Goal: Task Accomplishment & Management: Complete application form

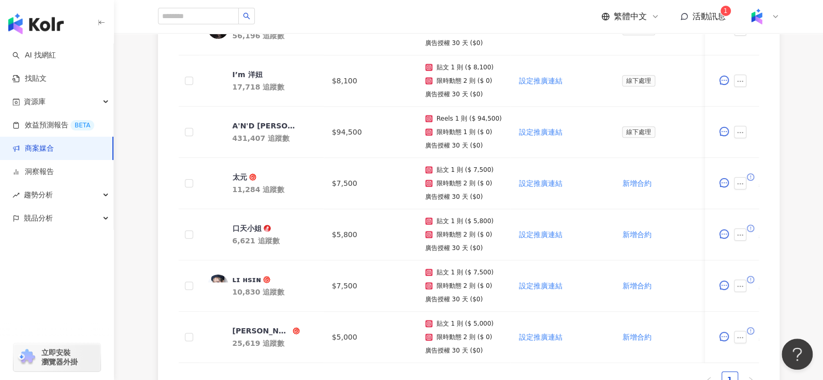
scroll to position [432, 0]
click at [236, 173] on div "太元" at bounding box center [240, 176] width 15 height 10
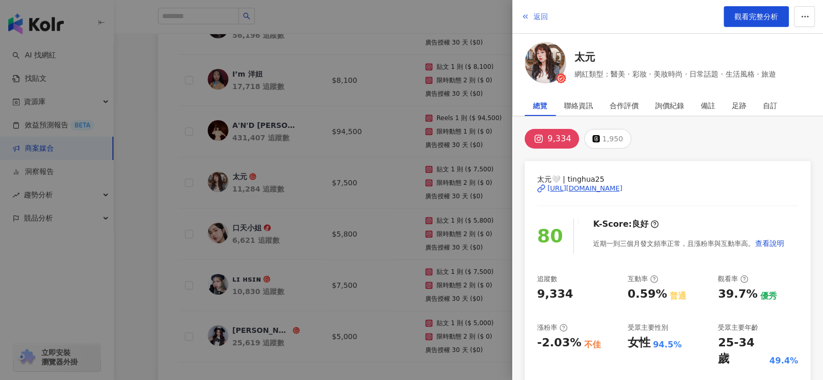
click at [541, 17] on span "返回" at bounding box center [541, 16] width 15 height 8
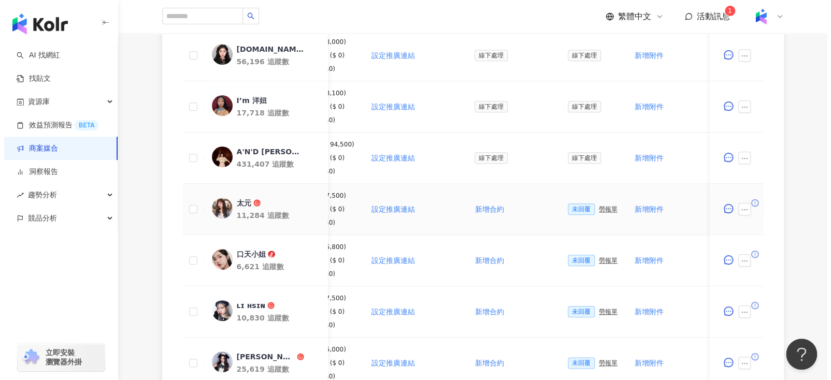
scroll to position [0, 152]
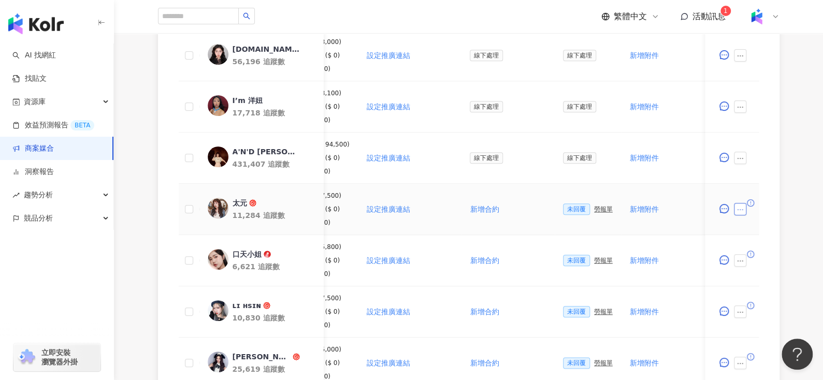
click at [740, 203] on button "button" at bounding box center [740, 209] width 12 height 12
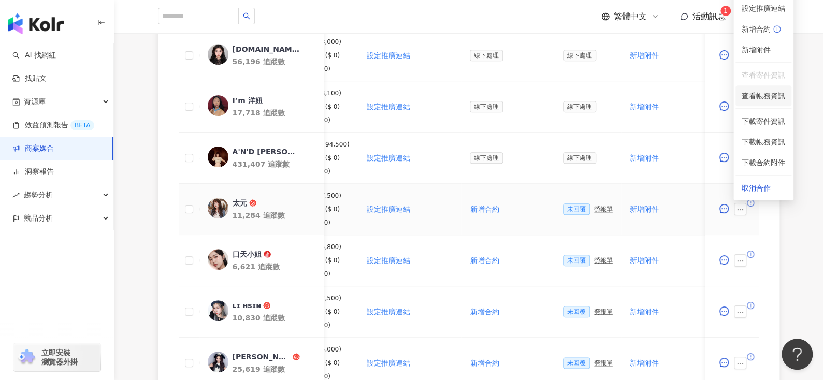
click at [765, 99] on span "查看帳務資訊" at bounding box center [764, 95] width 44 height 11
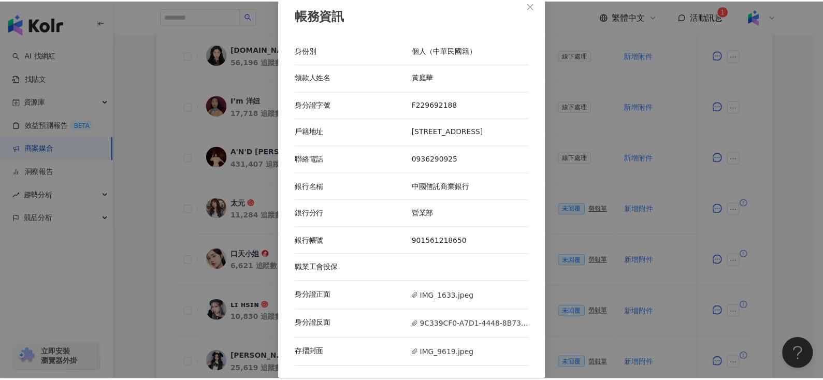
scroll to position [0, 0]
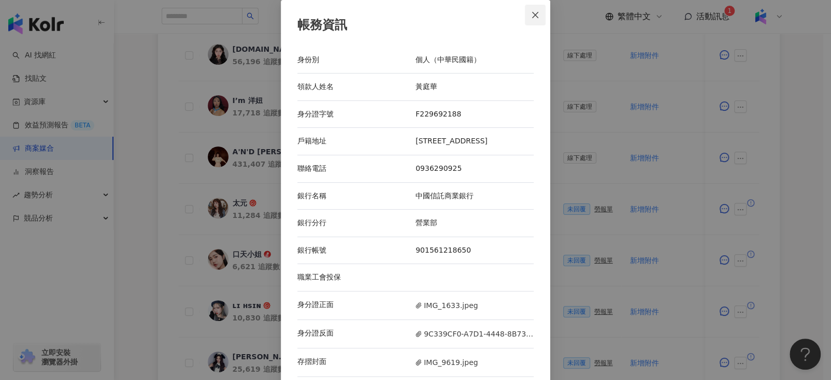
click at [526, 7] on button "Close" at bounding box center [535, 15] width 21 height 21
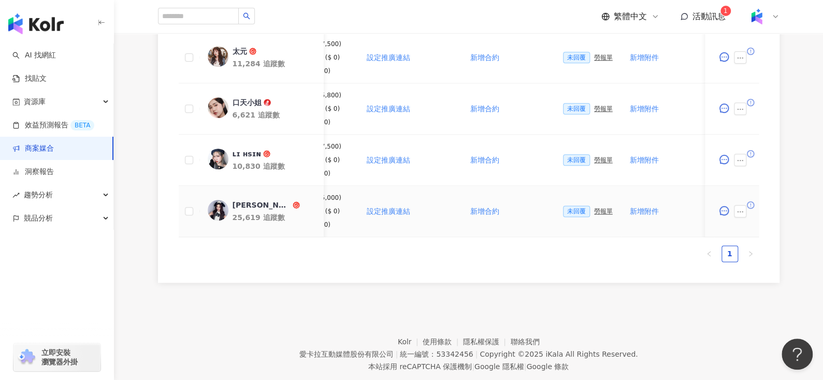
scroll to position [517, 0]
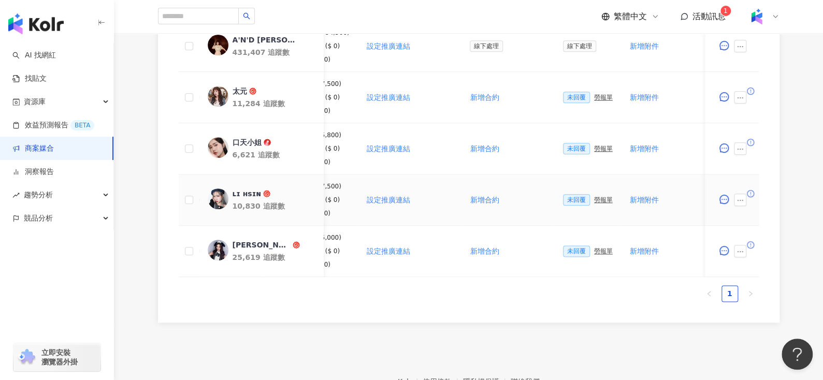
click at [246, 192] on div "ʟɪ ʜsɪɴ" at bounding box center [246, 194] width 29 height 10
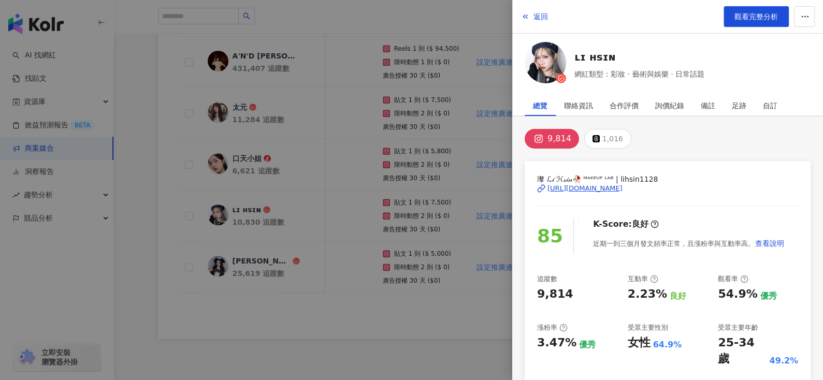
scroll to position [497, 0]
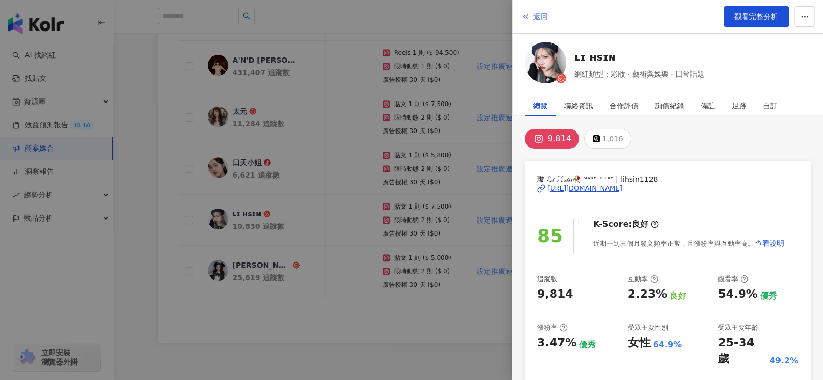
click at [537, 18] on span "返回" at bounding box center [541, 16] width 15 height 8
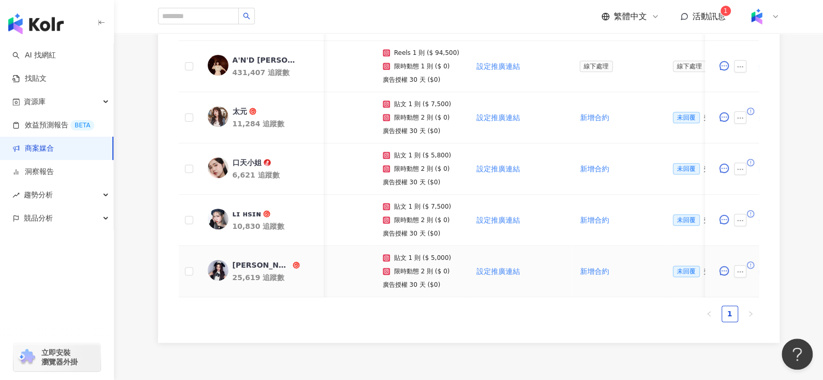
click at [233, 263] on div "[PERSON_NAME]." at bounding box center [261, 265] width 58 height 10
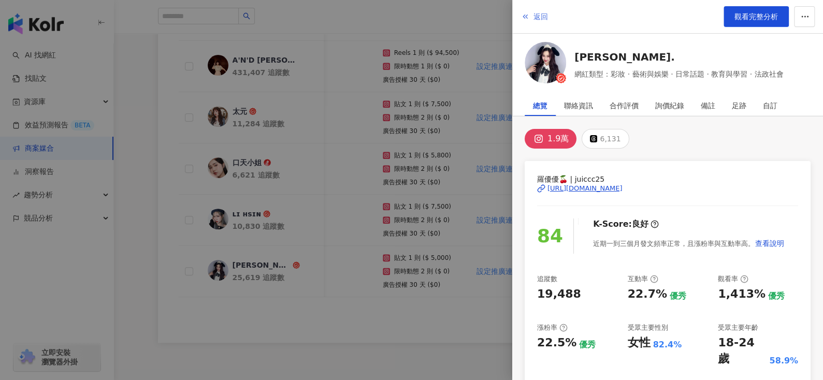
click at [532, 13] on button "返回" at bounding box center [535, 16] width 28 height 21
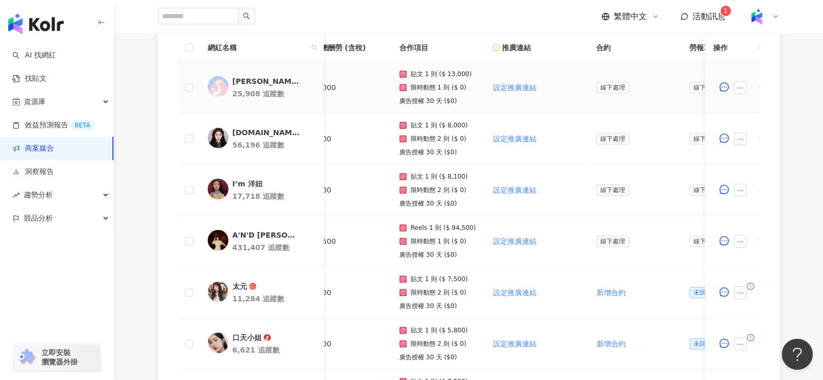
scroll to position [0, 0]
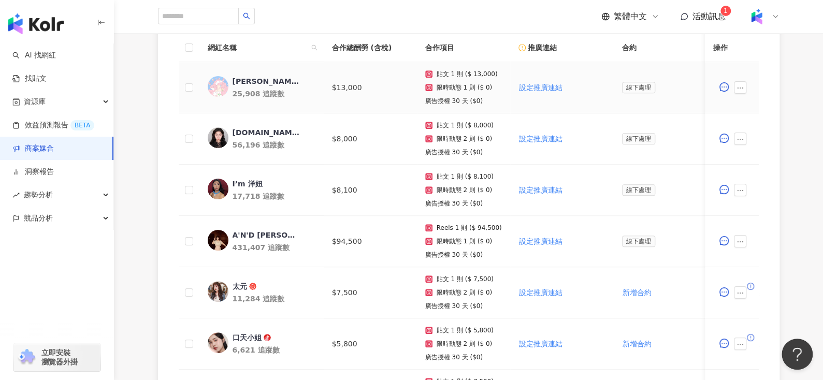
click at [246, 76] on div "[PERSON_NAME]" at bounding box center [266, 81] width 67 height 10
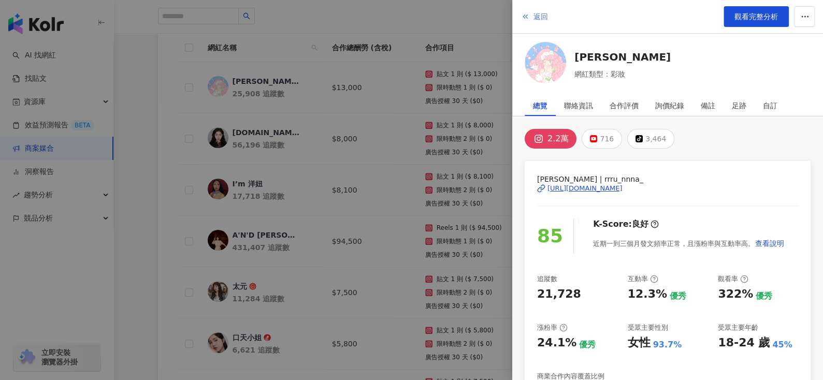
click at [539, 18] on span "返回" at bounding box center [541, 16] width 15 height 8
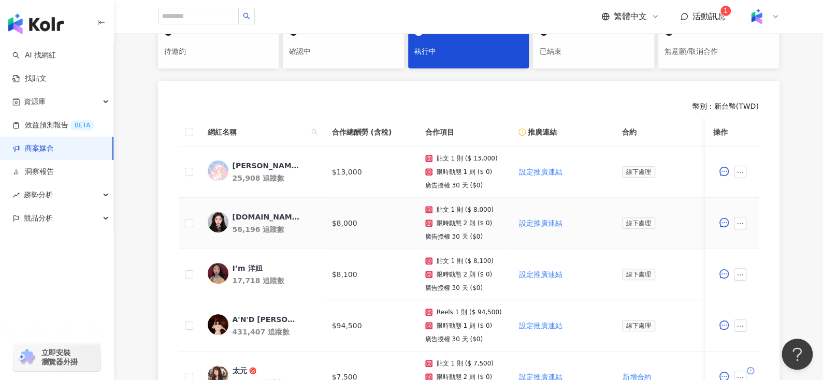
scroll to position [343, 0]
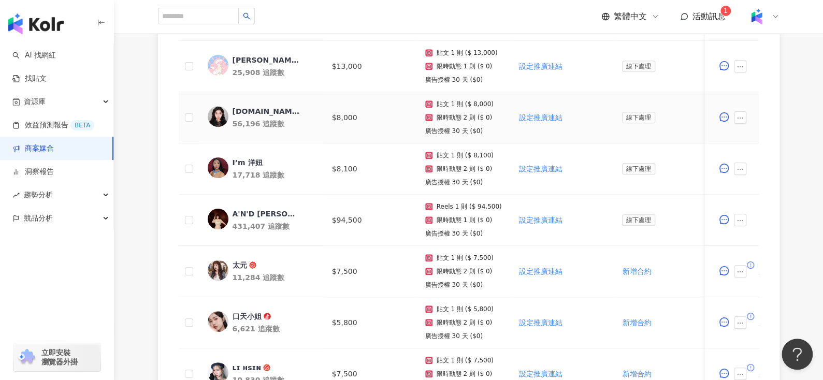
click at [246, 109] on div "[DOMAIN_NAME]" at bounding box center [266, 111] width 67 height 10
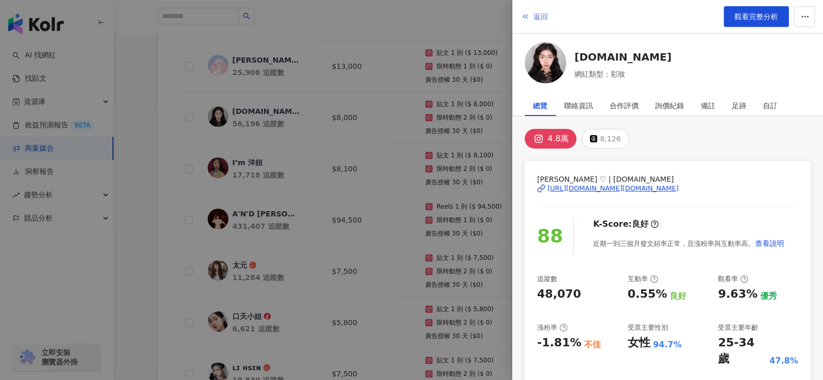
click at [535, 12] on span "返回" at bounding box center [541, 16] width 15 height 8
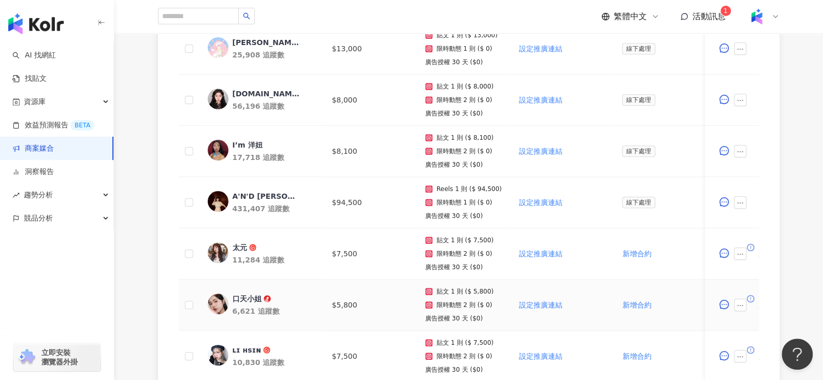
scroll to position [359, 0]
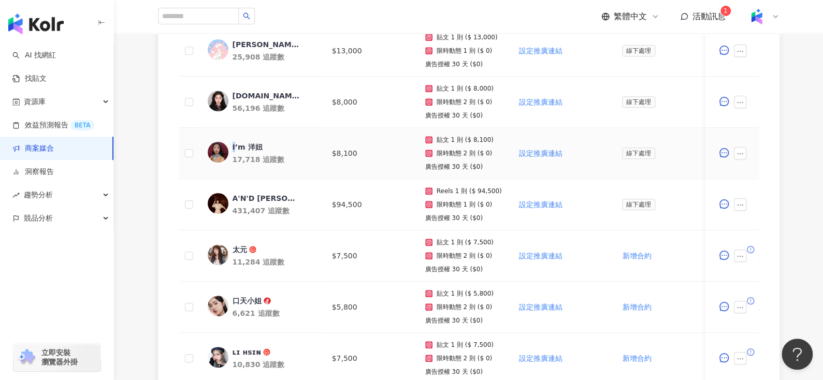
click at [233, 146] on div "I’m 洋妞" at bounding box center [248, 147] width 30 height 10
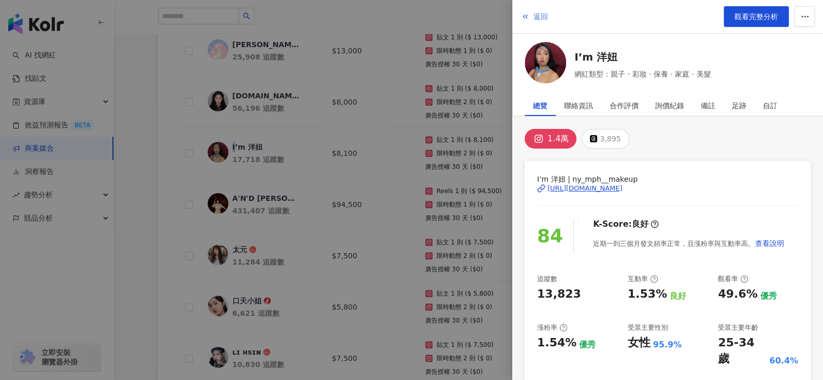
click at [534, 20] on span "返回" at bounding box center [541, 16] width 15 height 8
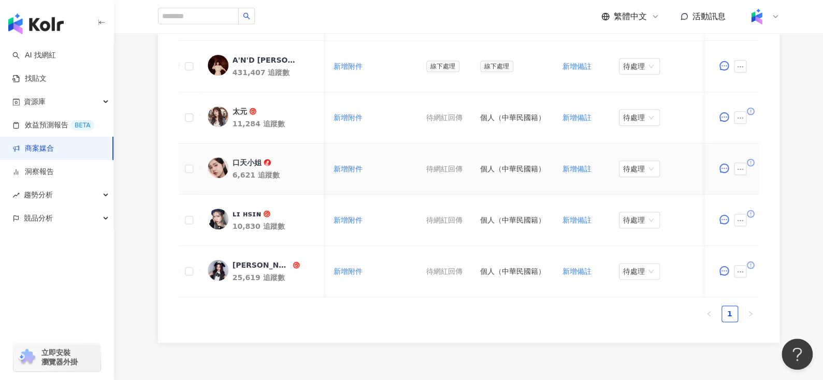
scroll to position [0, 379]
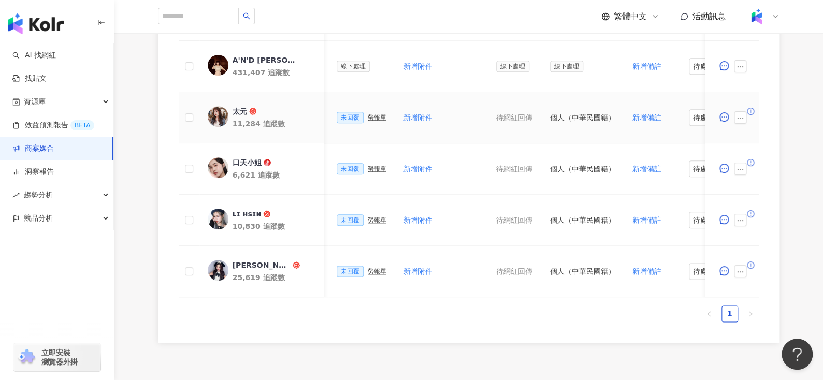
click at [369, 118] on div "勞報單" at bounding box center [377, 117] width 19 height 7
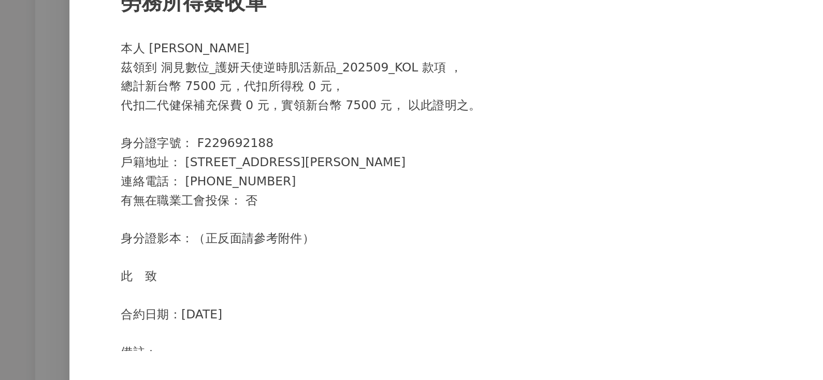
scroll to position [497, 0]
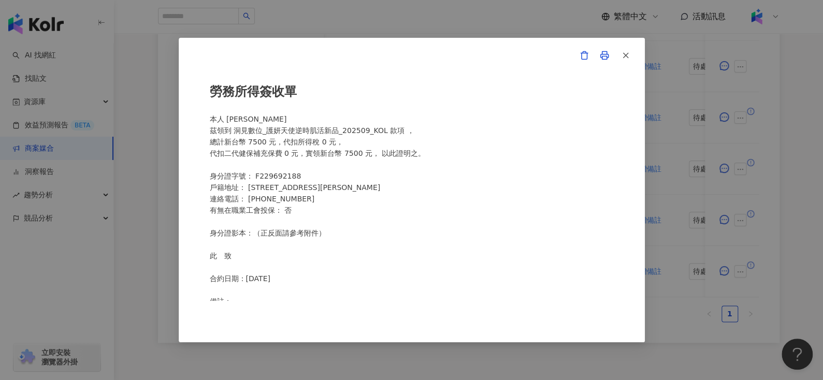
click at [627, 52] on span "button" at bounding box center [625, 55] width 9 height 11
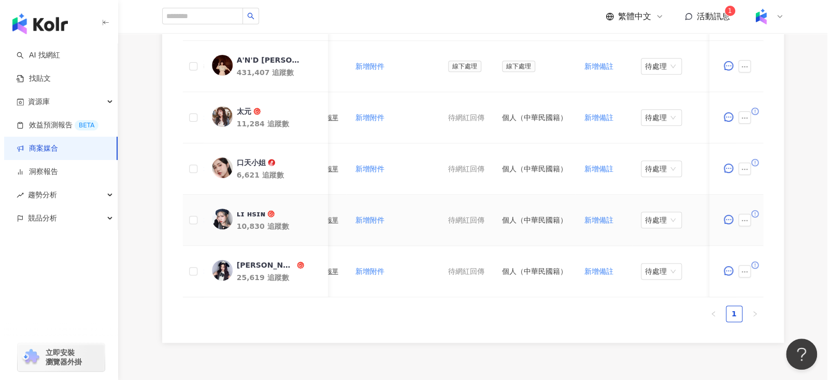
scroll to position [0, 449]
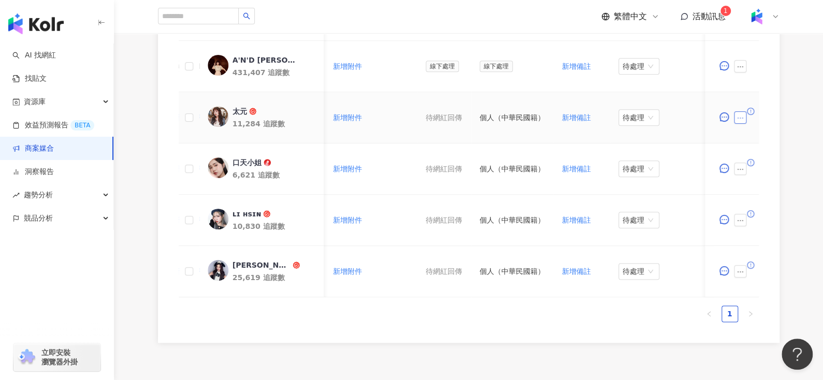
click at [741, 115] on icon "ellipsis" at bounding box center [740, 117] width 7 height 7
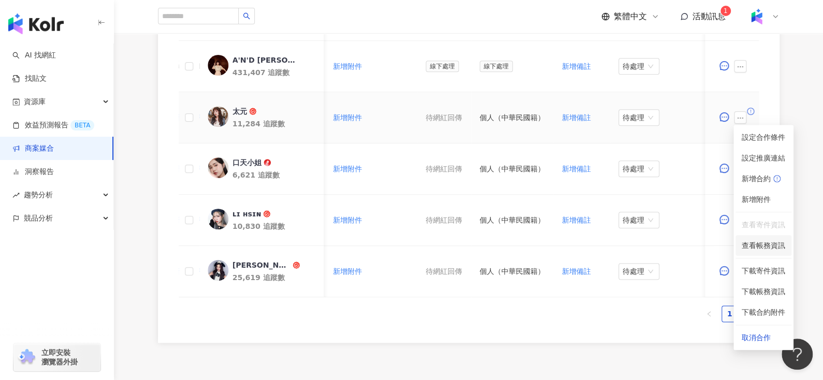
click at [752, 243] on span "查看帳務資訊" at bounding box center [764, 245] width 44 height 11
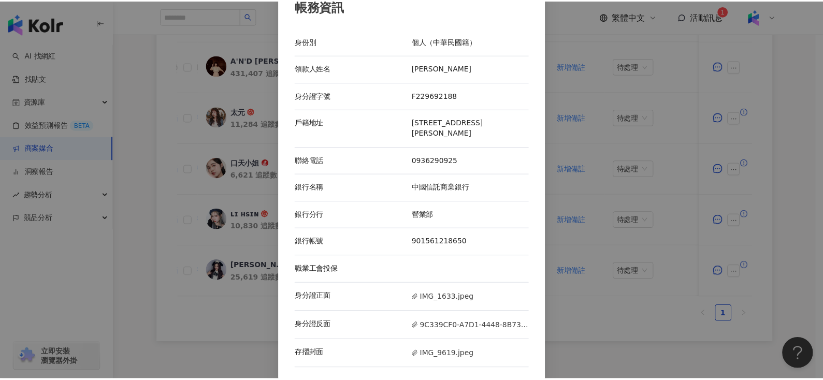
scroll to position [0, 0]
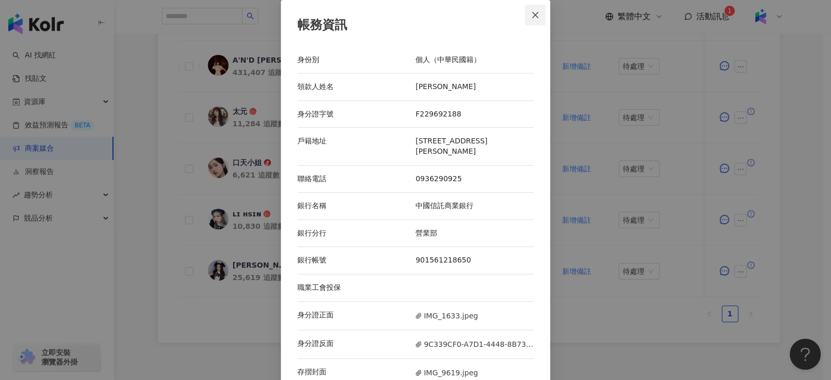
click at [532, 16] on icon "close" at bounding box center [535, 14] width 6 height 6
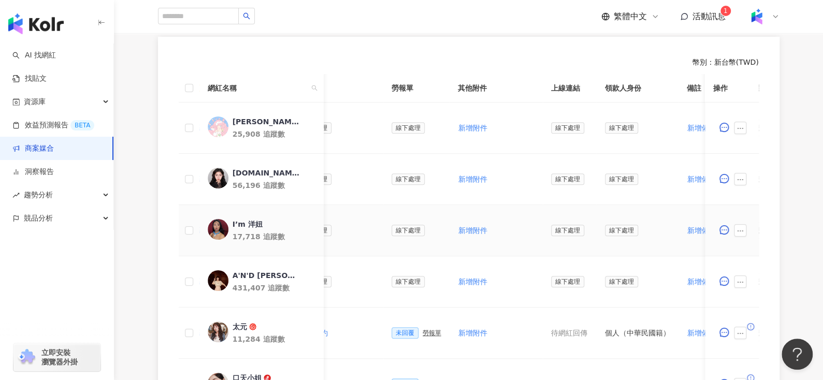
scroll to position [445, 0]
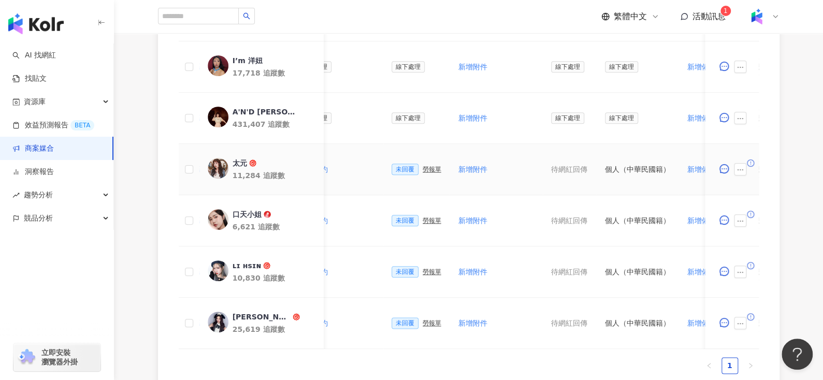
click at [423, 168] on div "勞報單" at bounding box center [432, 169] width 19 height 7
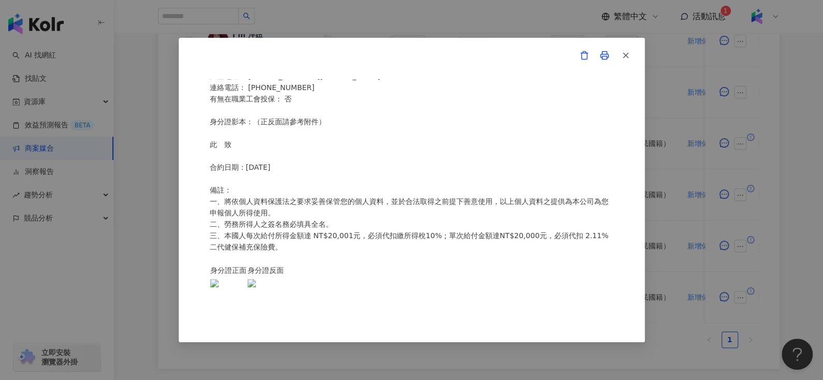
scroll to position [0, 0]
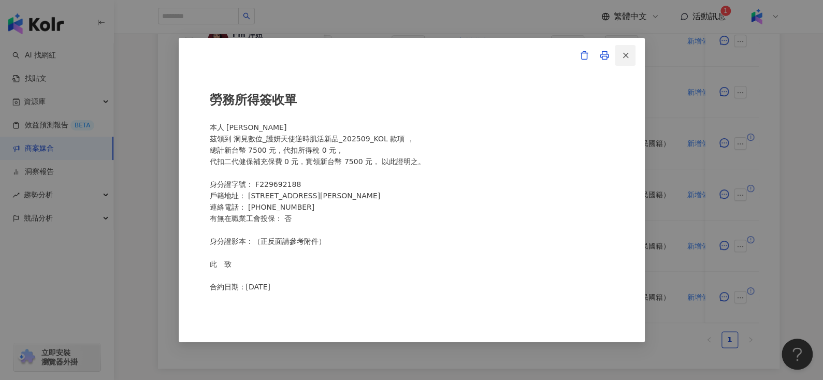
click at [627, 52] on icon "button" at bounding box center [625, 55] width 9 height 9
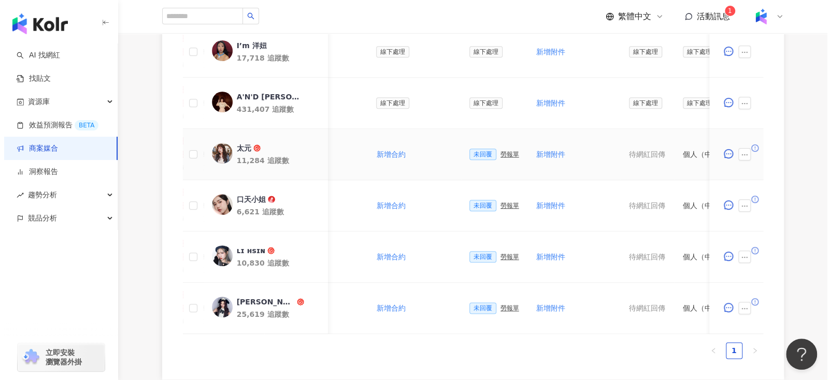
scroll to position [0, 250]
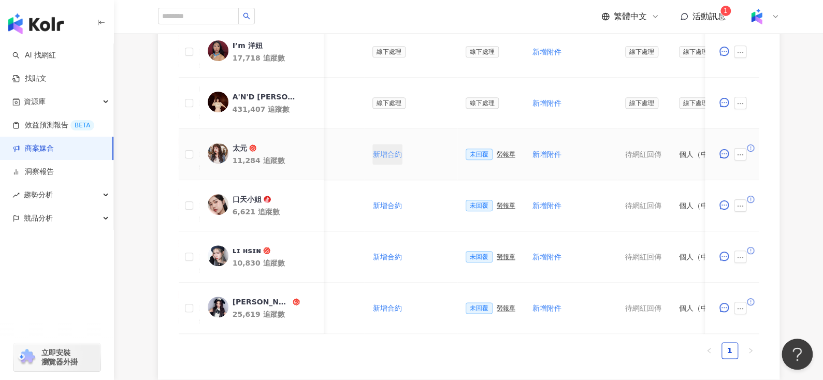
click at [373, 154] on span "新增合約" at bounding box center [387, 154] width 29 height 8
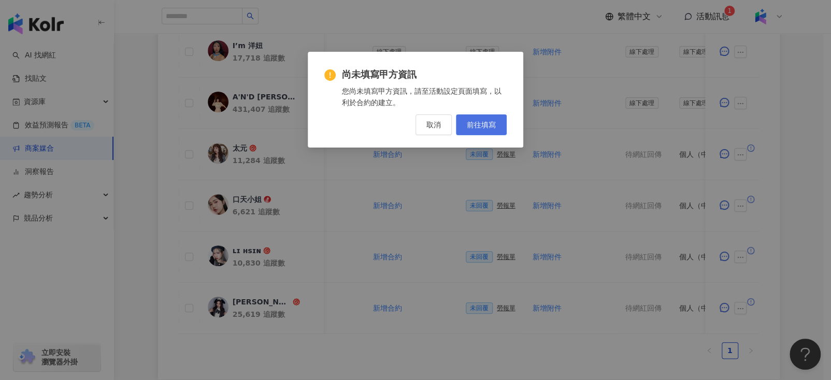
click at [473, 122] on span "前往填寫" at bounding box center [481, 125] width 29 height 8
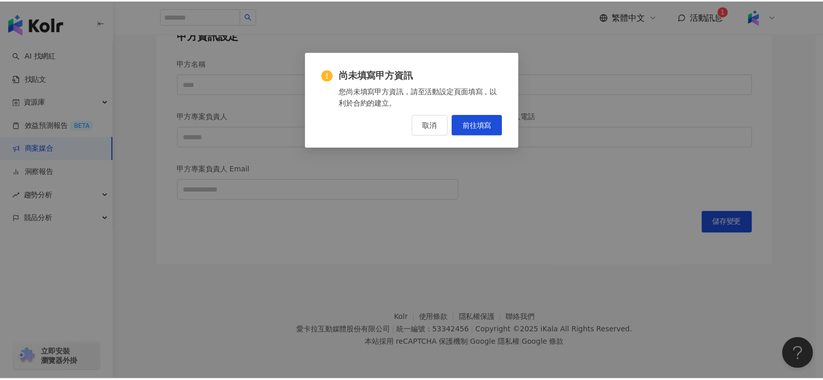
scroll to position [281, 0]
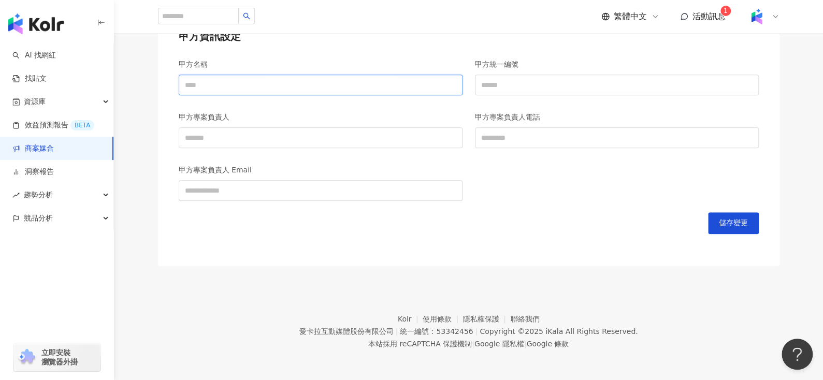
click at [230, 82] on input "甲方名稱" at bounding box center [321, 85] width 284 height 21
type input "**********"
click at [513, 82] on input "甲方統一編號" at bounding box center [617, 85] width 284 height 21
type input "********"
click at [336, 138] on input "甲方專案負責人" at bounding box center [321, 137] width 284 height 21
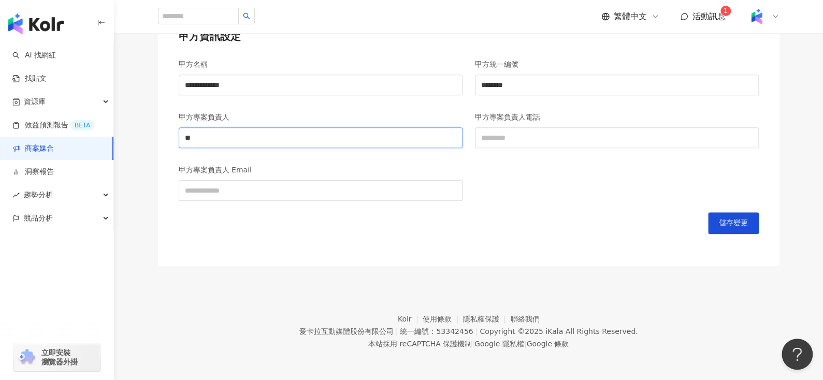
type input "**********"
click at [548, 135] on input "甲方專案負責人電話" at bounding box center [617, 137] width 284 height 21
type input "**********"
click at [339, 181] on input "甲方專案負責人 Email" at bounding box center [321, 190] width 284 height 21
type input "**********"
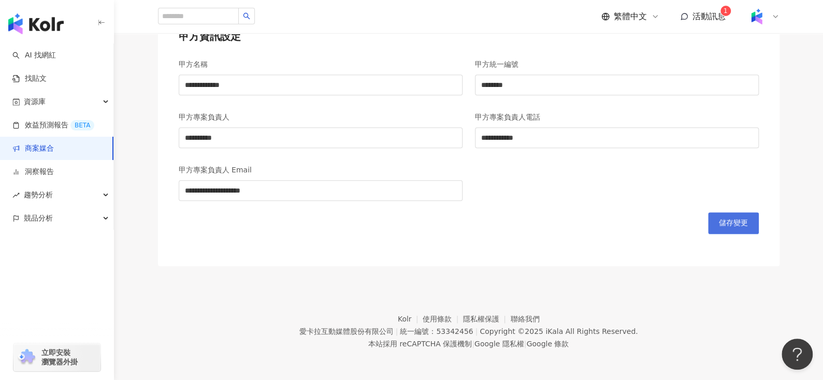
click at [719, 222] on span "儲存變更" at bounding box center [733, 223] width 29 height 8
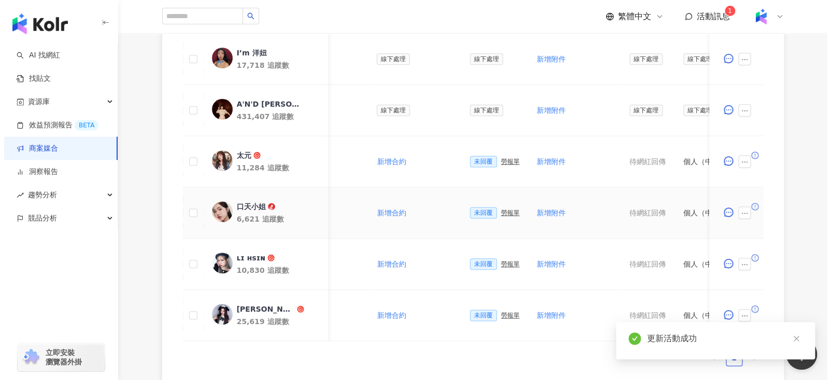
scroll to position [0, 222]
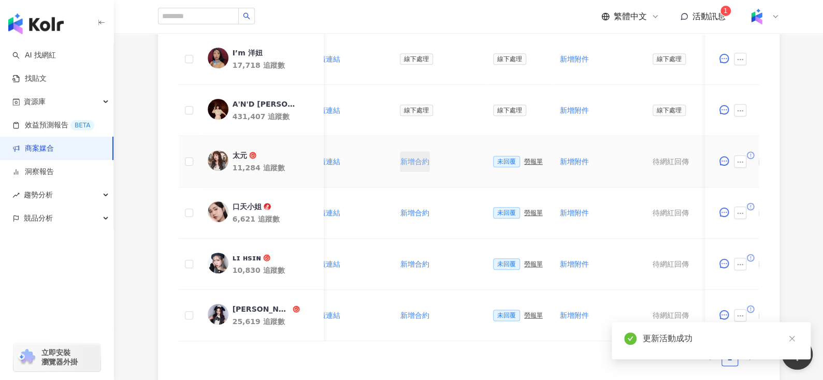
click at [412, 157] on span "新增合約" at bounding box center [414, 161] width 29 height 8
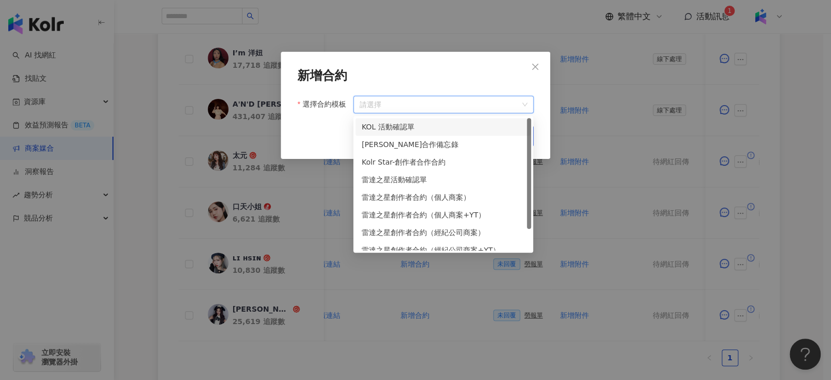
click at [472, 108] on input "選擇合約模板" at bounding box center [443, 104] width 168 height 17
click at [466, 126] on div "KOL 活動確認單" at bounding box center [443, 126] width 163 height 11
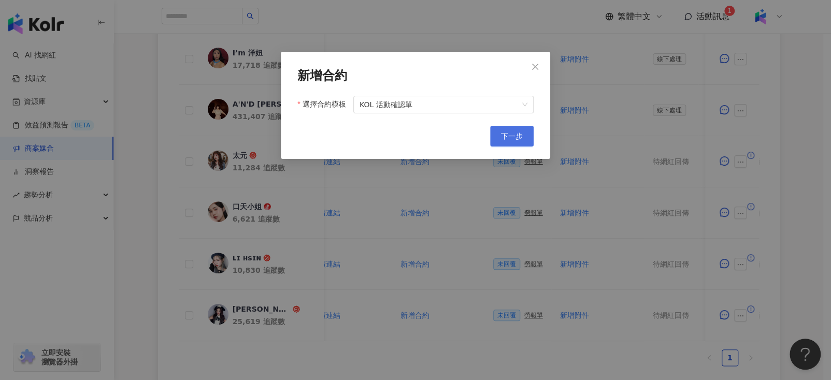
click at [515, 135] on span "下一步" at bounding box center [512, 136] width 22 height 8
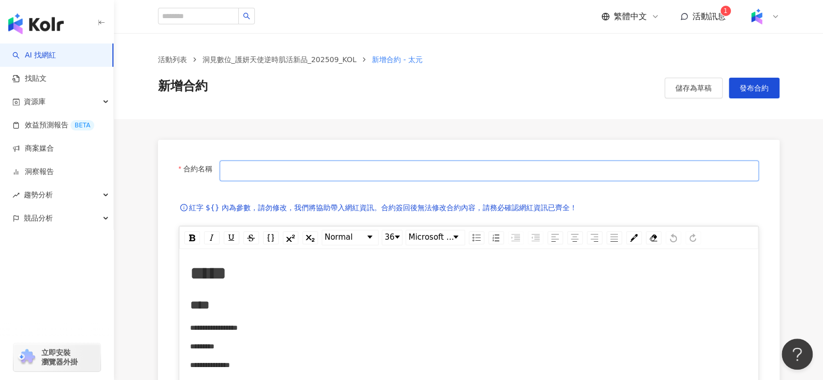
click at [462, 173] on input "合約名稱" at bounding box center [489, 171] width 539 height 21
paste input "**********"
click at [223, 167] on input "**********" at bounding box center [489, 171] width 539 height 21
paste input "*********"
type input "**********"
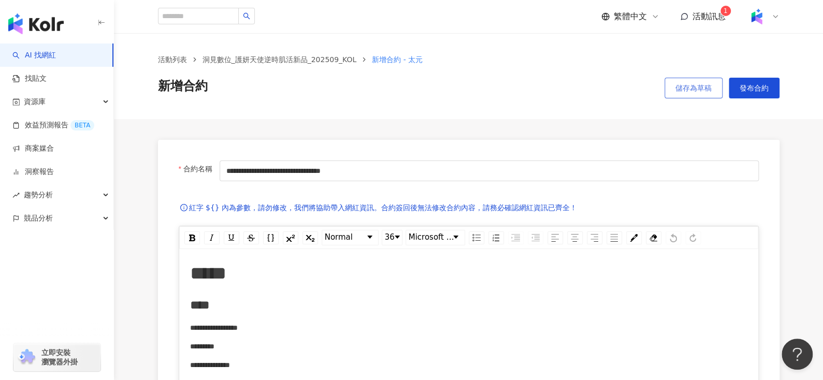
click at [676, 90] on span "儲存為草稿" at bounding box center [693, 88] width 36 height 8
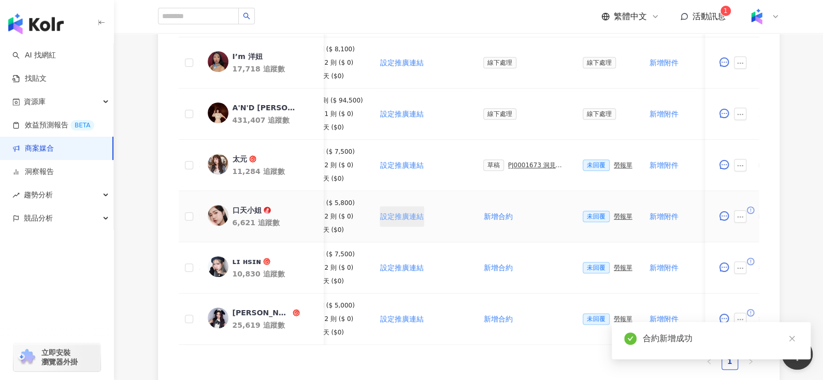
scroll to position [0, 141]
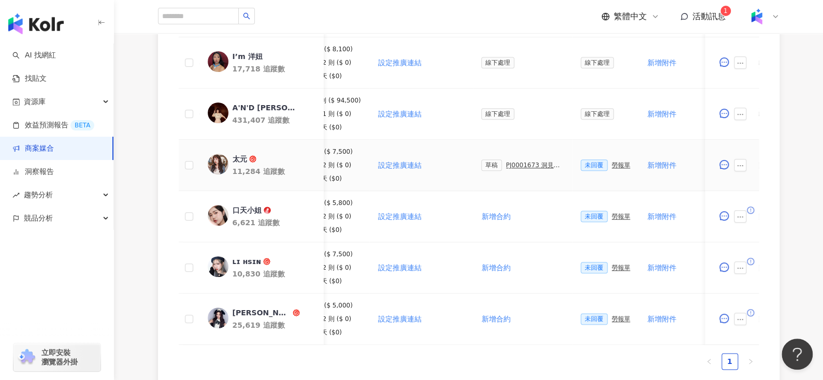
click at [512, 165] on div "PJ0001673 洞見數位_護妍天使逆時肌活新品_202509_KOL" at bounding box center [535, 165] width 58 height 7
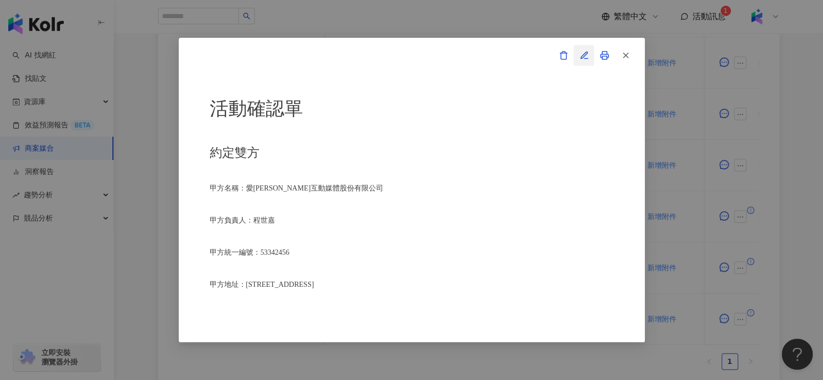
click at [584, 56] on icon "button" at bounding box center [584, 55] width 9 height 9
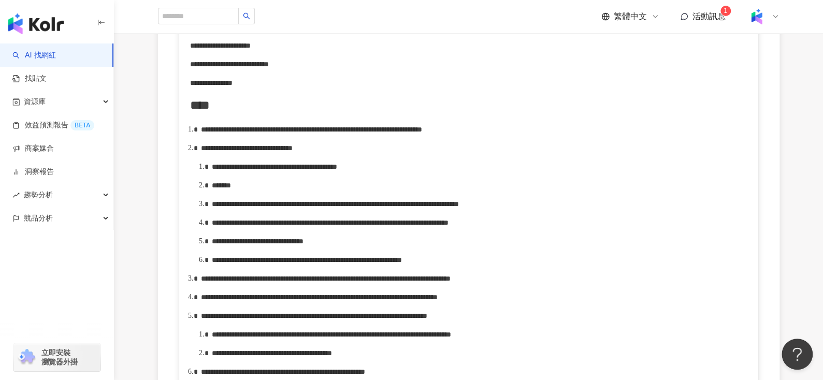
scroll to position [403, 0]
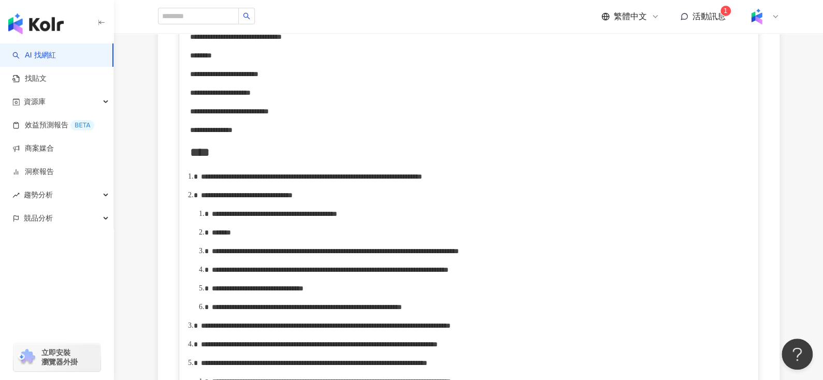
click at [289, 199] on span "**********" at bounding box center [247, 195] width 92 height 7
drag, startPoint x: 246, startPoint y: 240, endPoint x: 500, endPoint y: 240, distance: 254.9
click at [500, 220] on div "**********" at bounding box center [480, 213] width 536 height 11
click at [258, 238] on div "*******" at bounding box center [480, 232] width 536 height 11
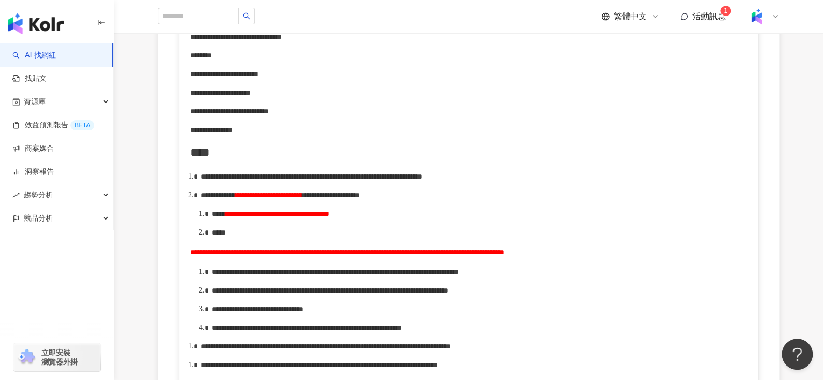
click at [193, 256] on span "**********" at bounding box center [347, 252] width 314 height 7
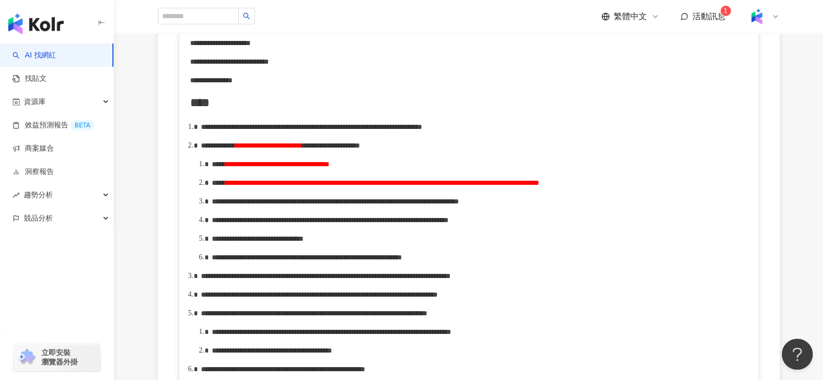
scroll to position [453, 0]
drag, startPoint x: 531, startPoint y: 208, endPoint x: 682, endPoint y: 201, distance: 150.9
click at [682, 189] on div "**********" at bounding box center [480, 182] width 536 height 11
drag, startPoint x: 232, startPoint y: 225, endPoint x: 272, endPoint y: 225, distance: 39.9
click at [272, 205] on span "**********" at bounding box center [335, 201] width 247 height 7
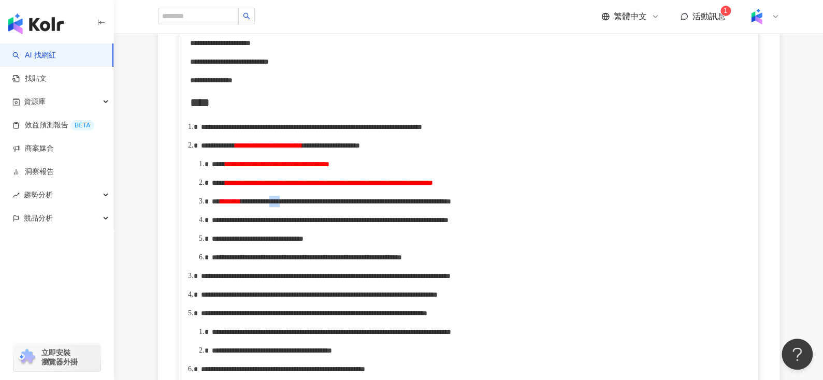
drag, startPoint x: 371, startPoint y: 226, endPoint x: 391, endPoint y: 225, distance: 20.2
click at [391, 205] on span "**********" at bounding box center [346, 201] width 210 height 7
drag, startPoint x: 357, startPoint y: 225, endPoint x: 406, endPoint y: 227, distance: 48.2
click at [406, 205] on span "**********" at bounding box center [342, 201] width 203 height 7
copy span "*******"
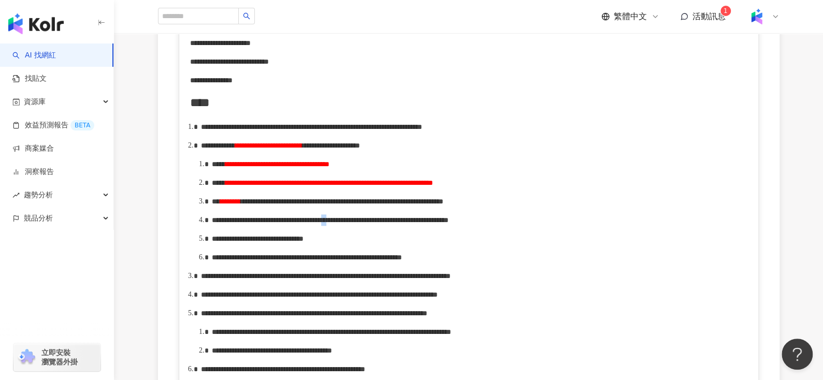
drag, startPoint x: 516, startPoint y: 259, endPoint x: 528, endPoint y: 262, distance: 12.2
click at [528, 226] on div "**********" at bounding box center [480, 219] width 536 height 11
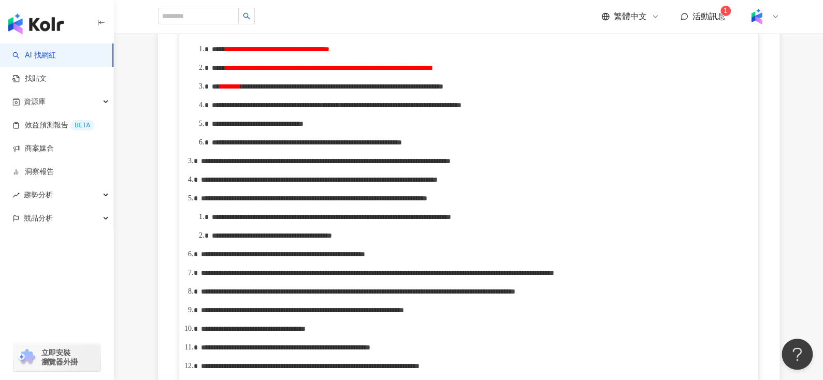
click at [304, 127] on span "**********" at bounding box center [258, 123] width 92 height 7
click at [402, 146] on span "**********" at bounding box center [307, 142] width 190 height 7
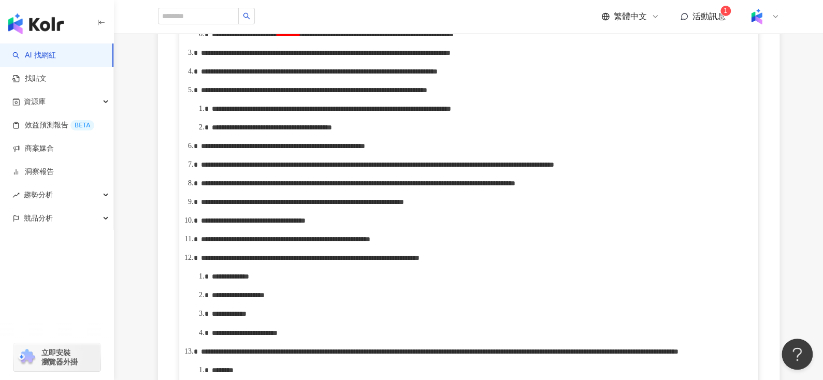
scroll to position [658, 0]
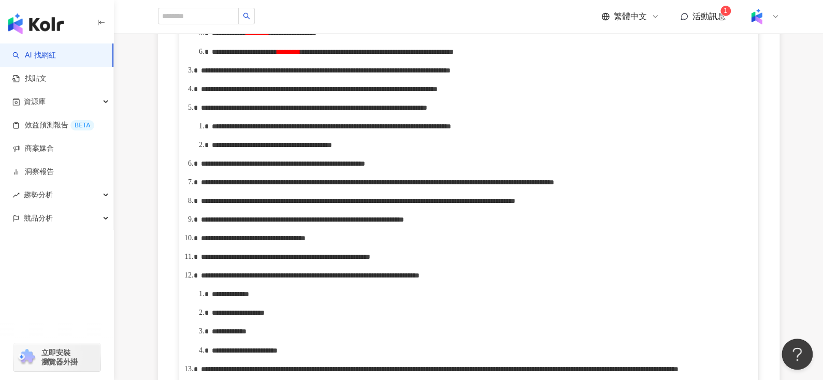
click at [303, 57] on div "**********" at bounding box center [480, 51] width 536 height 11
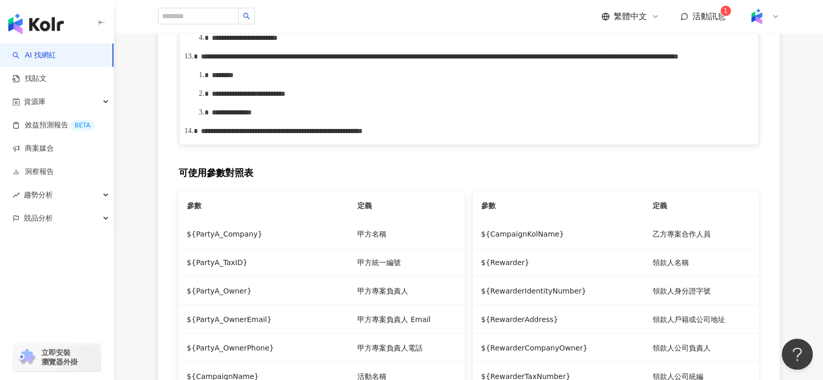
scroll to position [995, 0]
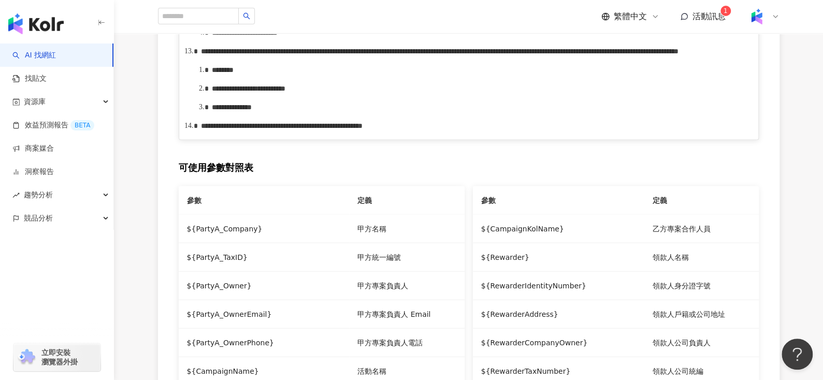
drag, startPoint x: 264, startPoint y: 112, endPoint x: 307, endPoint y: 115, distance: 43.6
drag, startPoint x: 474, startPoint y: 113, endPoint x: 515, endPoint y: 107, distance: 41.4
drag, startPoint x: 474, startPoint y: 215, endPoint x: 571, endPoint y: 208, distance: 96.6
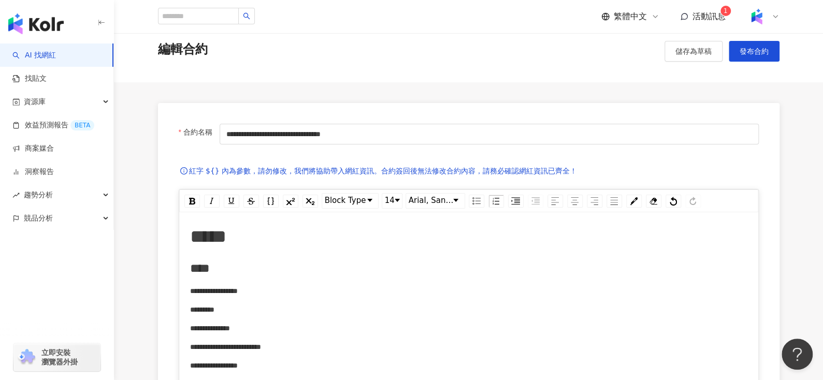
scroll to position [0, 0]
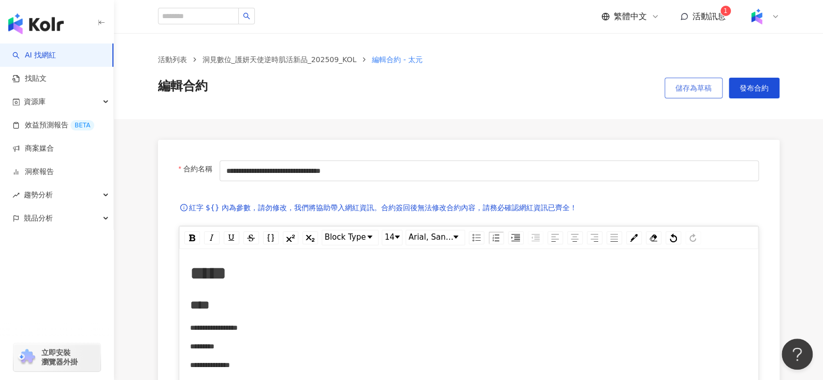
click at [681, 80] on button "儲存為草稿" at bounding box center [694, 88] width 58 height 21
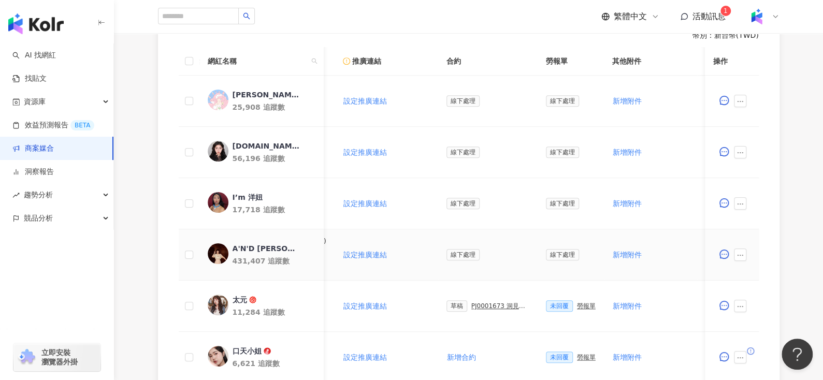
scroll to position [421, 0]
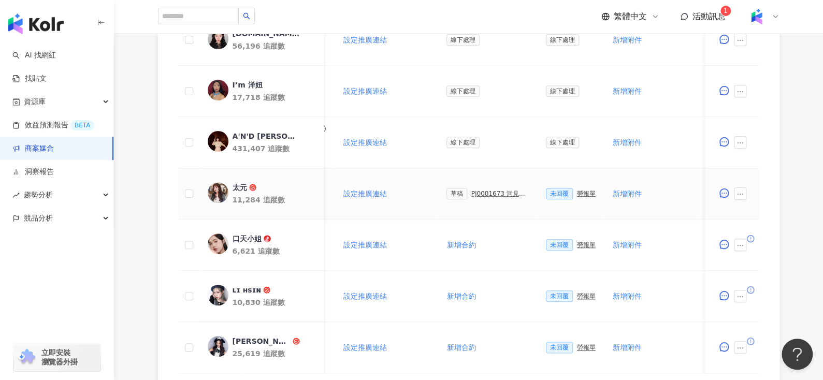
click at [468, 196] on div "草稿 PJ0001673 洞見數位_護妍天使逆時肌活新品_202509_KOL" at bounding box center [488, 193] width 83 height 11
click at [471, 192] on div "PJ0001673 洞見數位_護妍天使逆時肌活新品_202509_KOL" at bounding box center [500, 193] width 58 height 7
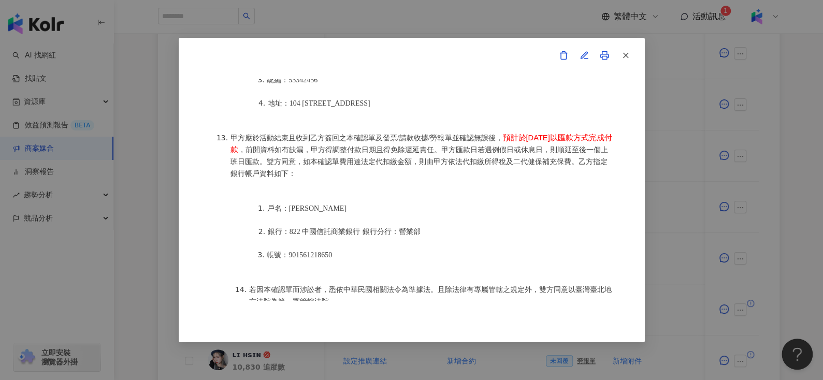
scroll to position [1340, 0]
click at [629, 51] on icon "button" at bounding box center [625, 55] width 9 height 9
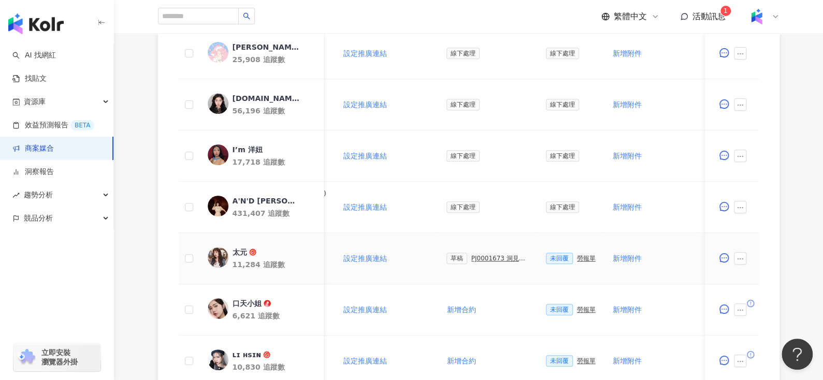
scroll to position [416, 0]
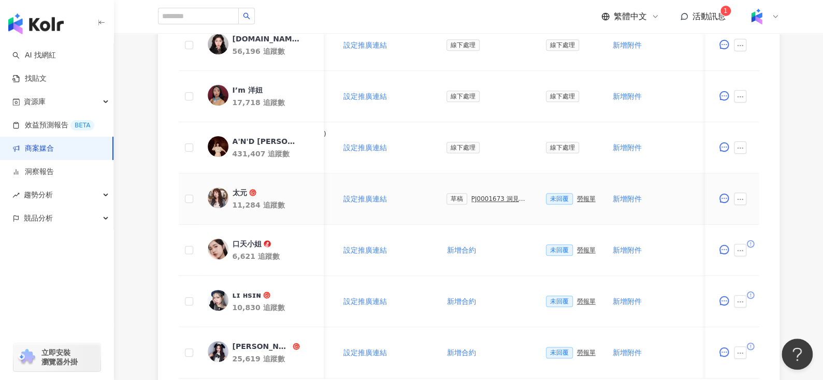
click at [238, 192] on div "太元" at bounding box center [239, 193] width 15 height 10
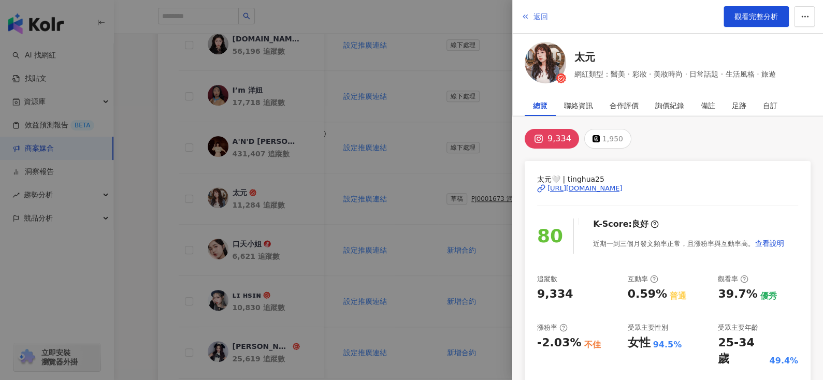
click at [530, 11] on button "返回" at bounding box center [535, 16] width 28 height 21
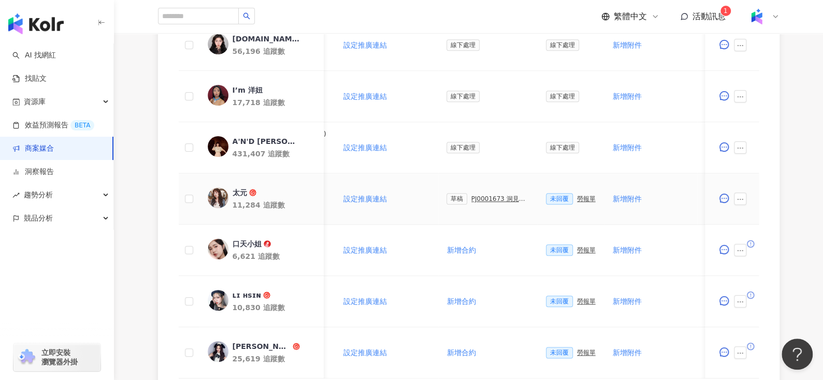
click at [497, 199] on div "PJ0001673 洞見數位_護妍天使逆時肌活新品_202509_KOL" at bounding box center [500, 198] width 58 height 7
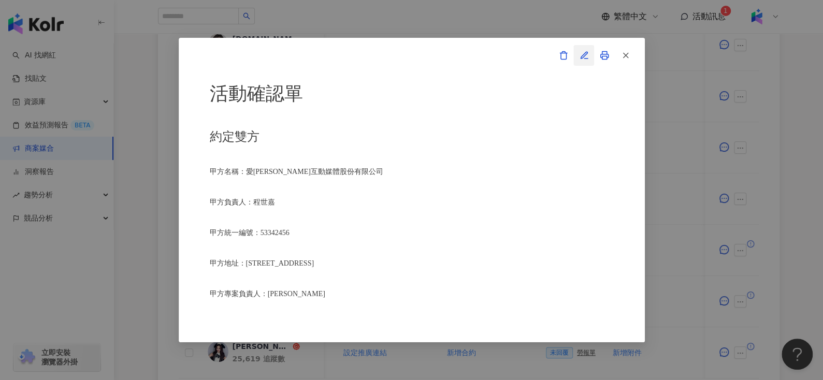
click at [583, 57] on icon "button" at bounding box center [584, 55] width 9 height 9
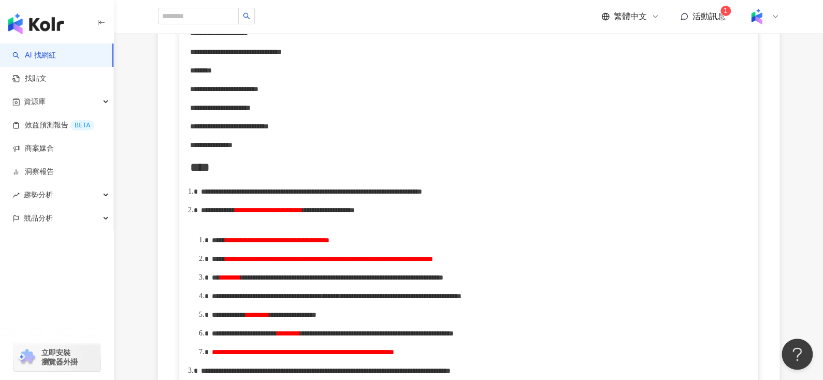
scroll to position [389, 0]
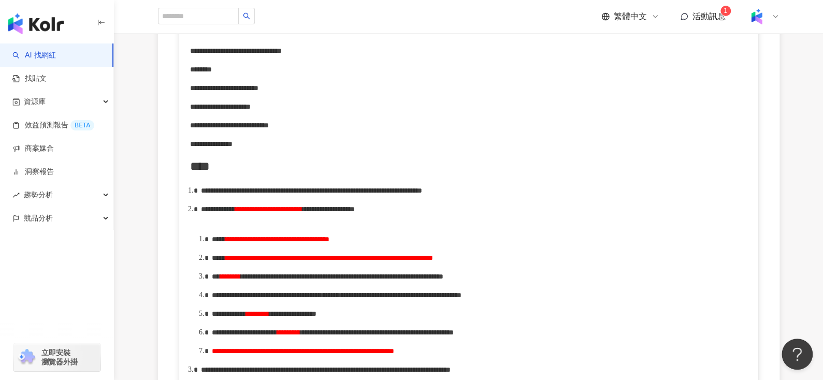
click at [433, 262] on span "**********" at bounding box center [329, 257] width 208 height 7
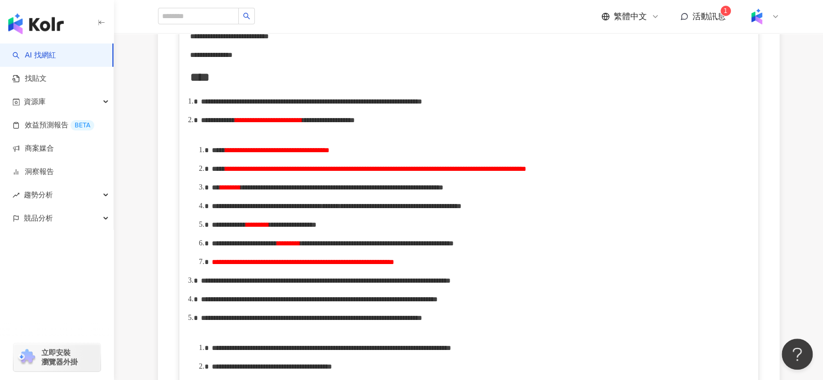
scroll to position [477, 0]
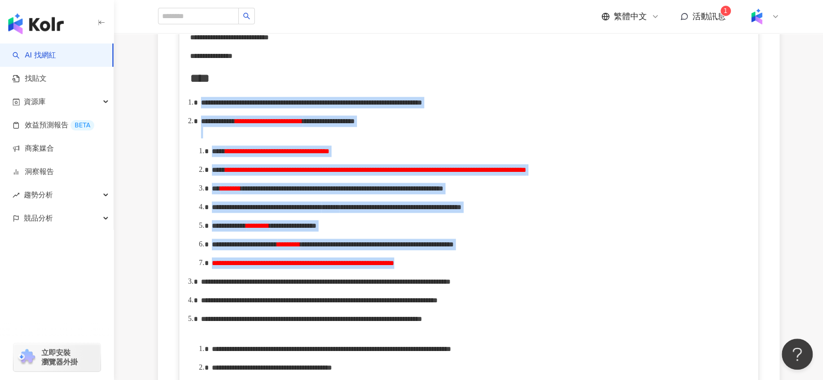
drag, startPoint x: 201, startPoint y: 100, endPoint x: 710, endPoint y: 319, distance: 553.8
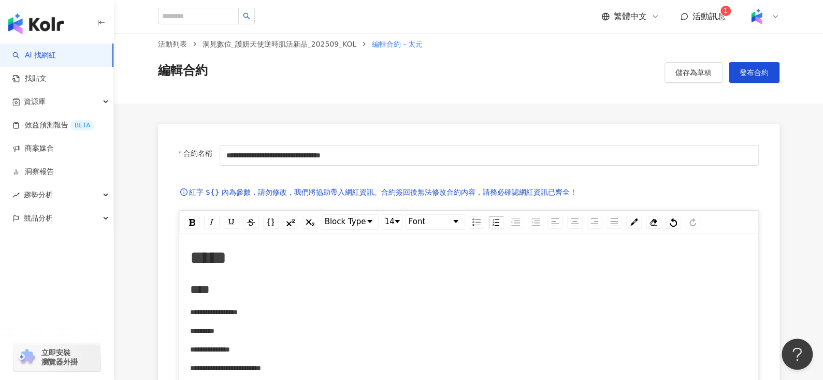
scroll to position [16, 0]
click at [387, 218] on span "14" at bounding box center [390, 222] width 10 height 12
click at [392, 301] on li "14" at bounding box center [392, 301] width 18 height 13
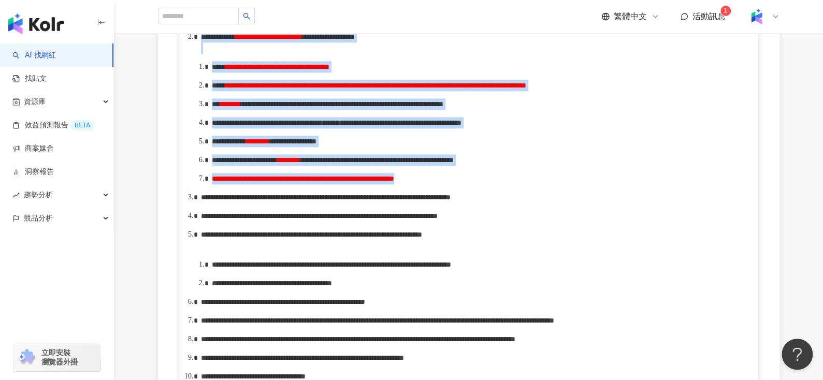
click at [316, 145] on span "**********" at bounding box center [292, 141] width 47 height 7
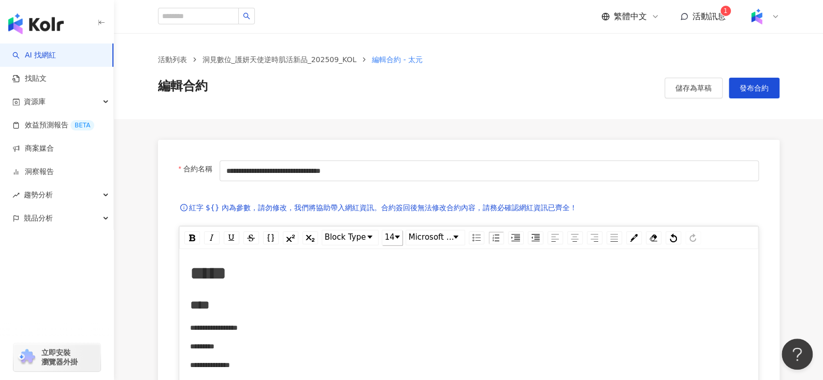
scroll to position [0, 0]
click at [687, 84] on span "儲存為草稿" at bounding box center [693, 88] width 36 height 8
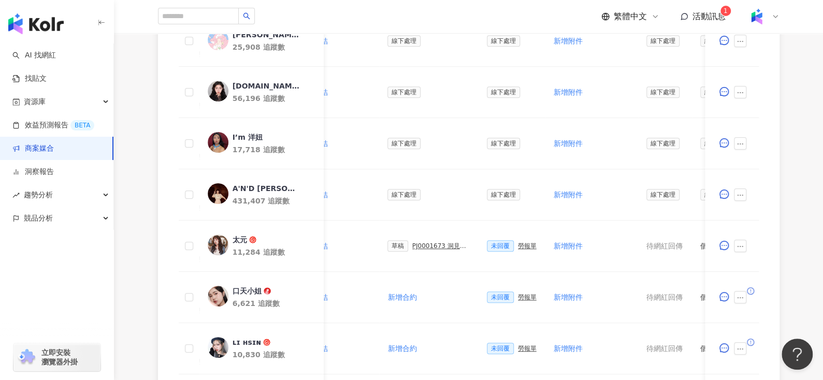
scroll to position [369, 0]
click at [426, 243] on div "PJ0001673 洞見數位_護妍天使逆時肌活新品_202509_KOL" at bounding box center [441, 245] width 58 height 7
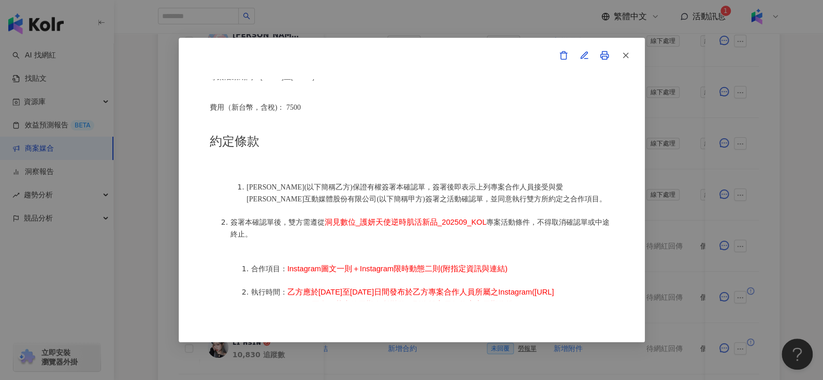
scroll to position [400, 0]
drag, startPoint x: 323, startPoint y: 214, endPoint x: 484, endPoint y: 215, distance: 161.1
click at [484, 217] on li "簽署本確認單後，雙方需遵從 洞見數位_護妍天使逆時肌活新品_202509_KOL 專案活動條件，不得取消確認單或中途終止。" at bounding box center [422, 229] width 383 height 24
copy span "洞見數位_護妍天使逆時肌活新品_202509_KOL"
drag, startPoint x: 287, startPoint y: 261, endPoint x: 510, endPoint y: 264, distance: 222.8
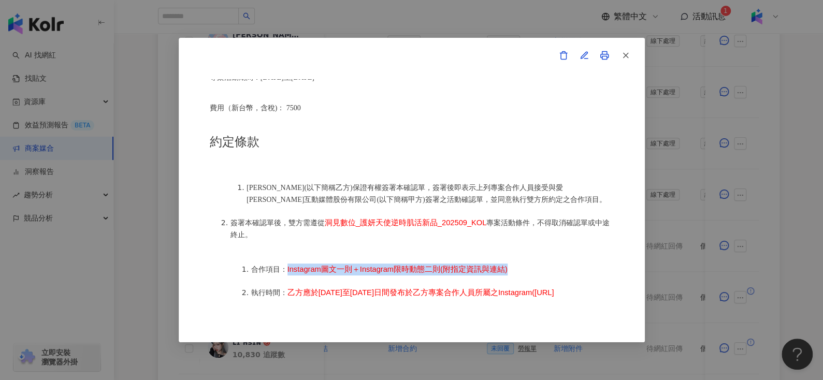
click at [510, 264] on li "合作項目： Instagram圖文一則＋Instagram限時動態二則(附指定資訊與連結)" at bounding box center [432, 270] width 363 height 12
copy span "Instagram圖文一則＋Instagram限時動態二則(附指定資訊與連結)"
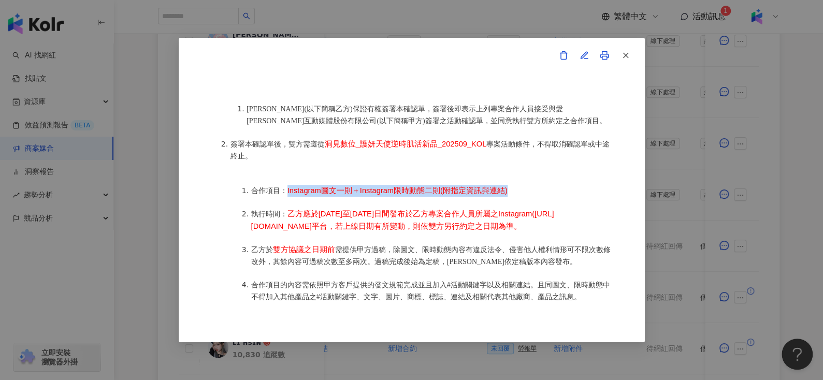
scroll to position [479, 0]
drag, startPoint x: 286, startPoint y: 206, endPoint x: 315, endPoint y: 231, distance: 38.2
click at [315, 231] on li "執行時間： 乙方應於2025年10月6日至2025年10月17日間發布於乙方專案合作人員所屬之Instagram(https://www.instagram.…" at bounding box center [432, 220] width 363 height 24
copy span "乙方應於2025年10月6日至2025年10月17日間發布於乙方專案合作人員所屬之Instagram(https://www.instagram.com/ti…"
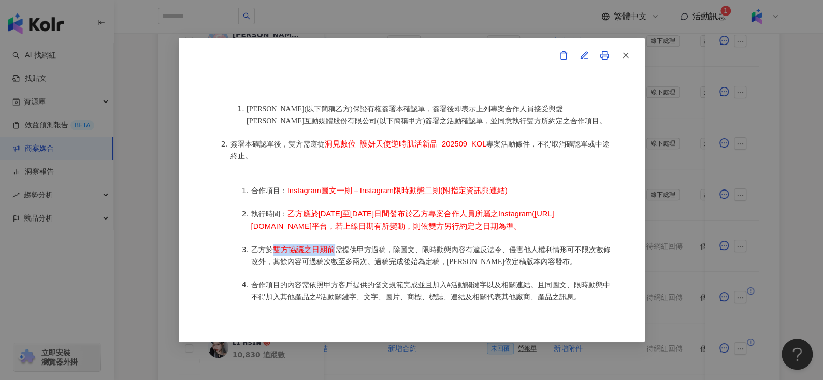
drag, startPoint x: 272, startPoint y: 253, endPoint x: 336, endPoint y: 256, distance: 64.3
click at [336, 256] on li "乙方於 雙方協議之日期前 需提供甲方過稿，除圖文、限時動態內容有違反法令、侵害他人權利情形可不限次數修改外，其餘內容可過稿次數至多兩次。過稿完成後始為定稿，乙…" at bounding box center [432, 256] width 363 height 24
copy span "雙方協議之日期前"
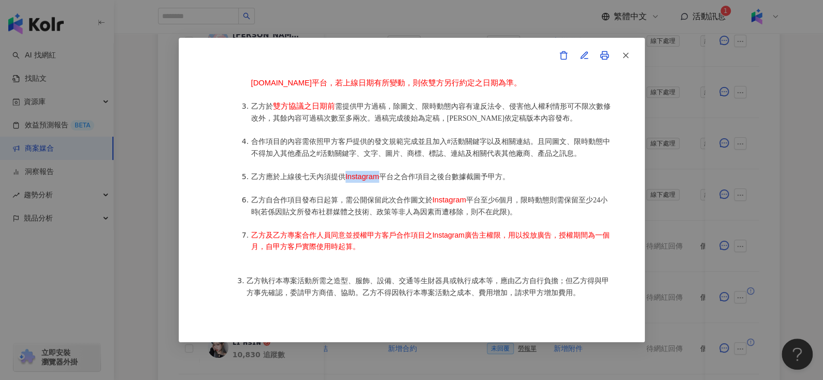
drag, startPoint x: 343, startPoint y: 179, endPoint x: 382, endPoint y: 183, distance: 39.1
click at [382, 183] on li "乙方應於上線後七天內須提供 Instagram 平台之合作項目之後台數據截圖予甲方。" at bounding box center [432, 177] width 363 height 12
copy span "Instagram"
drag, startPoint x: 522, startPoint y: 206, endPoint x: 262, endPoint y: 215, distance: 260.2
click at [262, 215] on span "平台至少6個月，限時動態則需保留至少24小時(若係因貼文所發布社群媒體之技術、政策等非人為因素而遭移除，則不在此限)。" at bounding box center [429, 206] width 356 height 20
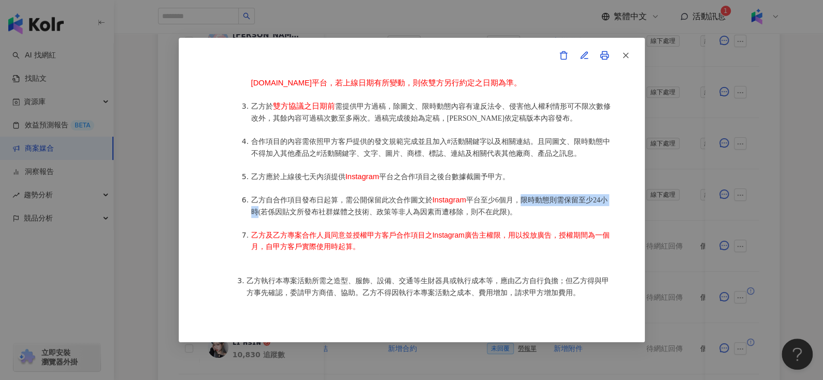
copy span "限時動態則需保留至少24小時"
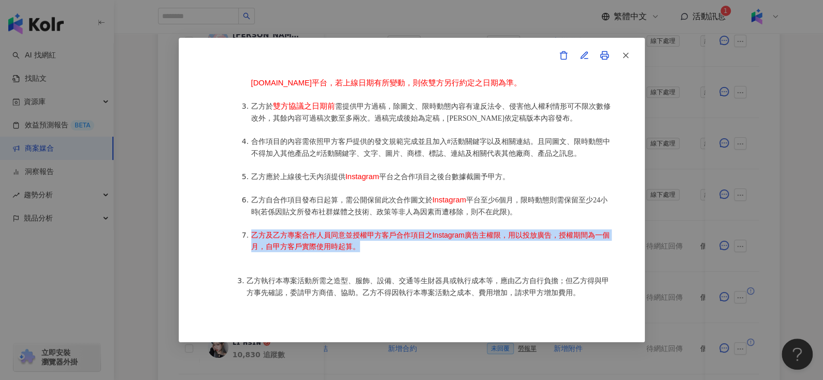
drag, startPoint x: 373, startPoint y: 250, endPoint x: 251, endPoint y: 241, distance: 122.6
click at [251, 241] on li "乙方及乙方專案合作人員同意並授權甲方客戶合作項目之Instagram廣告主權限，用以投放廣告，授權期間為一個月，自甲方客戶實際使用時起算。" at bounding box center [432, 240] width 363 height 23
copy span "乙方及乙方專案合作人員同意並授權甲方客戶合作項目之Instagram廣告主權限，用以投放廣告，授權期間為一個月，自甲方客戶實際使用時起算。"
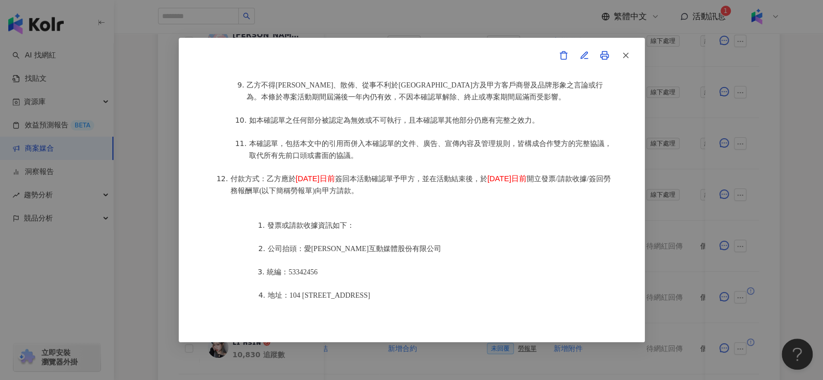
scroll to position [1146, 0]
drag, startPoint x: 296, startPoint y: 165, endPoint x: 355, endPoint y: 165, distance: 59.6
click at [355, 173] on li "付款方式：乙方應於 2025年10月8日前 簽回本活動確認單予甲方，並在活動結束後，於 2025年10月8日前 開立發票/請款收據/簽回勞務報酬單(以下簡稱勞…" at bounding box center [422, 185] width 383 height 24
copy span "2025年10月8日前"
click at [471, 217] on ol "發票或請款收據資訊如下： 公司抬頭：愛卡拉互動媒體股份有限公司 統編：53342456 地址：104 台北市中山區南京東路二段167號8樓" at bounding box center [422, 260] width 383 height 105
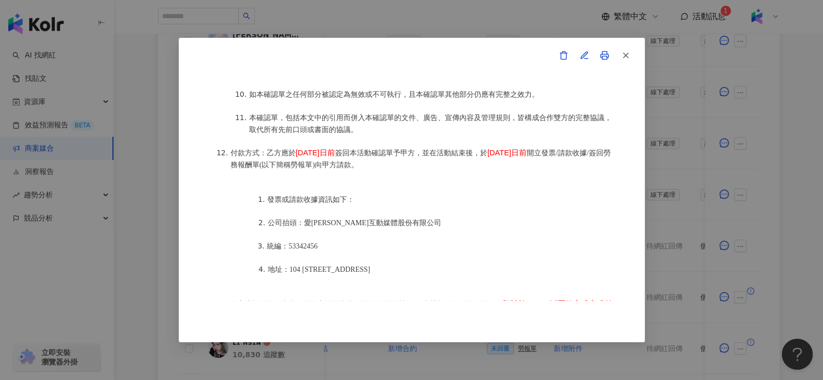
scroll to position [1251, 0]
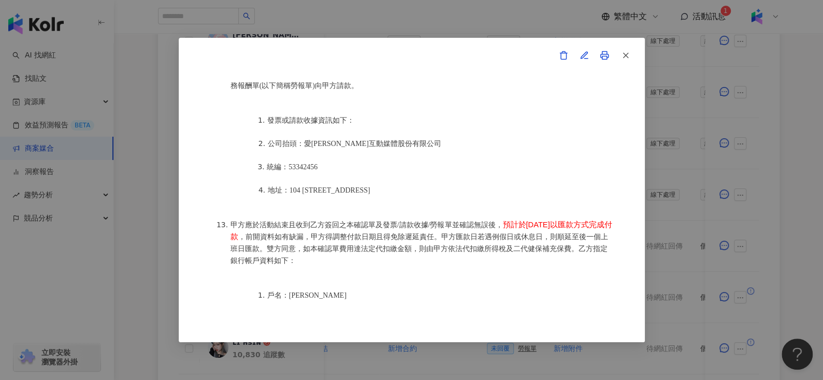
drag, startPoint x: 505, startPoint y: 206, endPoint x: 283, endPoint y: 218, distance: 222.0
click at [283, 219] on li "甲方應於活動結束且收到乙方簽回之本確認單及發票/請款收據/勞報單並確認無誤後， 預計於2025年10月24日以匯款方式完成付款 ，前開資料如有缺漏，甲方得調整…" at bounding box center [422, 243] width 383 height 48
copy span "預計於2025年10月24日以匯款方式完成付款"
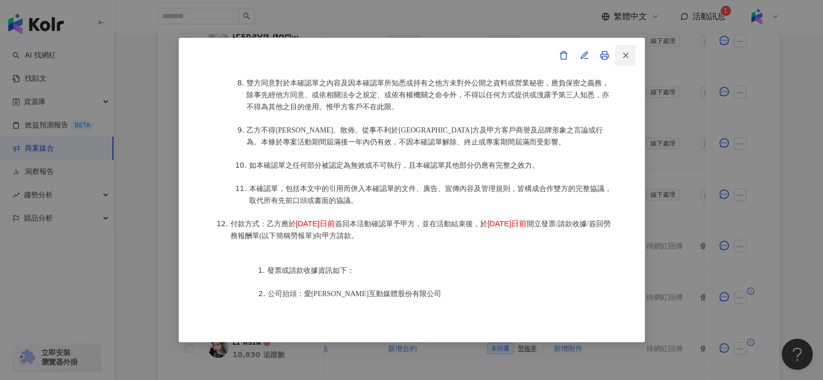
click at [631, 50] on button "button" at bounding box center [625, 55] width 21 height 21
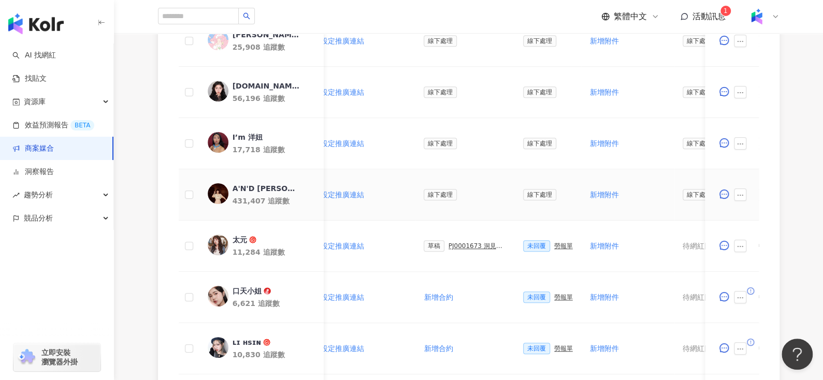
scroll to position [310, 0]
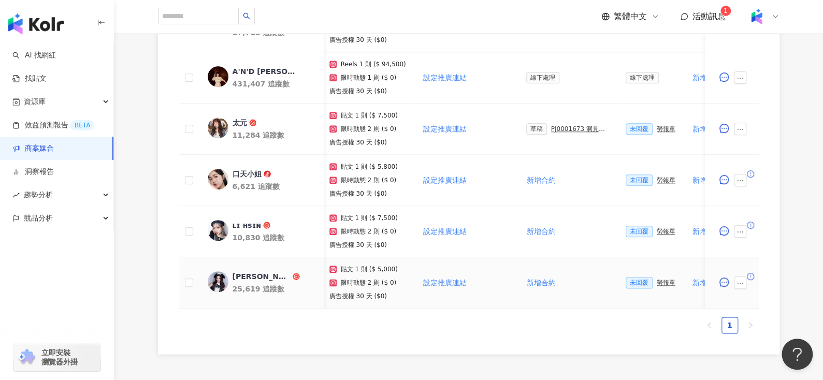
scroll to position [485, 0]
click at [657, 179] on div "勞報單" at bounding box center [666, 180] width 19 height 7
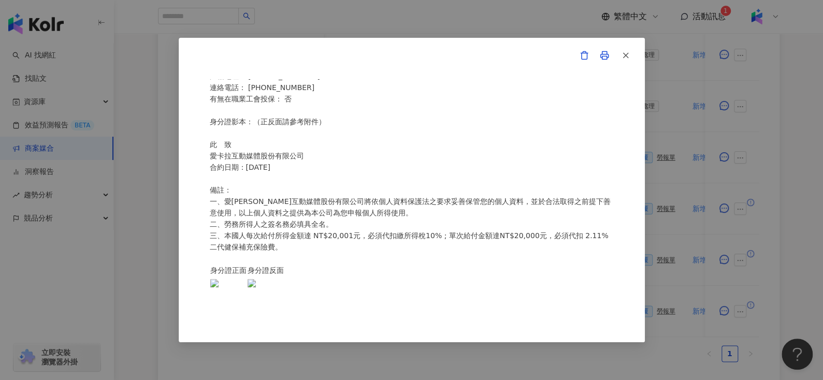
scroll to position [0, 0]
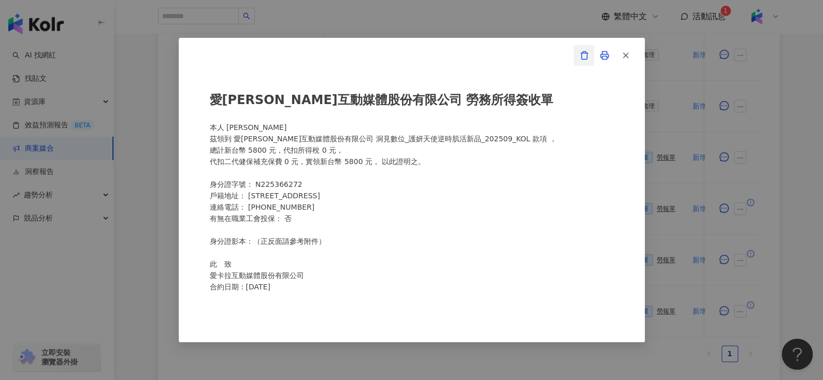
click at [583, 53] on icon "button" at bounding box center [584, 55] width 9 height 9
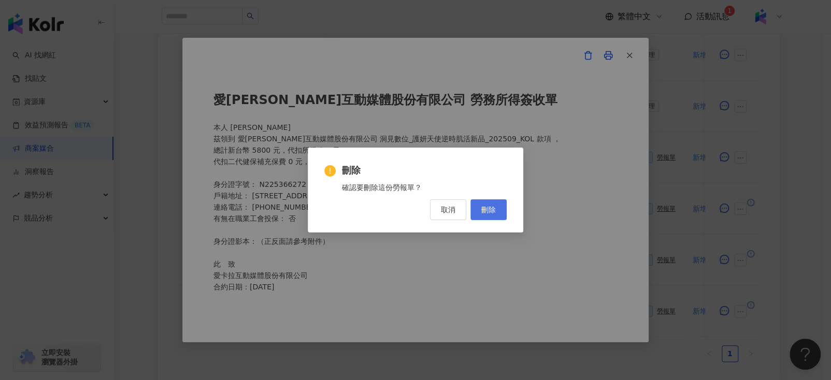
click at [485, 206] on span "刪除" at bounding box center [488, 210] width 15 height 8
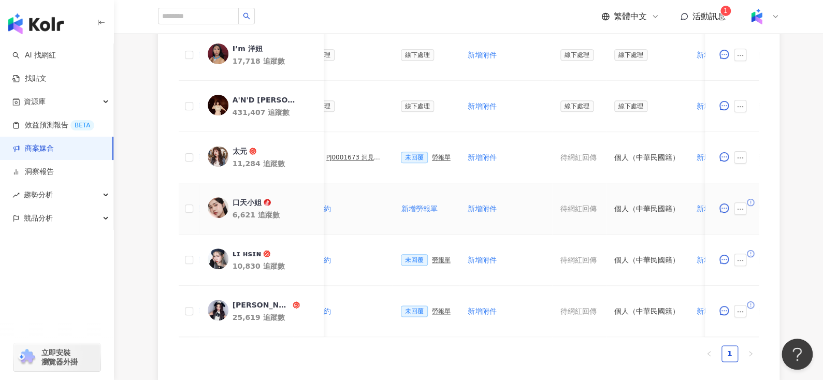
scroll to position [0, 455]
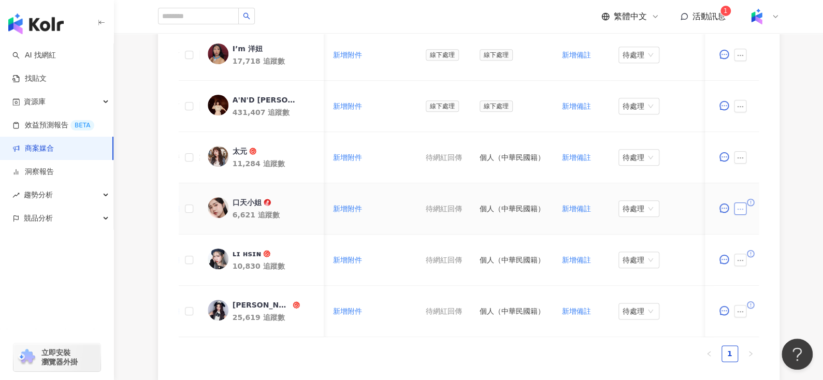
click at [738, 206] on icon "ellipsis" at bounding box center [740, 209] width 7 height 7
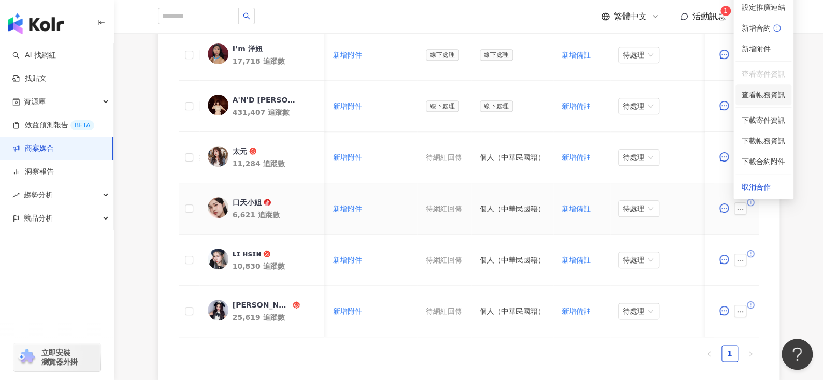
click at [746, 96] on span "查看帳務資訊" at bounding box center [764, 94] width 44 height 11
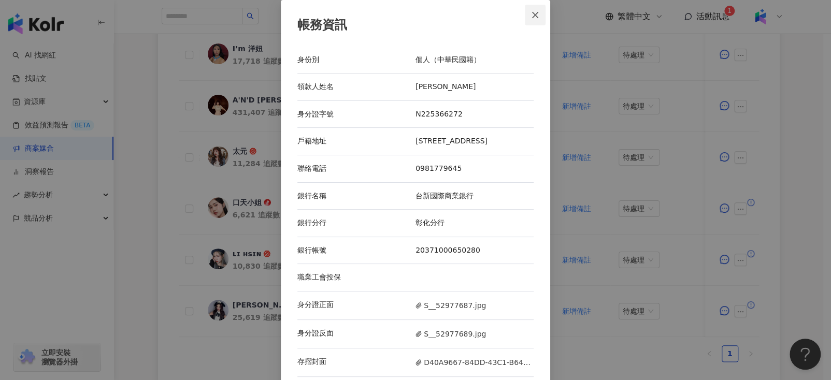
click at [533, 16] on icon "close" at bounding box center [535, 14] width 6 height 6
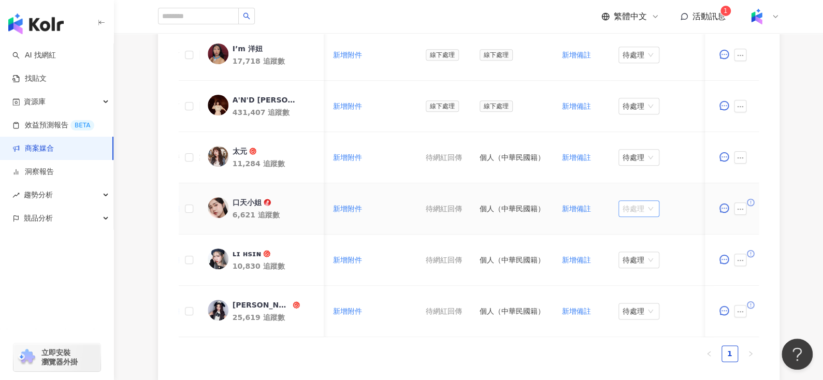
click at [623, 206] on span "待處理" at bounding box center [639, 209] width 33 height 16
click at [623, 243] on div "處理中" at bounding box center [632, 246] width 29 height 11
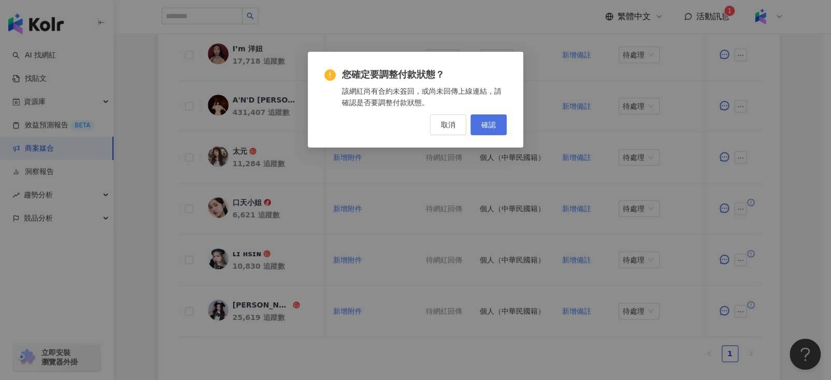
click at [488, 123] on span "確認" at bounding box center [488, 125] width 15 height 8
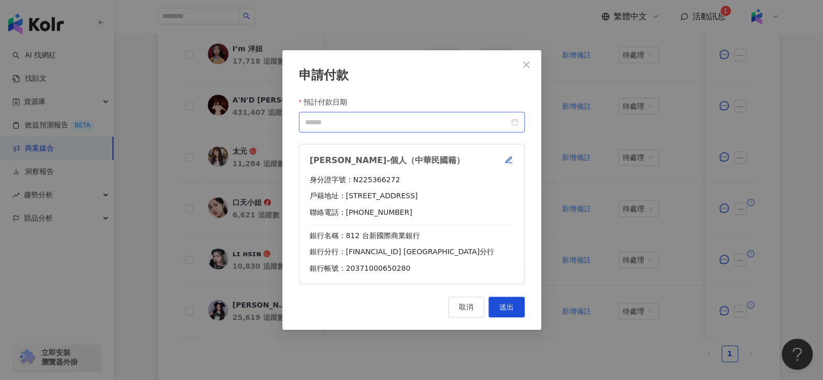
click at [515, 124] on div at bounding box center [411, 122] width 213 height 11
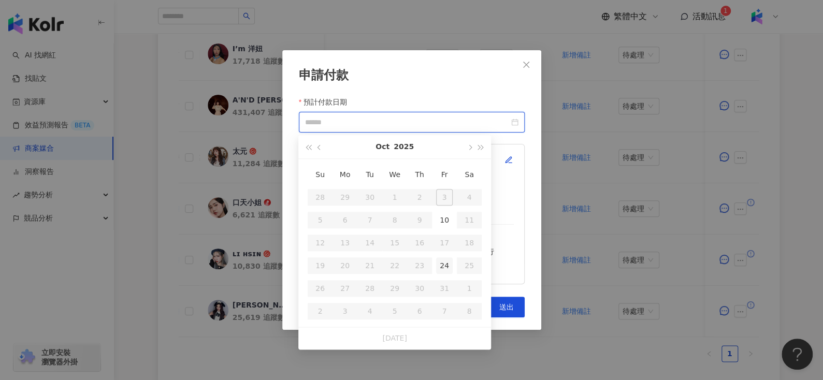
type input "**********"
click at [468, 147] on span "button" at bounding box center [469, 147] width 5 height 5
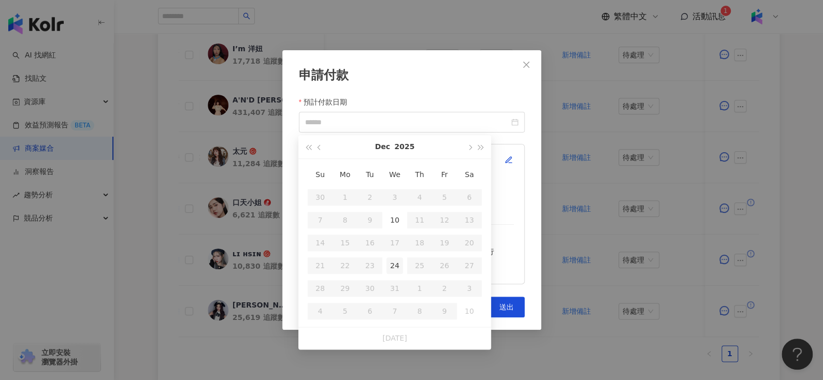
type input "**********"
click at [398, 267] on div "24" at bounding box center [394, 265] width 17 height 17
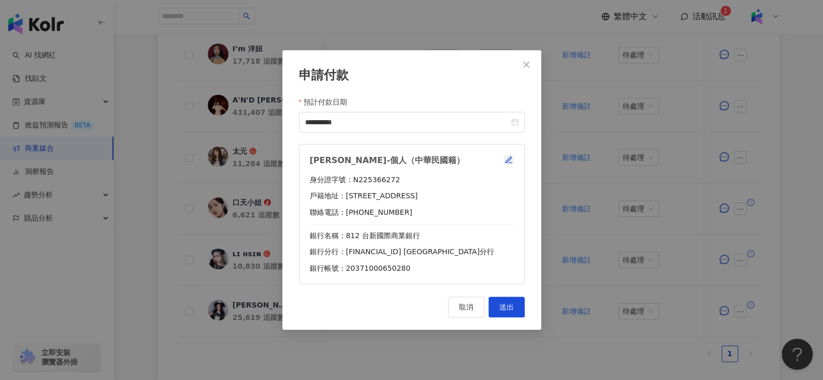
click at [505, 156] on span "button" at bounding box center [509, 160] width 8 height 8
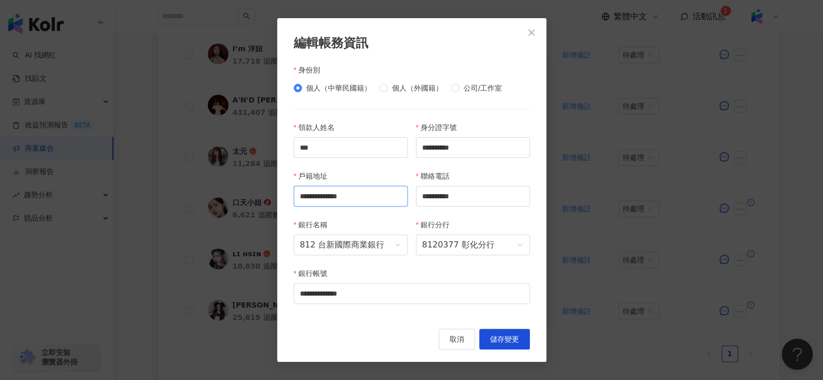
click at [351, 196] on input "**********" at bounding box center [351, 196] width 114 height 21
paste input "**********"
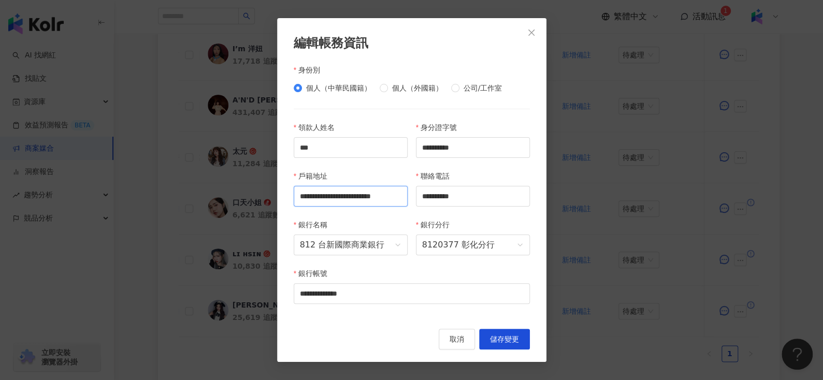
type input "**********"
click at [391, 188] on input "**********" at bounding box center [351, 196] width 114 height 21
click at [505, 343] on span "儲存變更" at bounding box center [504, 339] width 29 height 8
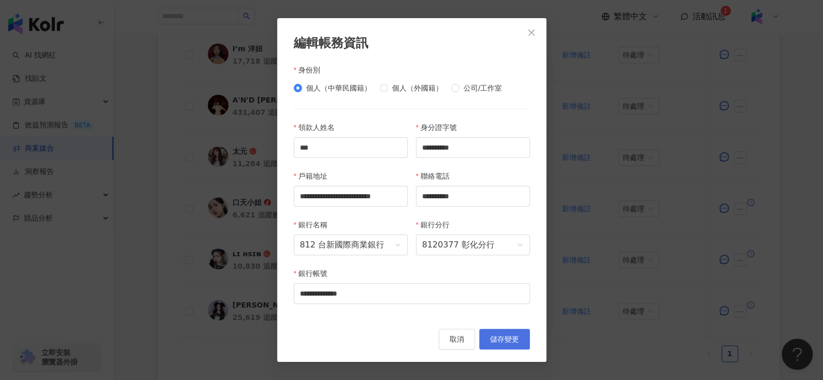
scroll to position [0, 0]
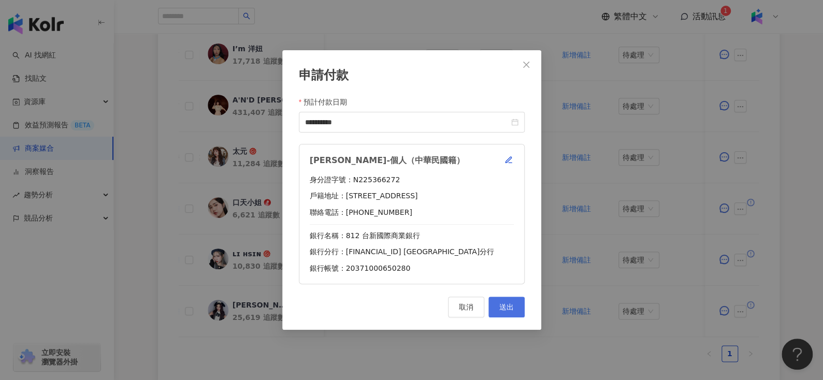
click at [508, 311] on span "送出" at bounding box center [506, 307] width 15 height 8
click at [623, 240] on div "**********" at bounding box center [411, 190] width 823 height 380
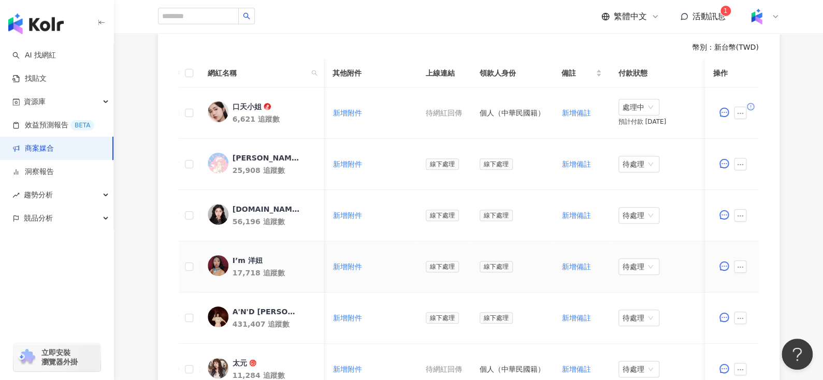
scroll to position [282, 0]
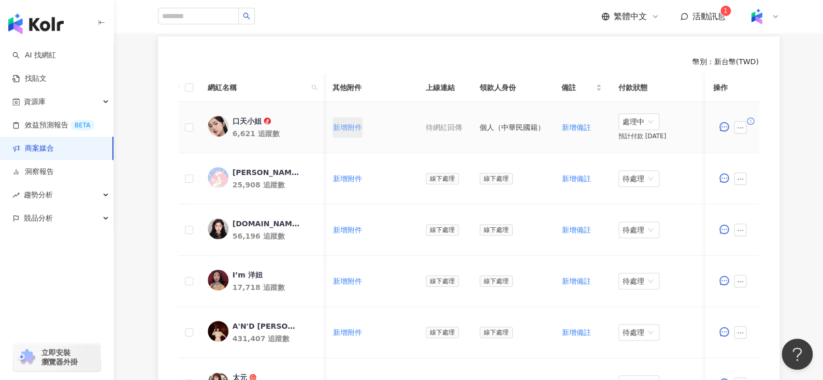
click at [333, 127] on span "新增附件" at bounding box center [347, 127] width 29 height 8
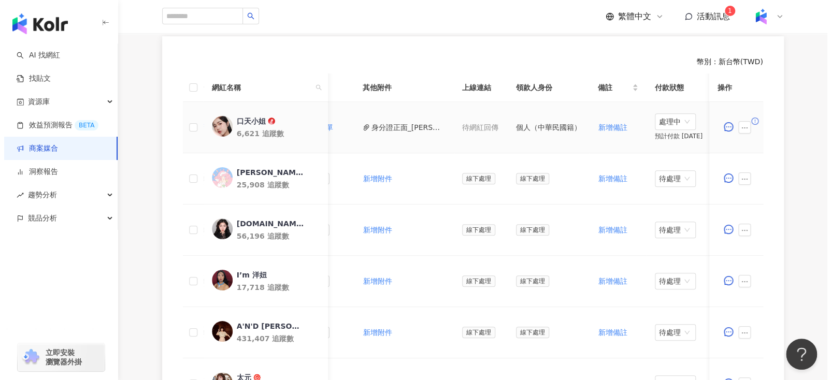
scroll to position [0, 462]
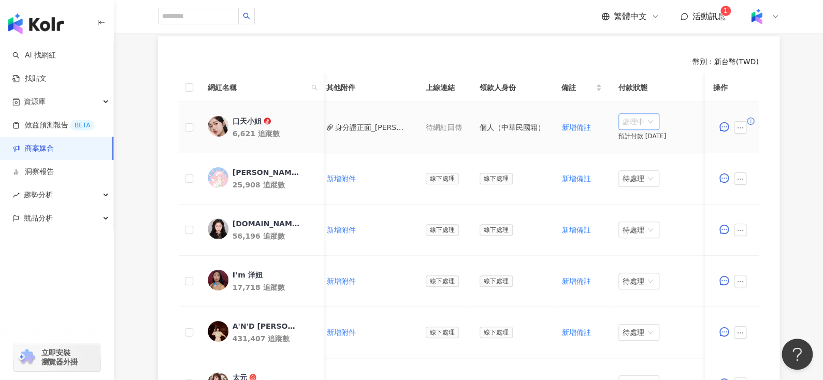
click at [630, 123] on span "處理中" at bounding box center [639, 122] width 33 height 16
click at [629, 145] on div "待處理" at bounding box center [631, 142] width 29 height 11
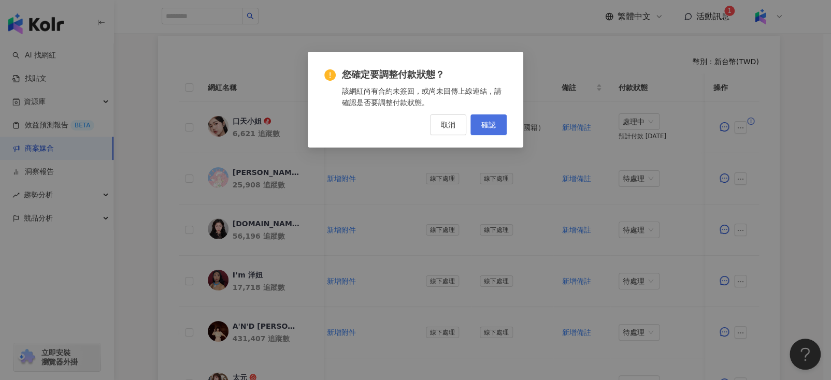
click at [493, 119] on button "確認" at bounding box center [488, 124] width 36 height 21
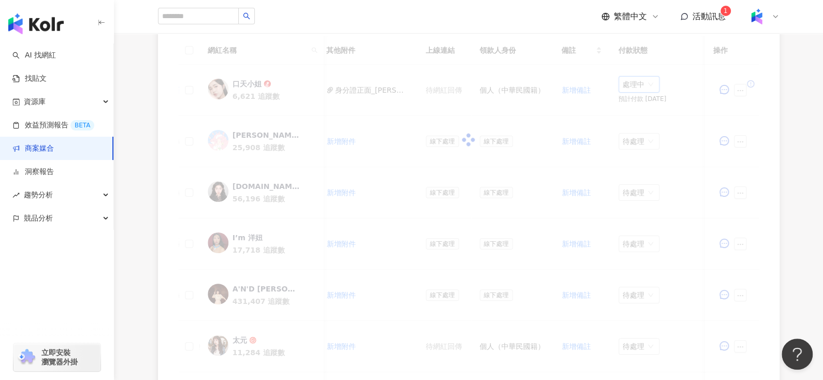
scroll to position [282, 0]
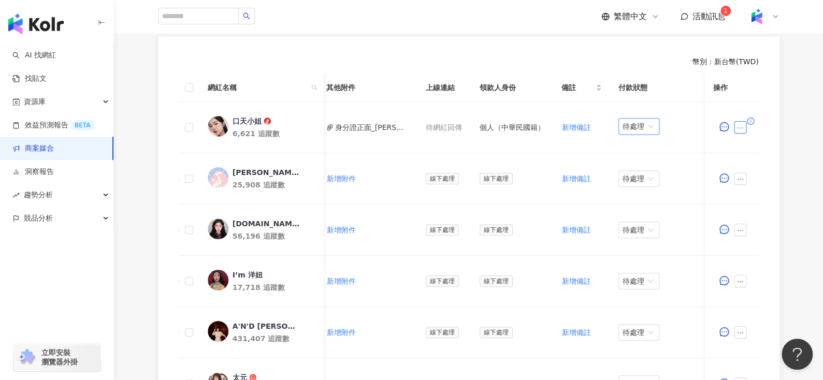
click at [743, 127] on button "button" at bounding box center [740, 127] width 12 height 12
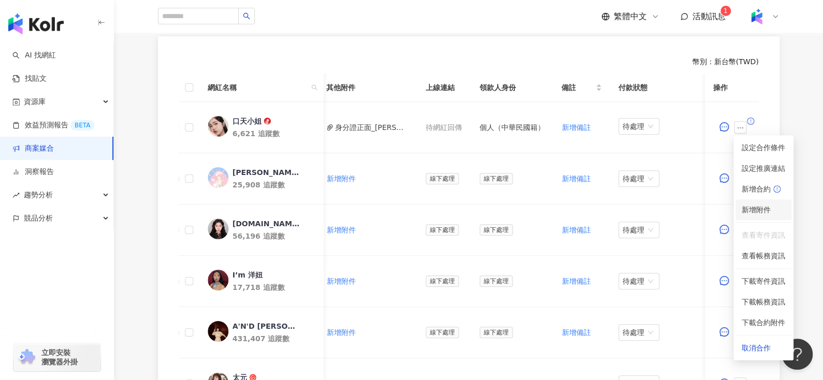
click at [756, 212] on span "新增附件" at bounding box center [756, 210] width 29 height 8
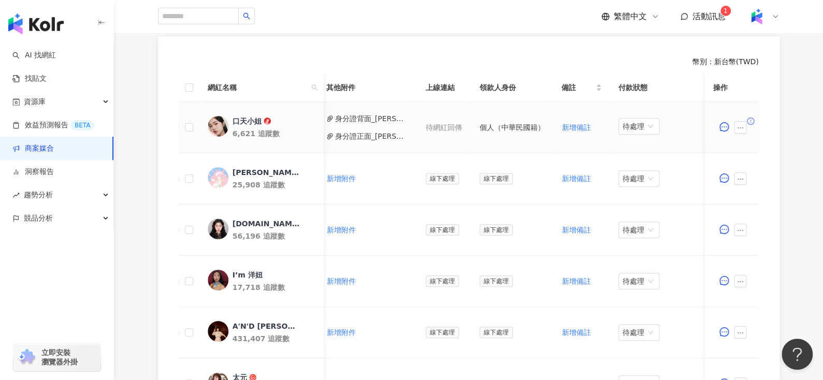
scroll to position [0, 461]
click at [743, 124] on icon "ellipsis" at bounding box center [740, 127] width 7 height 7
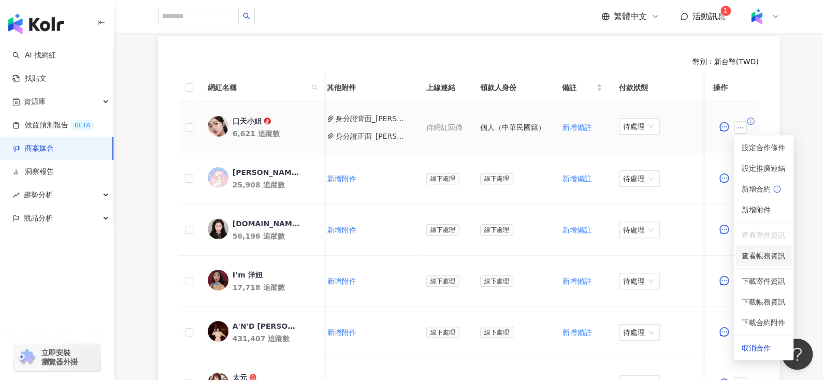
click at [759, 256] on span "查看帳務資訊" at bounding box center [764, 255] width 44 height 11
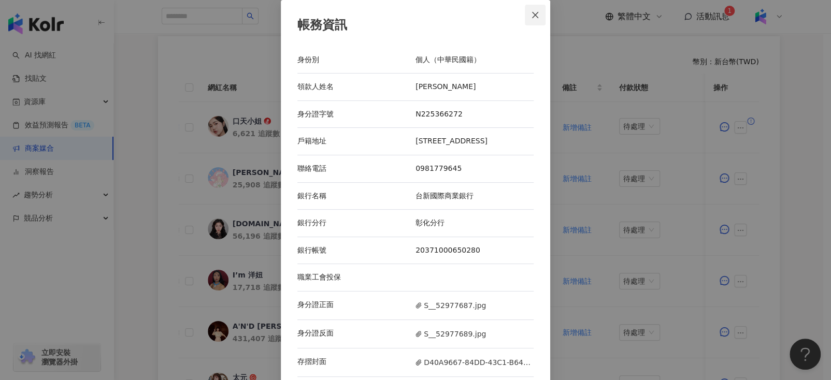
click at [532, 15] on icon "close" at bounding box center [535, 15] width 8 height 8
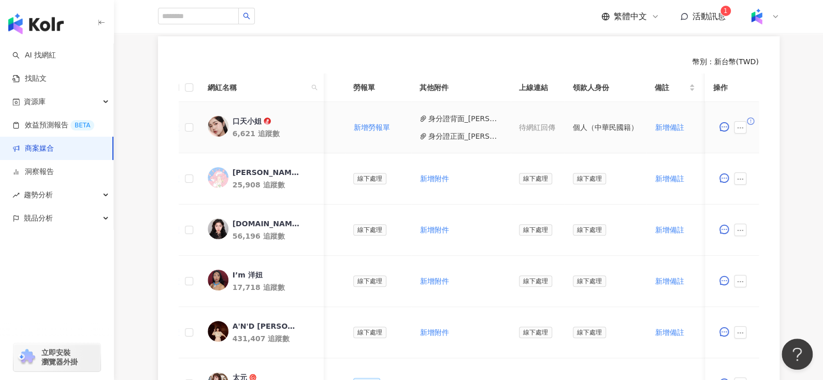
scroll to position [0, 266]
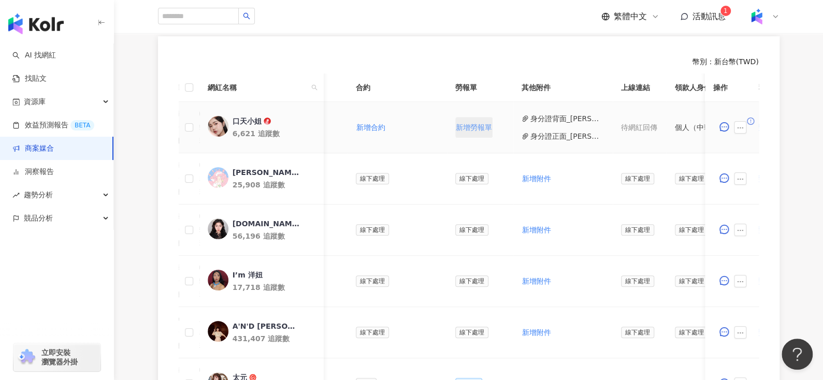
click at [470, 123] on span "新增勞報單" at bounding box center [474, 127] width 36 height 8
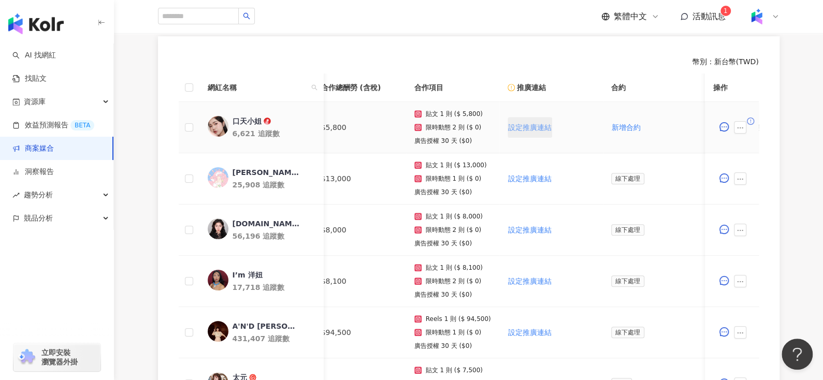
scroll to position [0, 138]
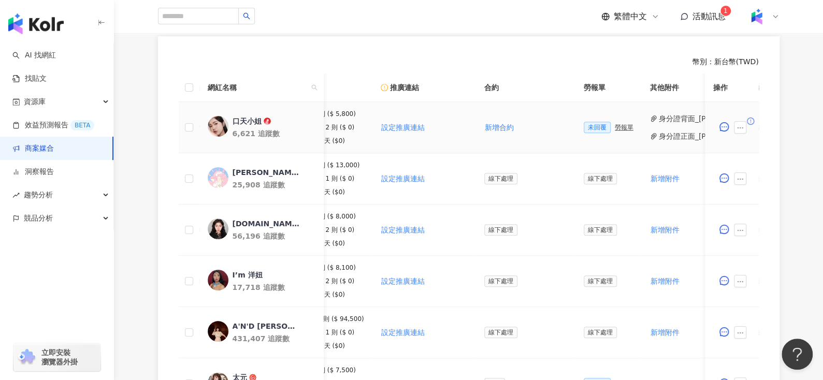
click at [621, 128] on div "勞報單" at bounding box center [624, 127] width 19 height 7
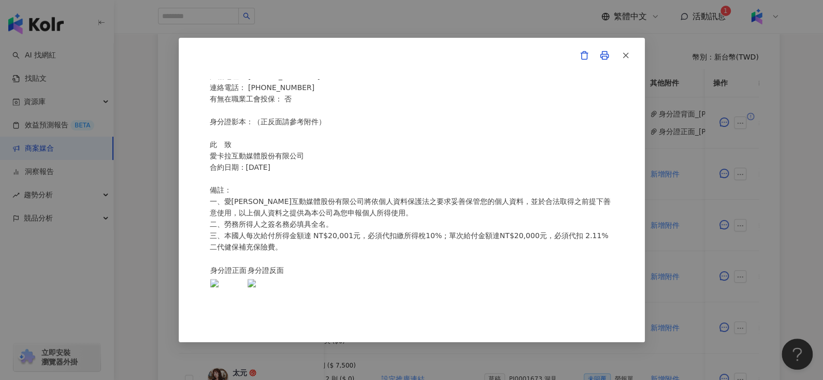
scroll to position [287, 0]
click at [626, 52] on icon "button" at bounding box center [625, 55] width 9 height 9
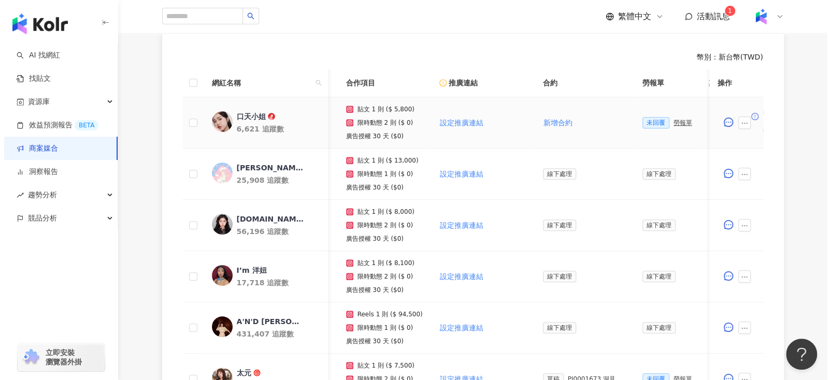
scroll to position [0, 83]
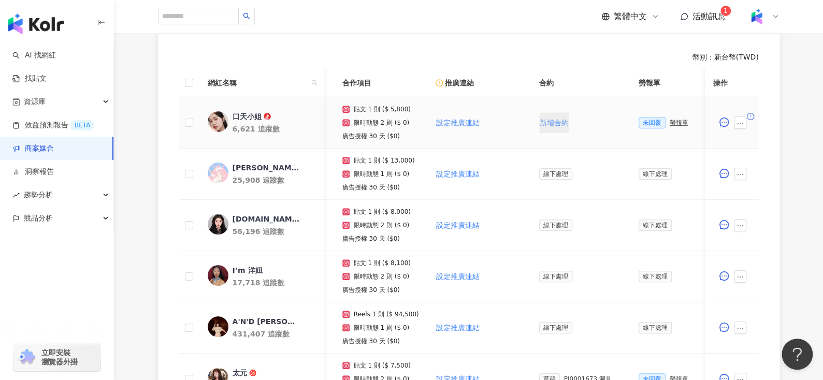
click at [555, 121] on span "新增合約" at bounding box center [554, 123] width 29 height 8
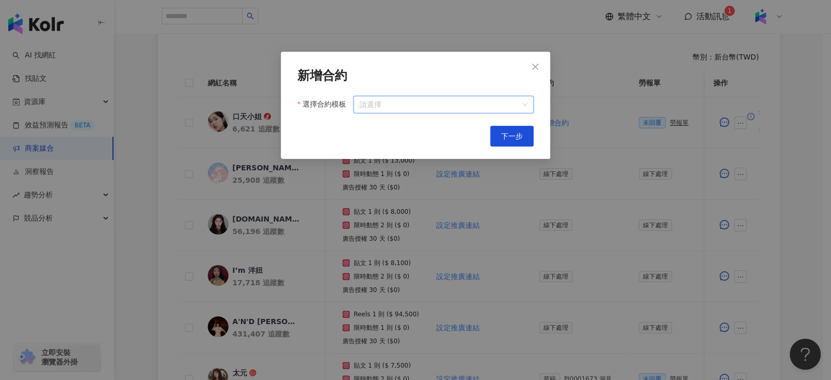
click at [423, 102] on input "選擇合約模板" at bounding box center [443, 104] width 168 height 17
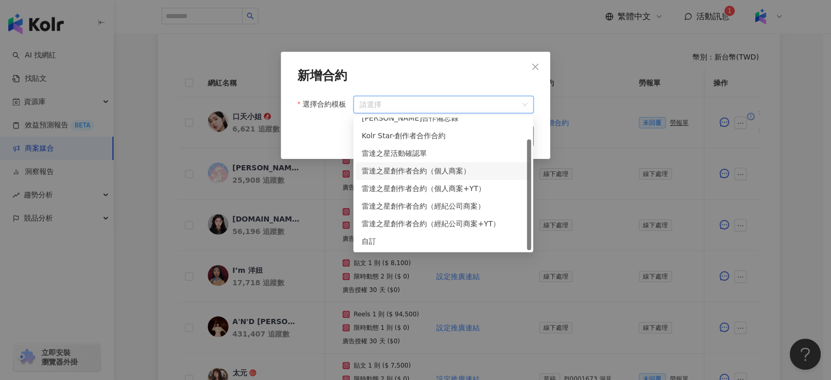
scroll to position [25, 0]
click at [411, 155] on div "雷達之星活動確認單" at bounding box center [443, 153] width 163 height 11
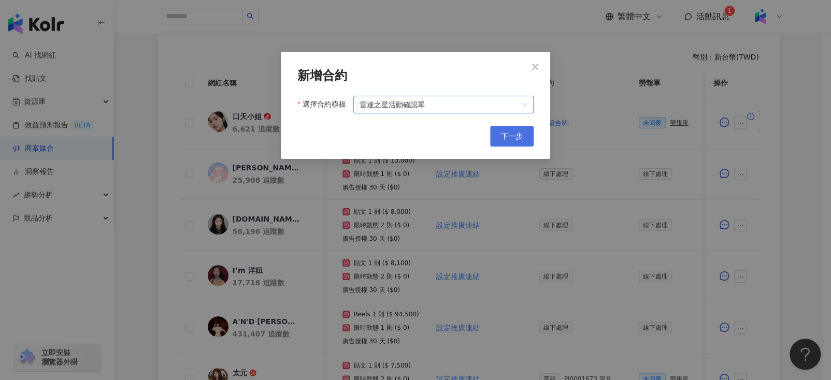
click at [502, 139] on span "下一步" at bounding box center [512, 136] width 22 height 8
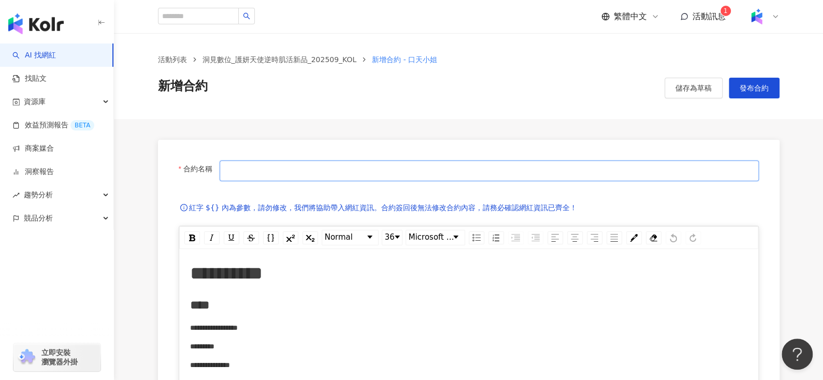
click at [337, 177] on input "合約名稱" at bounding box center [489, 171] width 539 height 21
click at [413, 172] on input "合約名稱" at bounding box center [489, 171] width 539 height 21
click at [302, 173] on input "*******" at bounding box center [489, 171] width 539 height 21
type input "**********"
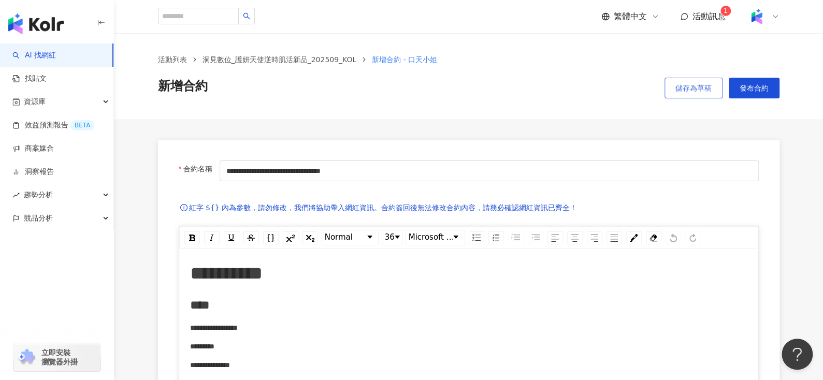
click at [692, 89] on span "儲存為草稿" at bounding box center [693, 88] width 36 height 8
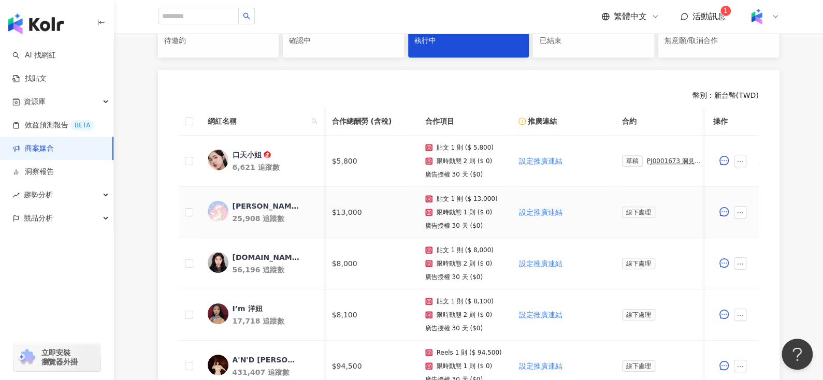
scroll to position [0, 243]
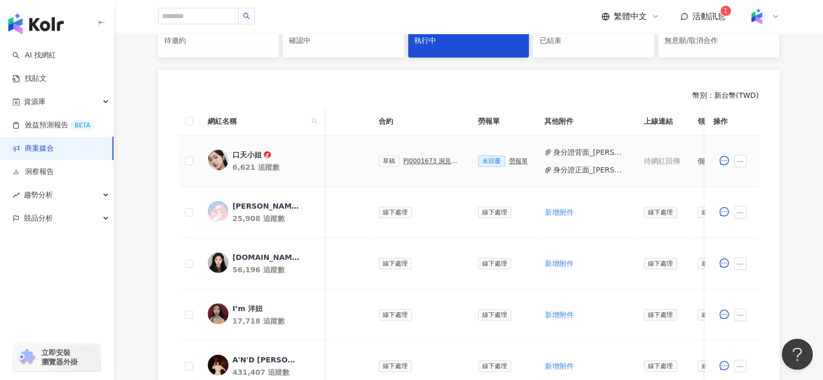
click at [411, 162] on div "PJ0001673 洞見數位_護妍天使逆時肌活新品_202509_KOL" at bounding box center [433, 160] width 58 height 7
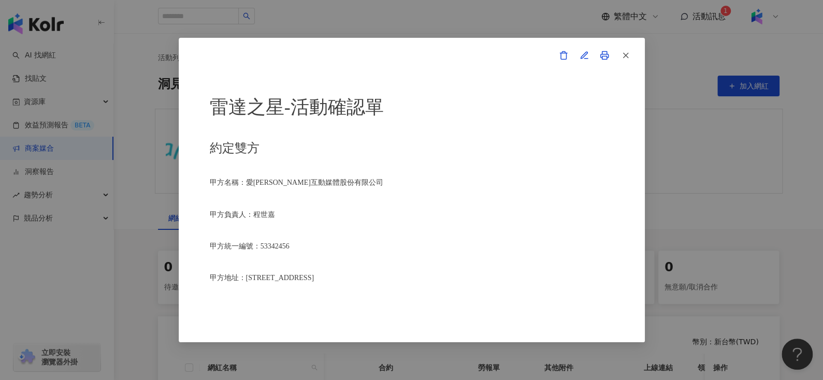
scroll to position [0, 0]
click at [581, 56] on icon "button" at bounding box center [584, 55] width 7 height 7
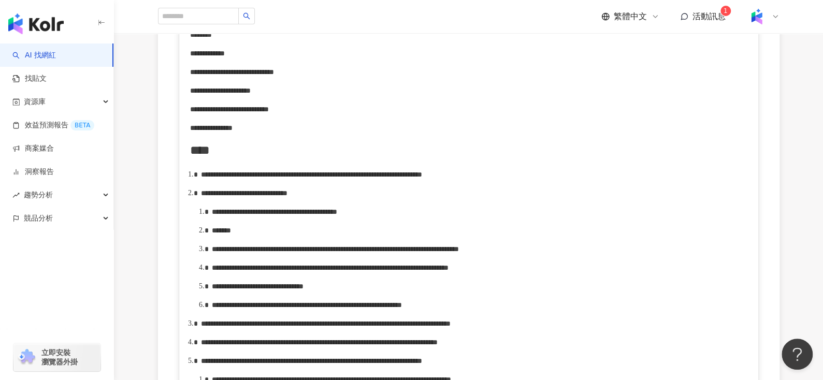
scroll to position [463, 0]
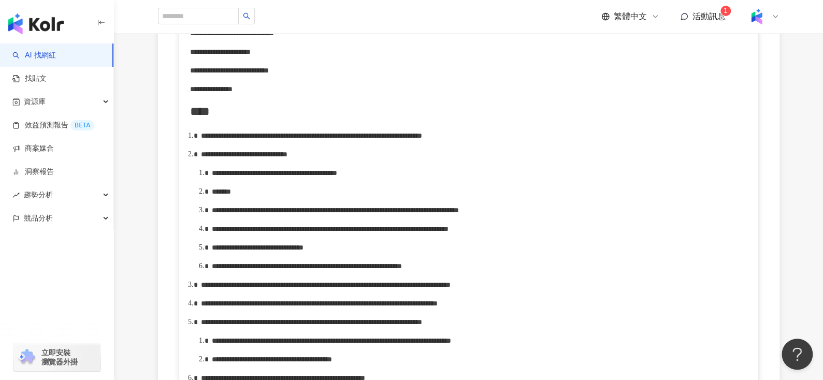
click at [287, 158] on span "**********" at bounding box center [244, 154] width 87 height 7
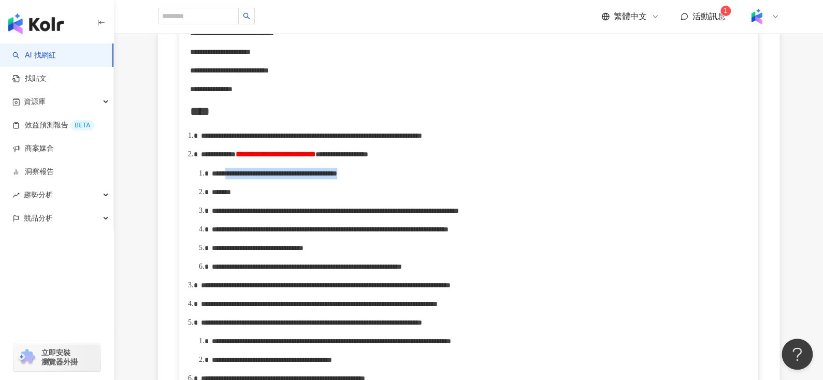
drag, startPoint x: 247, startPoint y: 189, endPoint x: 443, endPoint y: 184, distance: 196.9
click at [443, 179] on div "**********" at bounding box center [480, 173] width 536 height 11
click at [266, 198] on div "*******" at bounding box center [480, 192] width 536 height 11
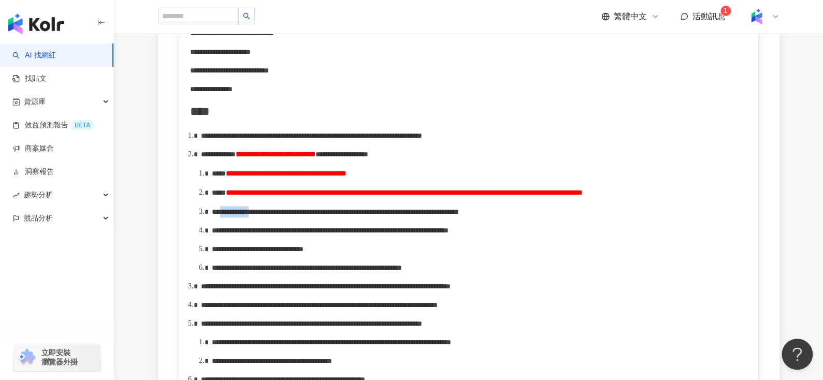
drag, startPoint x: 239, startPoint y: 238, endPoint x: 271, endPoint y: 239, distance: 32.6
click at [271, 215] on span "**********" at bounding box center [335, 211] width 247 height 7
drag, startPoint x: 374, startPoint y: 236, endPoint x: 397, endPoint y: 236, distance: 23.3
click at [397, 215] on span "**********" at bounding box center [349, 211] width 211 height 7
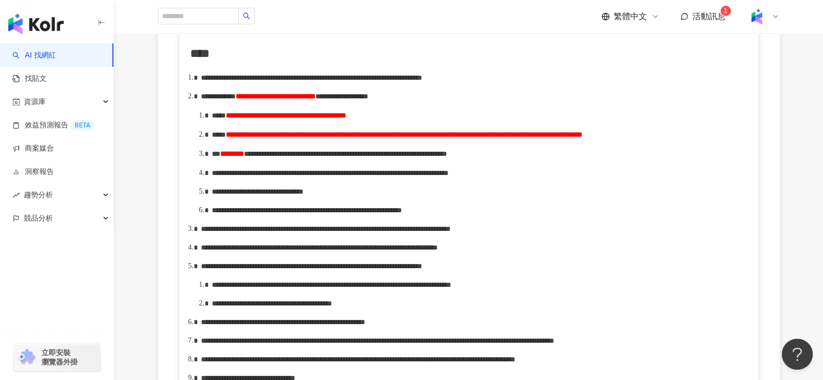
scroll to position [521, 0]
drag, startPoint x: 358, startPoint y: 178, endPoint x: 409, endPoint y: 180, distance: 51.3
click at [409, 157] on span "**********" at bounding box center [345, 153] width 203 height 7
copy span "*******"
drag, startPoint x: 512, startPoint y: 210, endPoint x: 525, endPoint y: 210, distance: 12.4
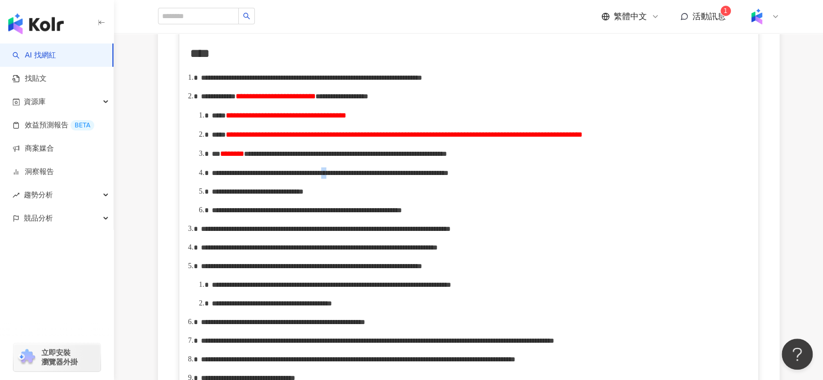
click at [449, 177] on span "**********" at bounding box center [330, 172] width 237 height 7
click at [304, 195] on span "**********" at bounding box center [258, 191] width 92 height 7
click at [402, 214] on span "**********" at bounding box center [307, 210] width 190 height 7
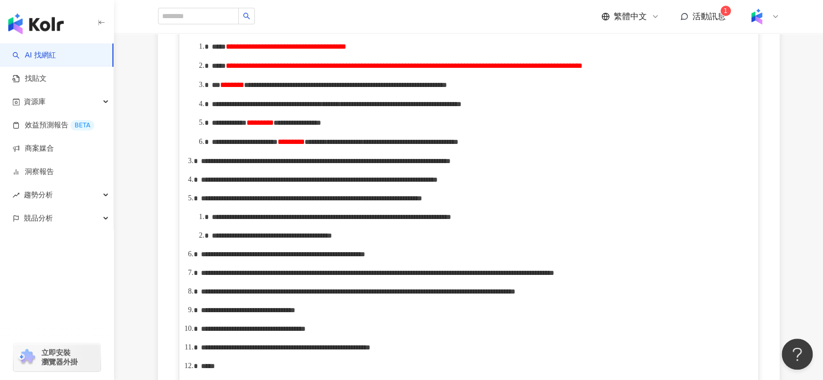
scroll to position [589, 0]
click at [317, 149] on div "**********" at bounding box center [480, 143] width 536 height 12
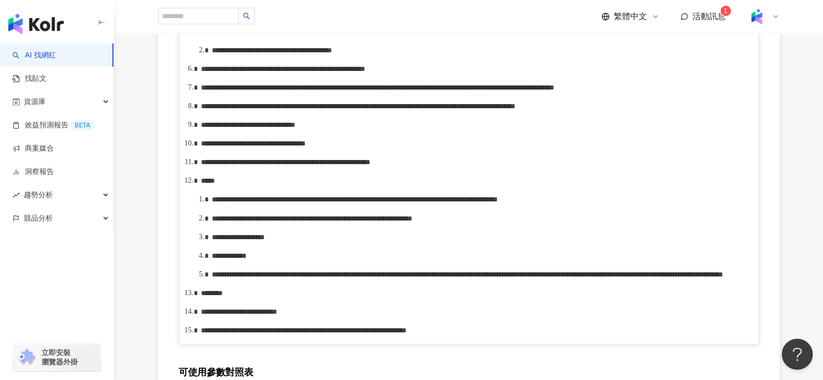
scroll to position [858, 0]
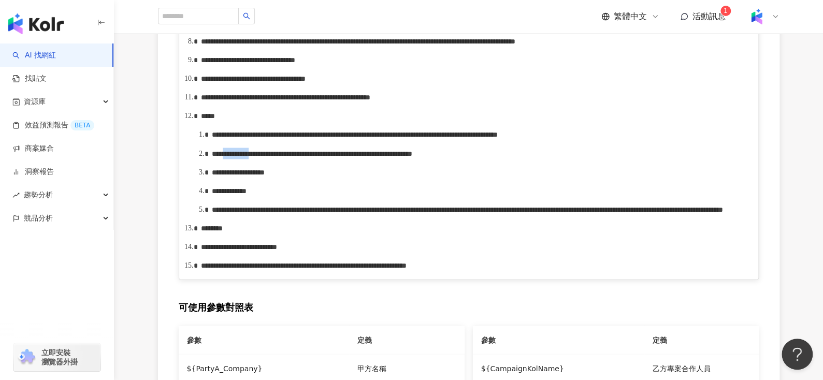
drag, startPoint x: 239, startPoint y: 294, endPoint x: 281, endPoint y: 291, distance: 42.1
click at [281, 157] on span "**********" at bounding box center [312, 153] width 200 height 7
drag, startPoint x: 451, startPoint y: 293, endPoint x: 493, endPoint y: 293, distance: 42.5
click at [421, 157] on span "**********" at bounding box center [338, 153] width 164 height 7
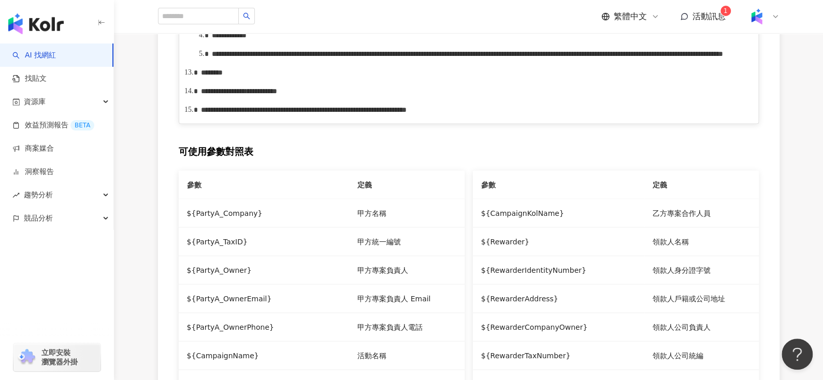
scroll to position [1021, 0]
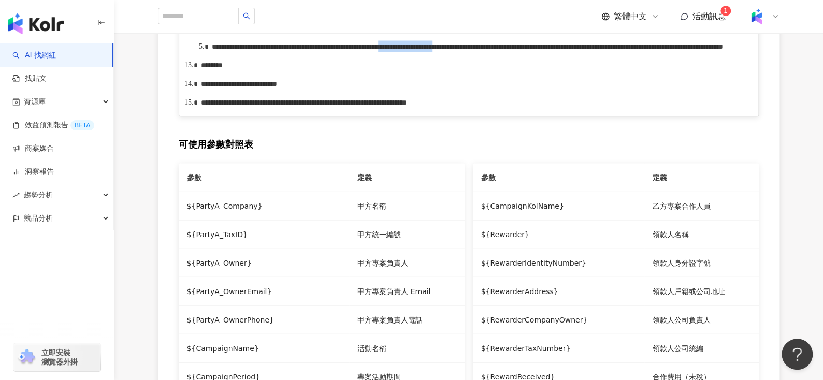
drag, startPoint x: 638, startPoint y: 188, endPoint x: 234, endPoint y: 195, distance: 403.6
click at [234, 50] on span "**********" at bounding box center [467, 46] width 511 height 7
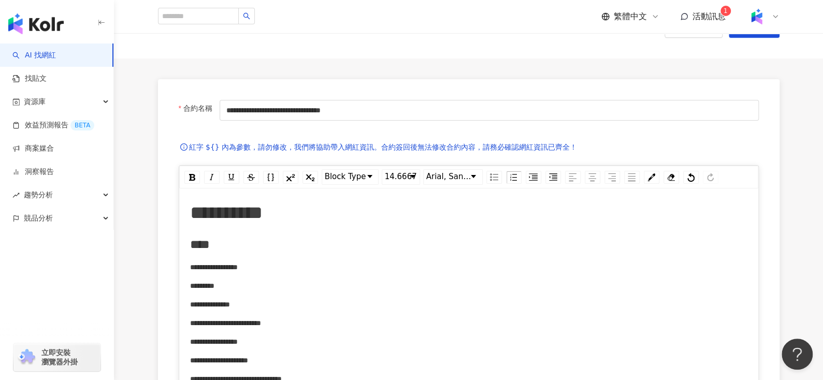
scroll to position [0, 0]
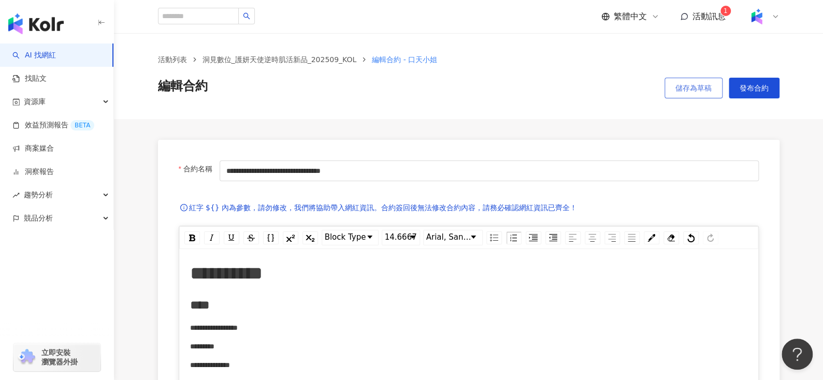
click at [683, 95] on button "儲存為草稿" at bounding box center [694, 88] width 58 height 21
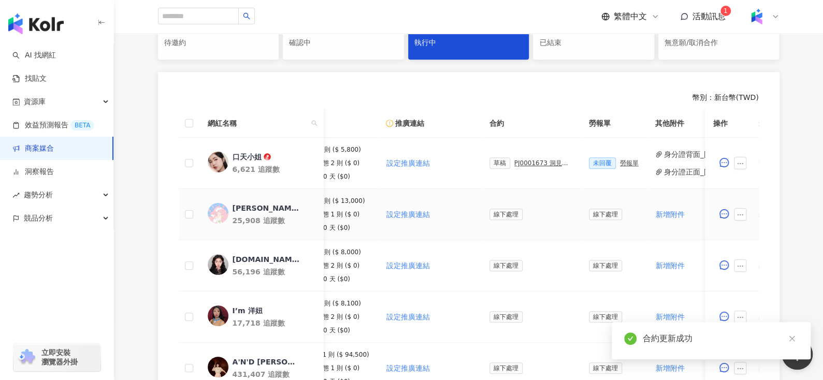
scroll to position [0, 133]
click at [522, 165] on div "PJ0001673 洞見數位_護妍天使逆時肌活新品_202509_KOL" at bounding box center [543, 163] width 58 height 7
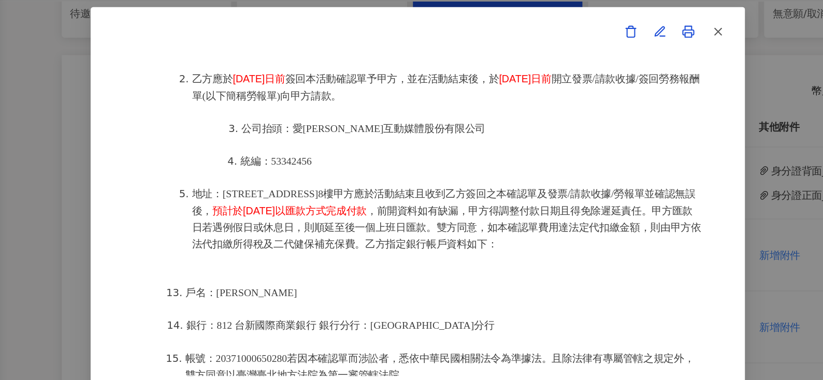
scroll to position [1347, 0]
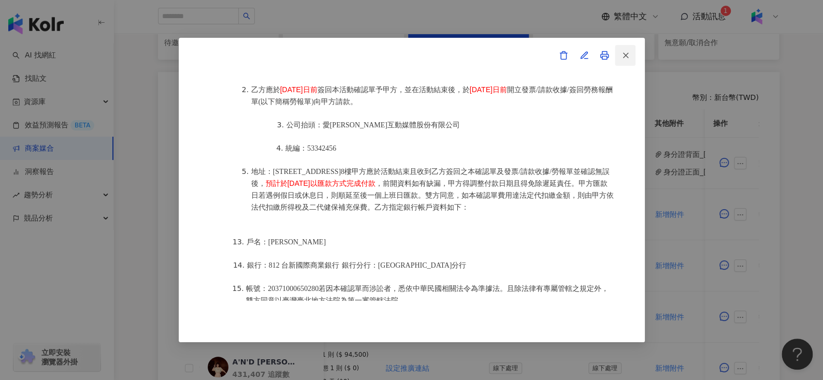
click at [626, 54] on line "button" at bounding box center [625, 55] width 5 height 5
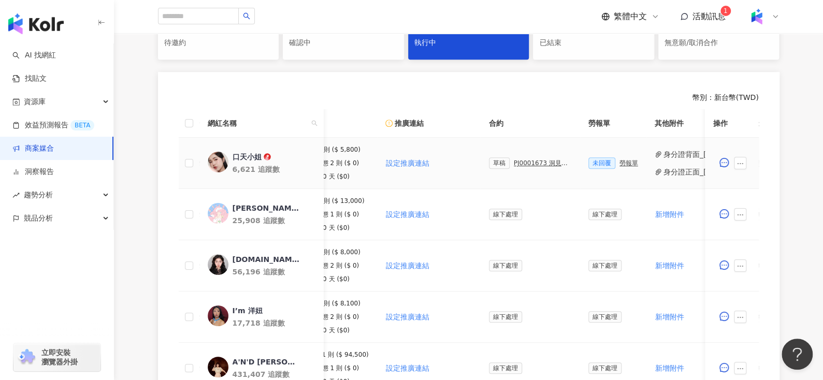
click at [235, 149] on td "口天小姐 6,621 追蹤數" at bounding box center [261, 163] width 124 height 51
click at [235, 152] on div "口天小姐" at bounding box center [246, 157] width 29 height 10
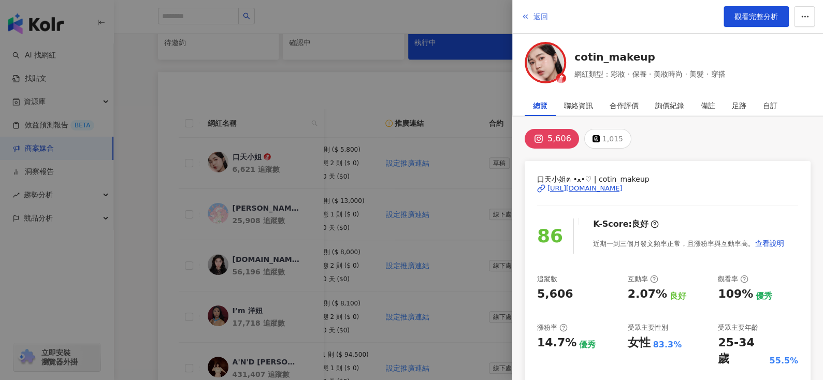
click at [528, 14] on icon "button" at bounding box center [525, 16] width 8 height 8
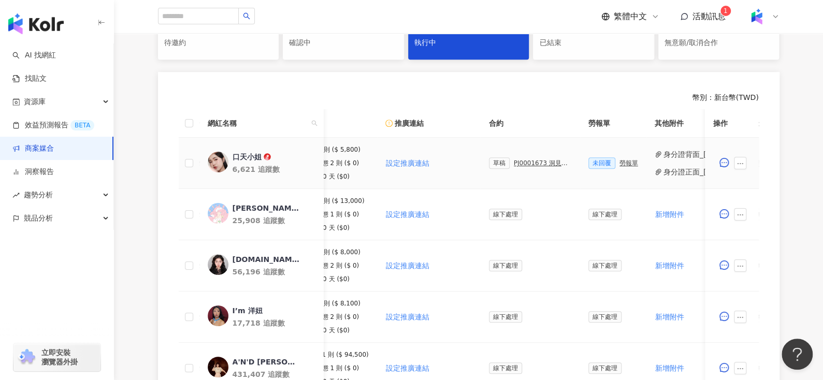
click at [529, 157] on div "草稿 PJ0001673 洞見數位_護妍天使逆時肌活新品_202509_KOL" at bounding box center [530, 162] width 83 height 11
click at [526, 166] on div "草稿 PJ0001673 洞見數位_護妍天使逆時肌活新品_202509_KOL" at bounding box center [530, 162] width 83 height 11
click at [523, 160] on div "PJ0001673 洞見數位_護妍天使逆時肌活新品_202509_KOL" at bounding box center [543, 163] width 58 height 7
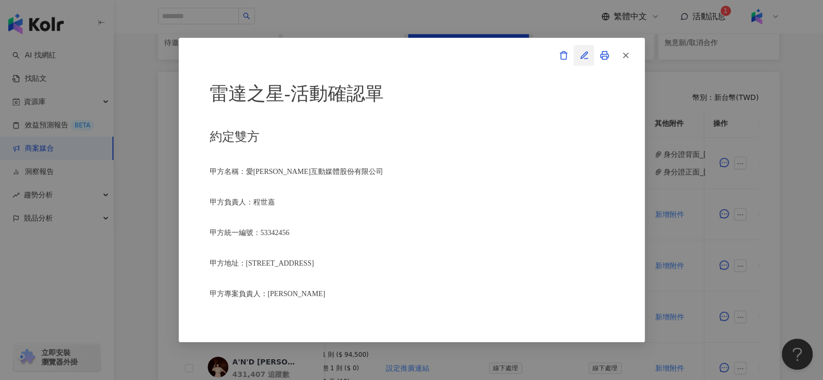
click at [583, 53] on icon "button" at bounding box center [584, 55] width 9 height 9
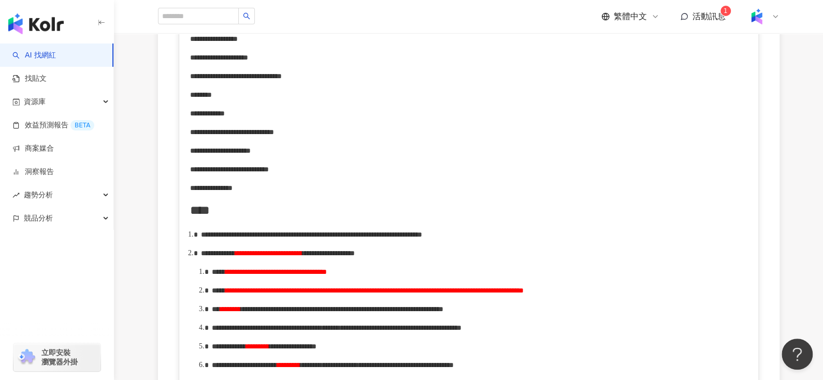
scroll to position [393, 0]
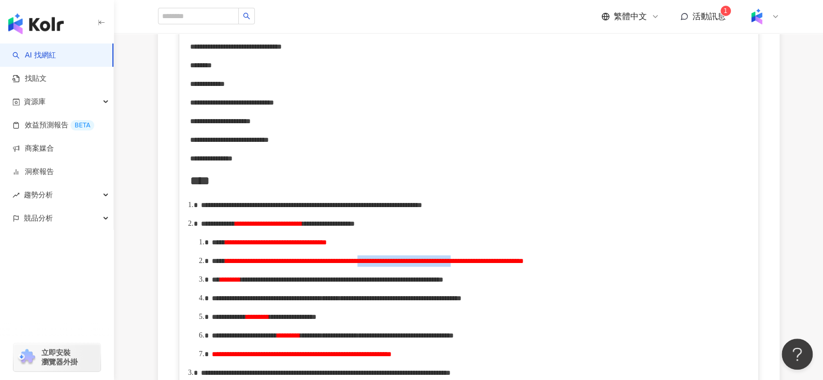
drag, startPoint x: 531, startPoint y: 276, endPoint x: 652, endPoint y: 265, distance: 121.1
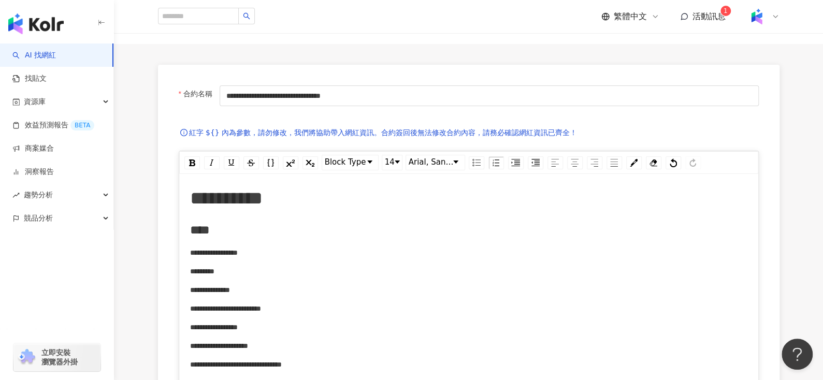
scroll to position [0, 0]
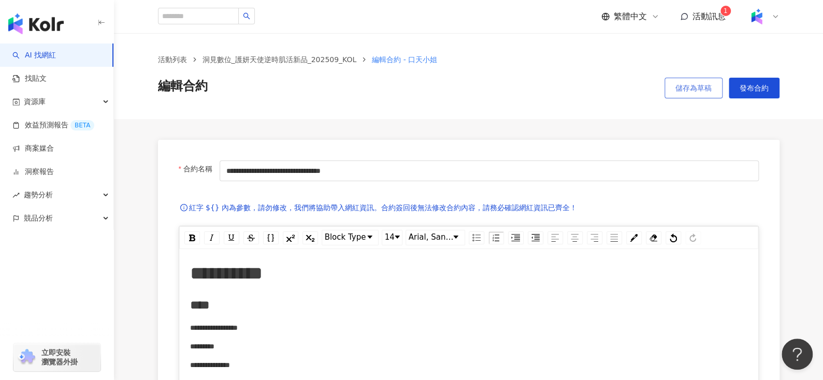
click at [679, 94] on button "儲存為草稿" at bounding box center [694, 88] width 58 height 21
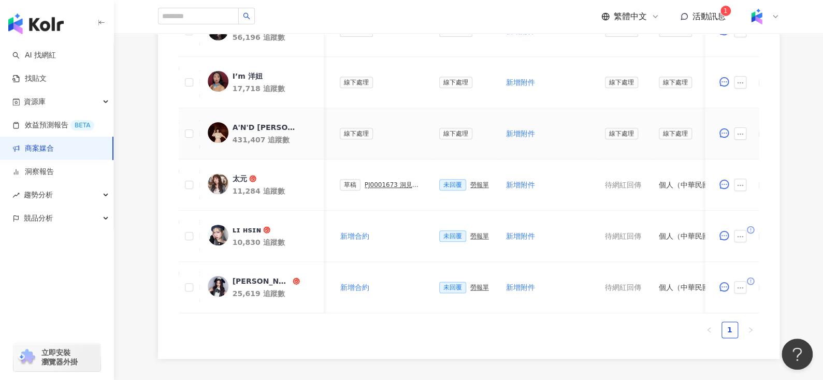
scroll to position [313, 0]
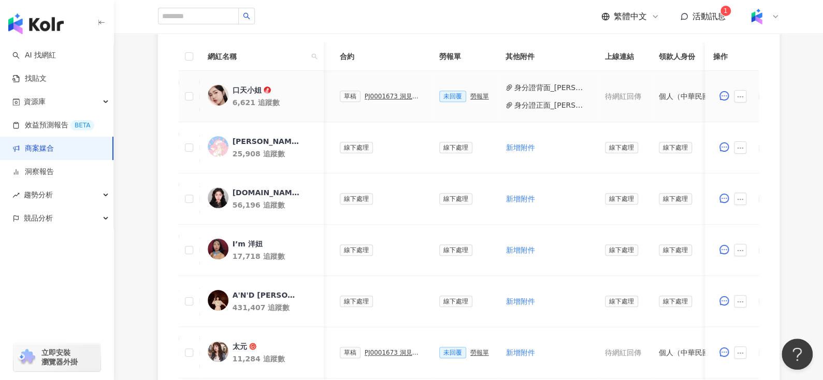
click at [366, 95] on div "PJ0001673 洞見數位_護妍天使逆時肌活新品_202509_KOL" at bounding box center [394, 96] width 58 height 7
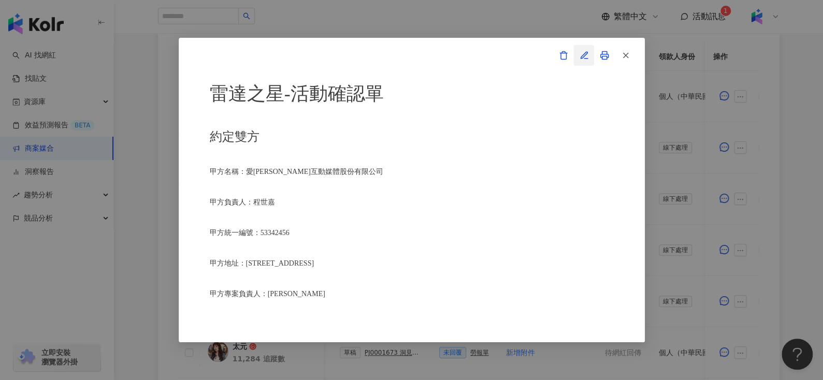
click at [580, 52] on icon "button" at bounding box center [584, 55] width 9 height 9
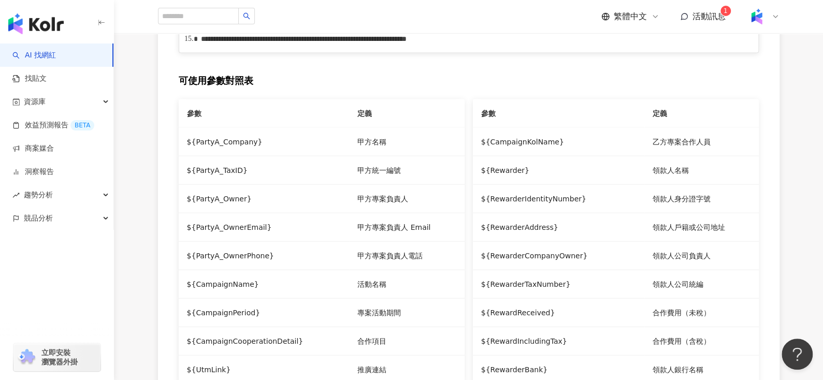
scroll to position [990, 0]
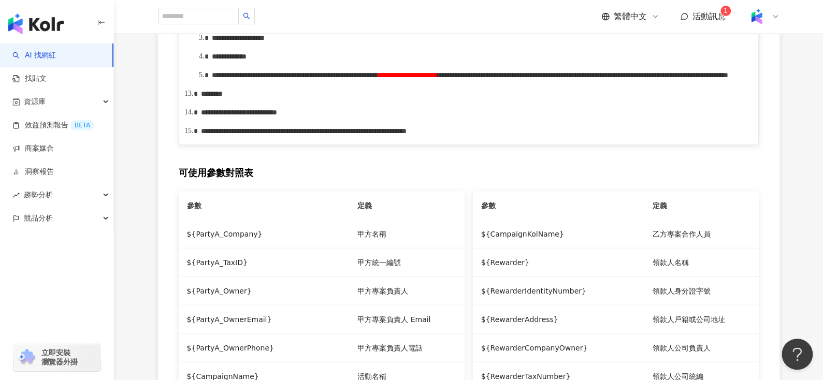
click at [498, 4] on span "**********" at bounding box center [355, -1] width 286 height 7
click at [240, 4] on span "**********" at bounding box center [355, -1] width 286 height 7
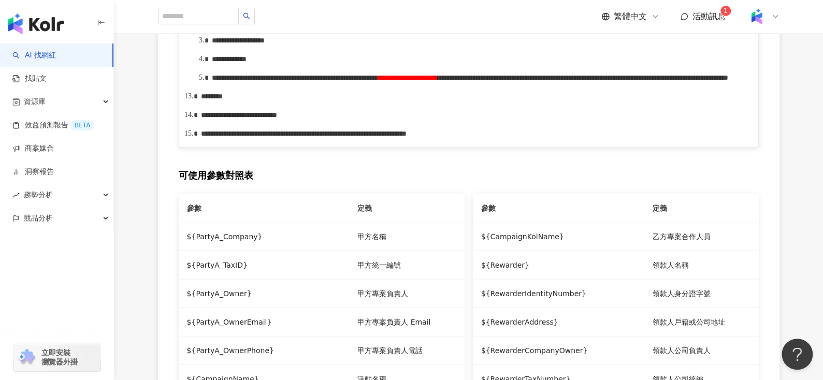
scroll to position [980, 0]
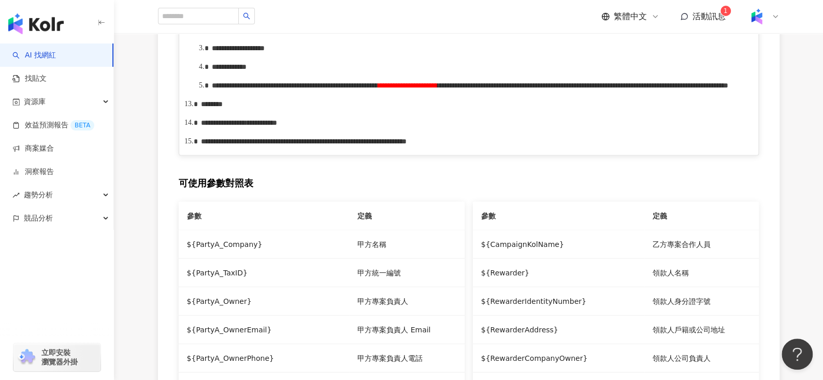
click at [284, 14] on span "**********" at bounding box center [355, 10] width 286 height 7
click at [477, 16] on div "**********" at bounding box center [480, 10] width 536 height 11
click at [444, 16] on div "**********" at bounding box center [480, 10] width 536 height 11
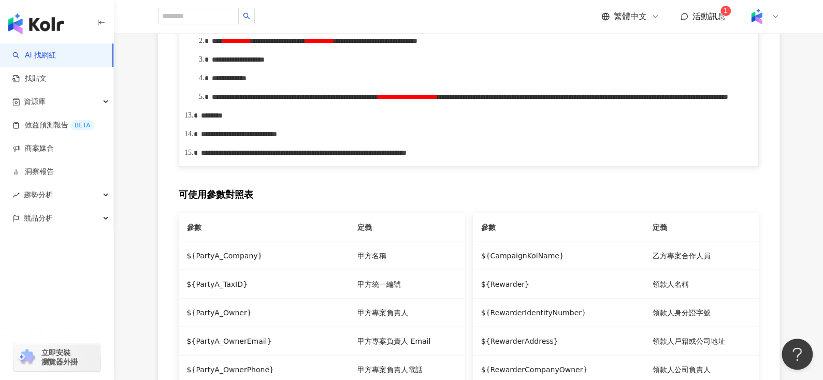
drag, startPoint x: 269, startPoint y: 141, endPoint x: 398, endPoint y: 139, distance: 128.5
click at [398, 14] on span "**********" at bounding box center [358, 10] width 293 height 7
click at [247, 25] on span "**********" at bounding box center [475, 16] width 526 height 19
click at [314, 25] on span "**********" at bounding box center [475, 16] width 526 height 19
drag, startPoint x: 297, startPoint y: 166, endPoint x: 357, endPoint y: 166, distance: 59.6
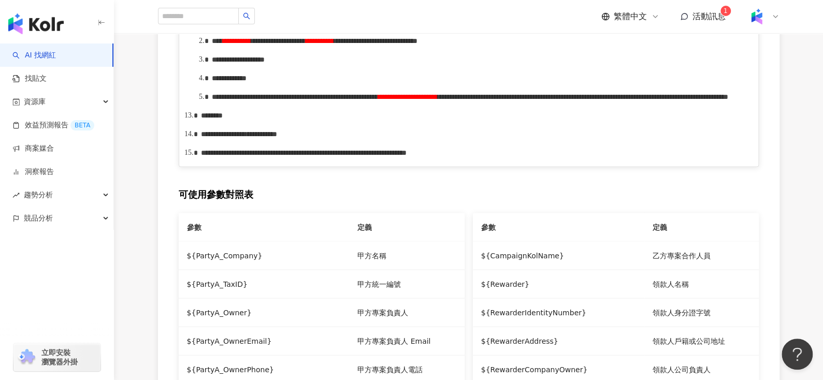
click at [357, 25] on span "**********" at bounding box center [475, 16] width 526 height 19
click at [342, 25] on span "**********" at bounding box center [475, 16] width 526 height 19
drag, startPoint x: 214, startPoint y: 139, endPoint x: 349, endPoint y: 140, distance: 134.7
click at [349, 14] on span "**********" at bounding box center [358, 10] width 293 height 7
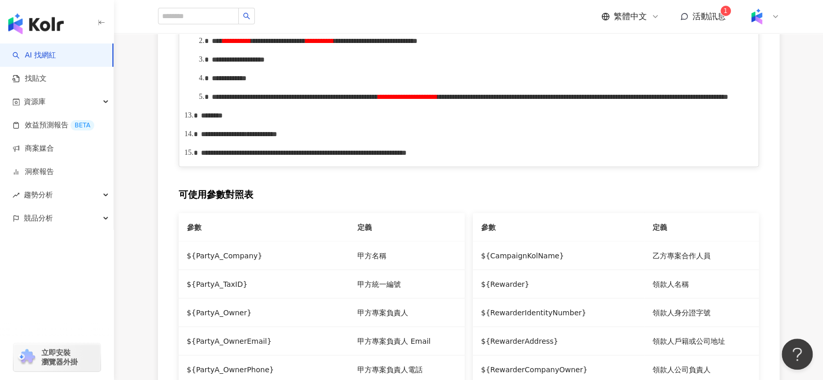
drag, startPoint x: 212, startPoint y: 139, endPoint x: 466, endPoint y: 144, distance: 253.3
click at [456, 14] on span "**********" at bounding box center [334, 10] width 244 height 7
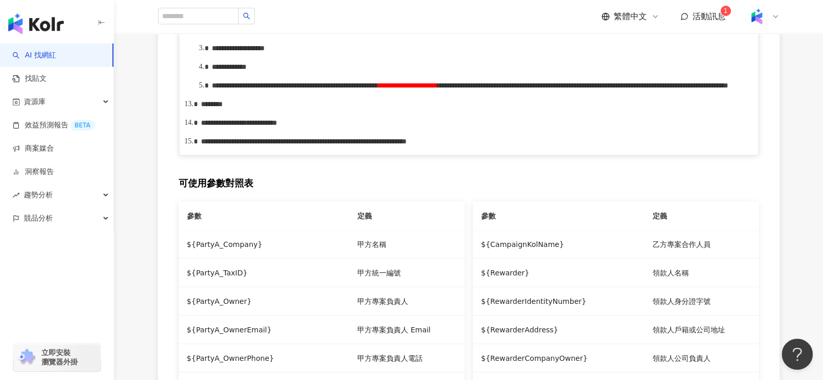
drag, startPoint x: 211, startPoint y: 141, endPoint x: 569, endPoint y: 147, distance: 358.0
click at [569, 16] on div "**********" at bounding box center [480, 10] width 536 height 11
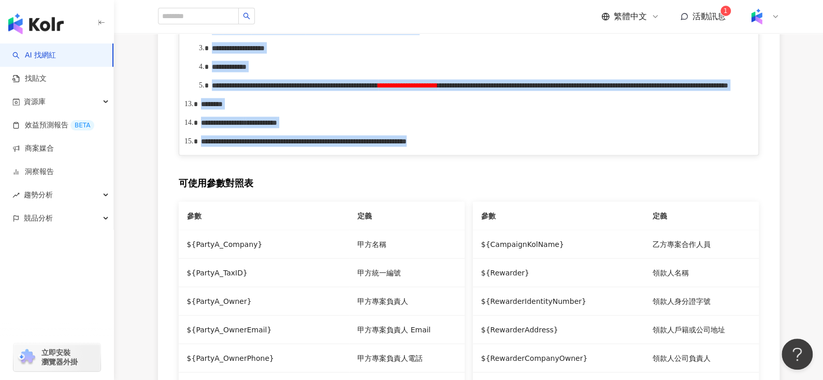
drag, startPoint x: 212, startPoint y: 141, endPoint x: 735, endPoint y: 316, distance: 551.9
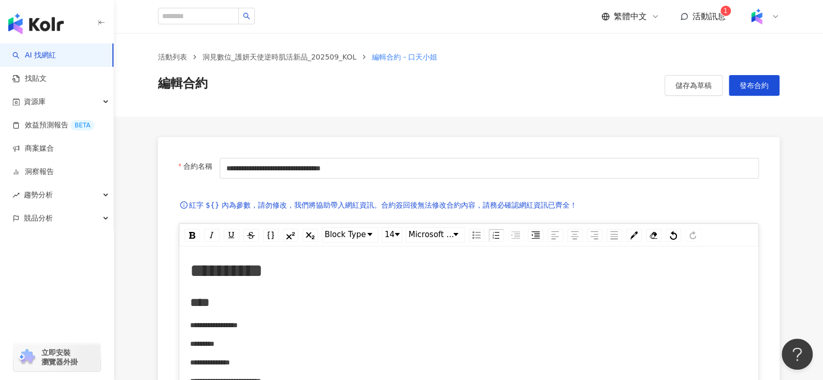
scroll to position [0, 0]
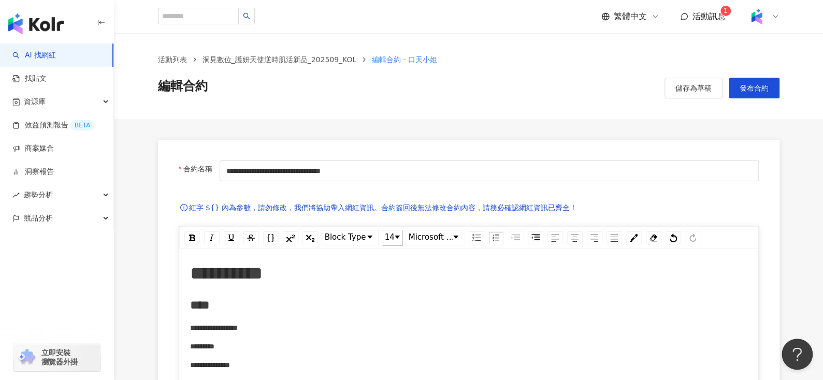
click at [390, 241] on span "14" at bounding box center [390, 238] width 10 height 12
click at [389, 318] on li "14" at bounding box center [392, 316] width 18 height 13
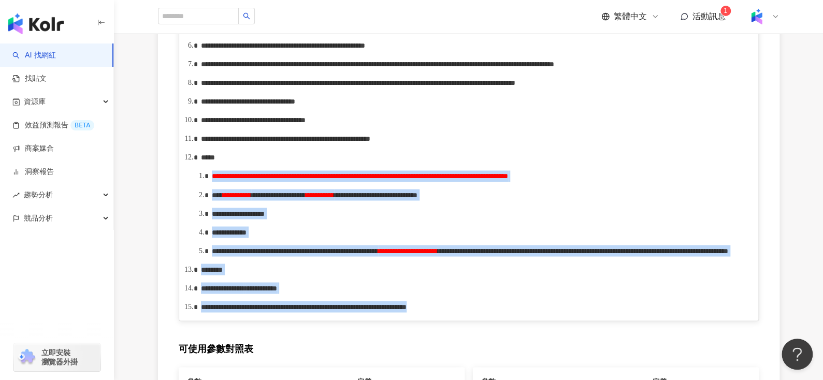
scroll to position [952, 0]
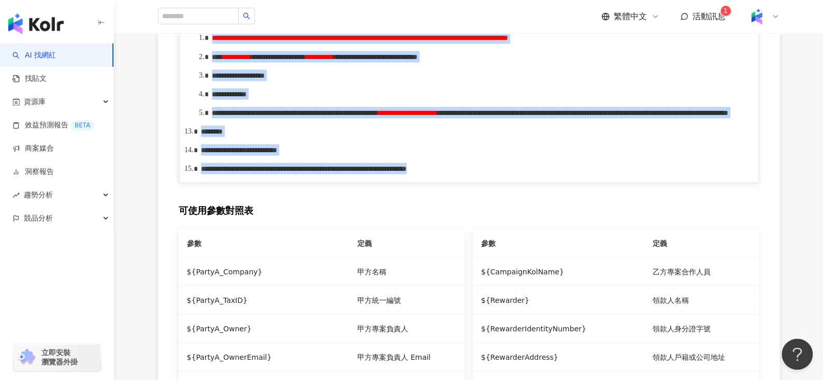
click at [416, 81] on div "**********" at bounding box center [480, 74] width 536 height 11
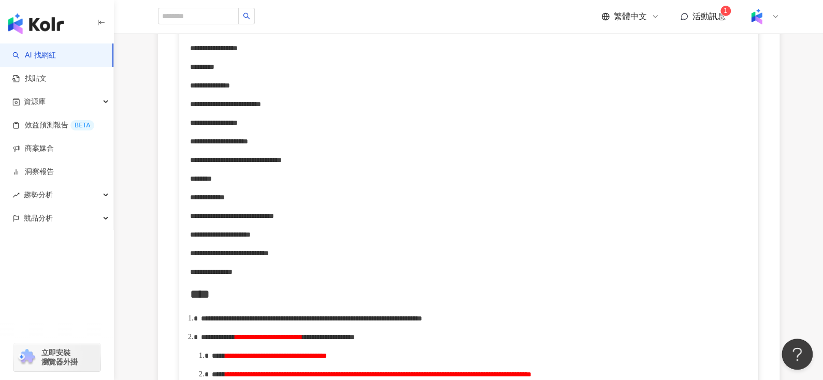
scroll to position [0, 0]
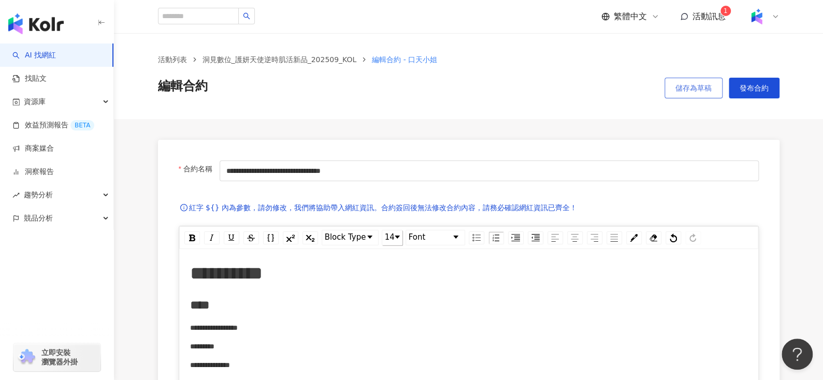
click at [679, 94] on button "儲存為草稿" at bounding box center [694, 88] width 58 height 21
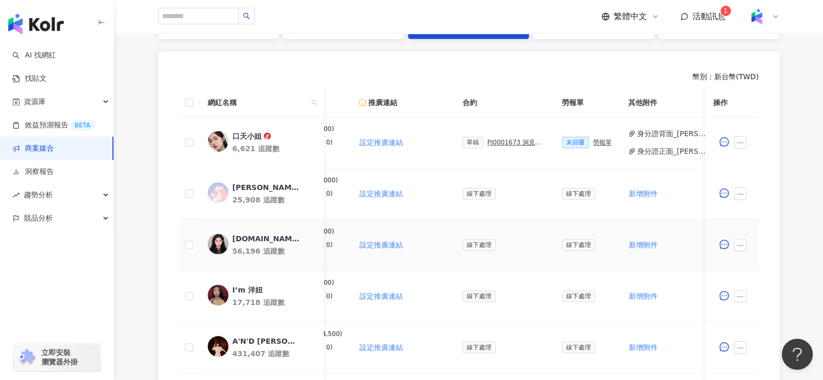
scroll to position [0, 160]
click at [497, 137] on div "草稿 PJ0001673 洞見數位_護妍天使逆時肌活新品_202509_KOL" at bounding box center [503, 142] width 83 height 11
click at [496, 141] on div "PJ0001673 洞見數位_護妍天使逆時肌活新品_202509_KOL" at bounding box center [516, 142] width 58 height 7
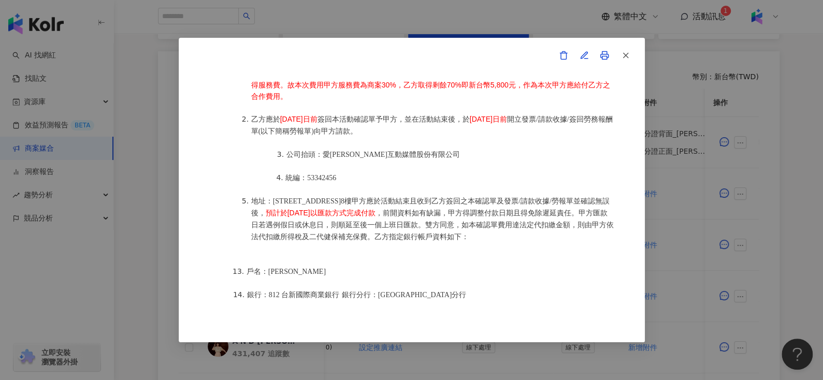
scroll to position [1350, 0]
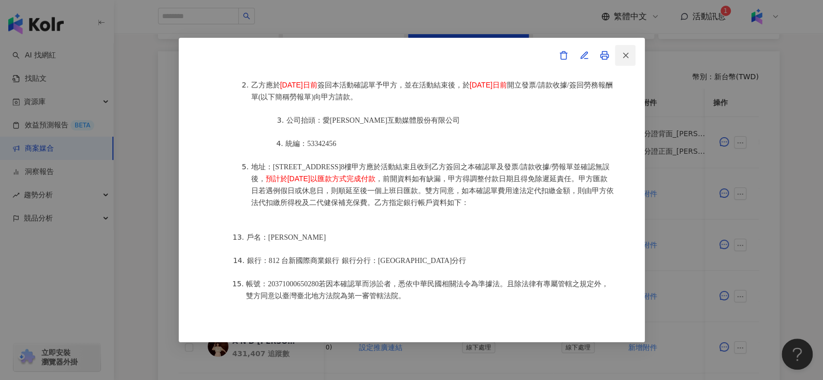
click at [621, 56] on icon "button" at bounding box center [625, 55] width 9 height 9
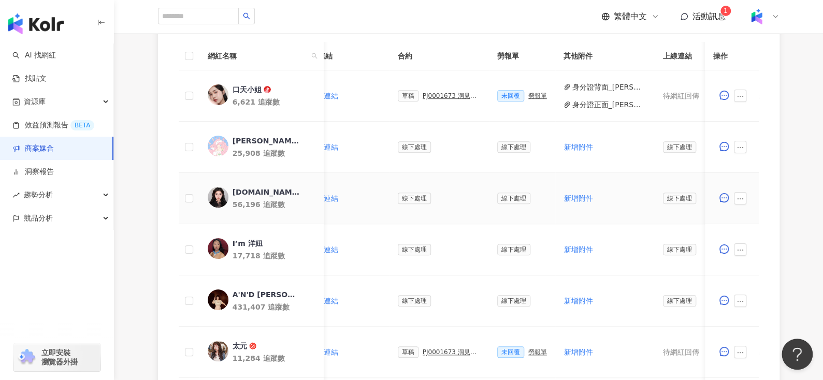
scroll to position [282, 0]
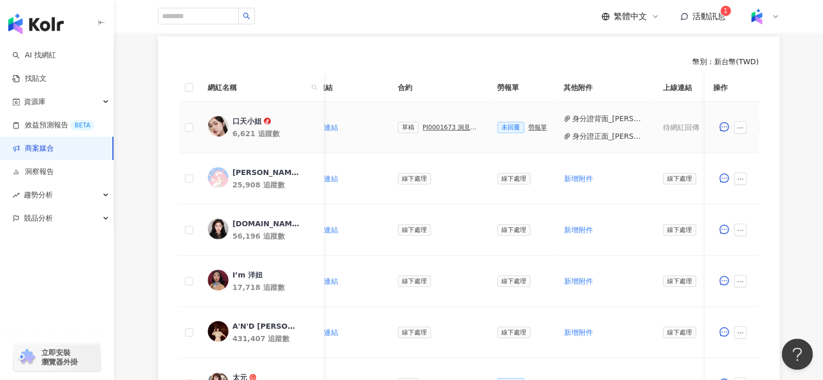
click at [429, 126] on div "PJ0001673 洞見數位_護妍天使逆時肌活新品_202509_KOL" at bounding box center [452, 127] width 58 height 7
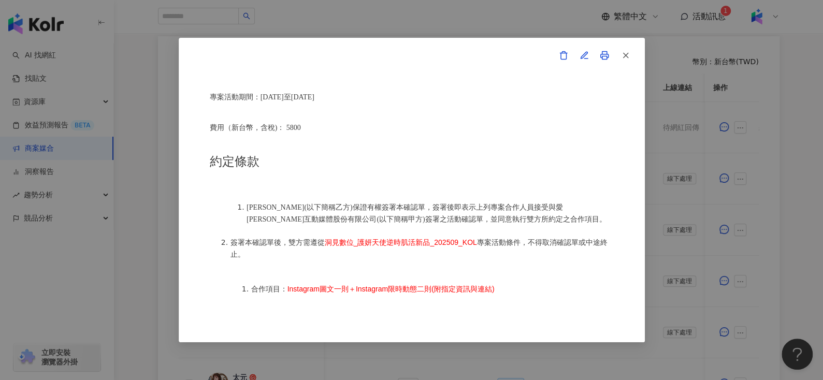
scroll to position [448, 0]
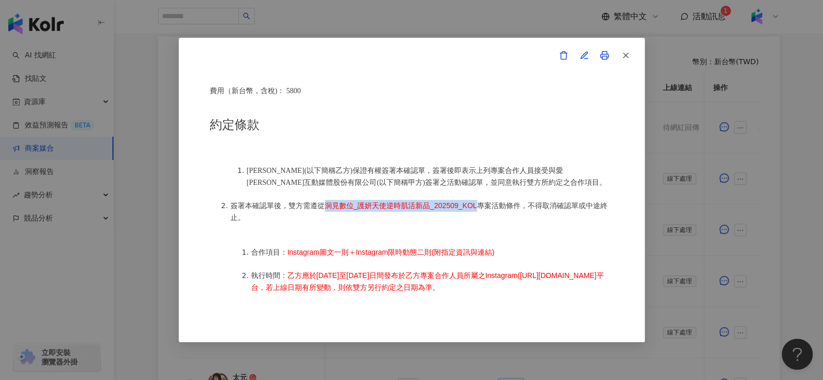
drag, startPoint x: 324, startPoint y: 200, endPoint x: 478, endPoint y: 198, distance: 153.3
click at [478, 200] on li "簽署本確認單後，雙方需遵從 洞見數位_護妍天使逆時肌活新品_202509_KOL 專案活動條件，不得取消確認單或中途終止。" at bounding box center [422, 212] width 383 height 24
copy span "洞見數位_護妍天使逆時肌活新品_202509_KOL"
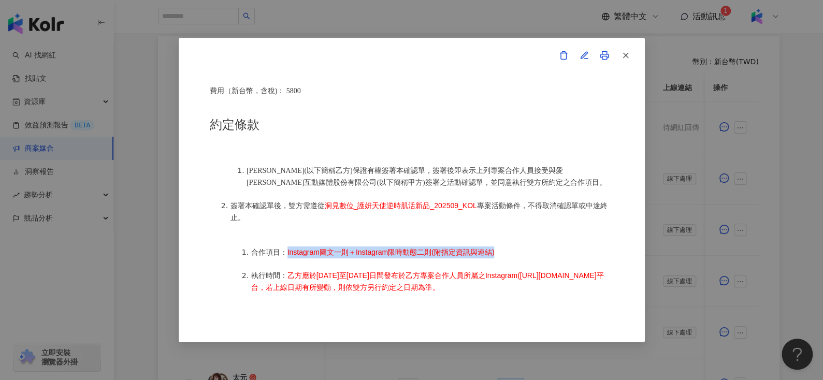
drag, startPoint x: 285, startPoint y: 248, endPoint x: 514, endPoint y: 243, distance: 228.5
click at [514, 247] on li "合作項目： Instagram圖文一則＋Instagram限時動態二則(附指定資訊與連結)" at bounding box center [432, 253] width 363 height 12
copy span "Instagram圖文一則＋Instagram限時動態二則(附指定資訊與連結)"
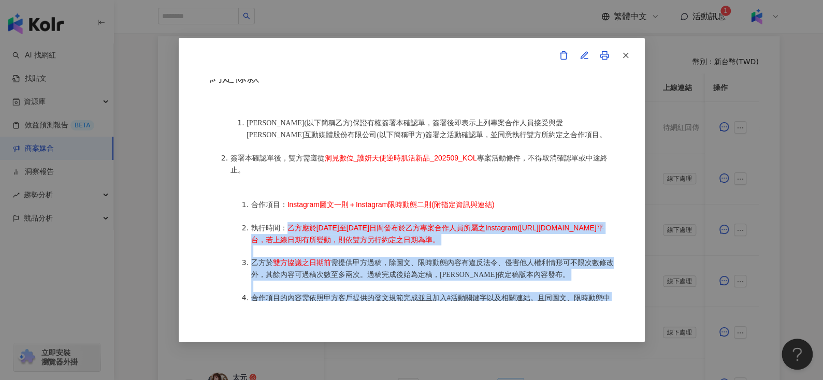
scroll to position [522, 0]
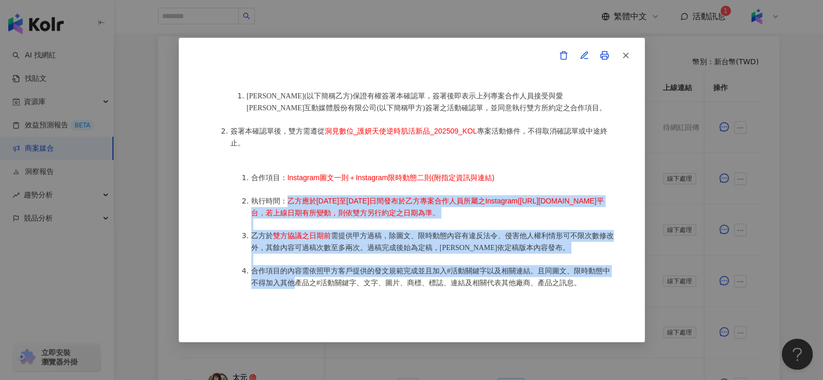
drag, startPoint x: 287, startPoint y: 267, endPoint x: 271, endPoint y: 217, distance: 52.9
click at [271, 217] on li "執行時間： 乙方應於2025年10月6日至2025年10月17日間發布於乙方專案合作人員所屬之Instagram(https://www.instagram.…" at bounding box center [432, 206] width 363 height 23
copy span "乙方應於2025年10月6日至2025年10月17日間發布於乙方專案合作人員所屬之Instagram(https://www.instagram.com/co…"
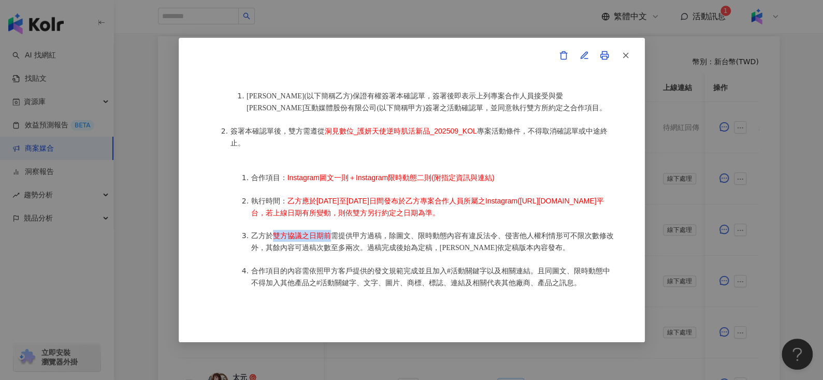
drag, startPoint x: 272, startPoint y: 241, endPoint x: 330, endPoint y: 242, distance: 58.0
click at [330, 242] on li "乙方於 雙方協議之日期前 需提供甲方過稿，除圖文、限時動態內容有違反法令、侵害他人權利情形可不限次數修改外，其餘內容可過稿次數至多兩次。過稿完成後始為定稿，乙…" at bounding box center [432, 242] width 363 height 24
copy span "雙方協議之日期前"
drag, startPoint x: 396, startPoint y: 238, endPoint x: 445, endPoint y: 238, distance: 48.7
click at [445, 238] on span "需提供甲方過稿，除圖文、限時動態內容有違反法令、侵害他人權利情形可不限次數修改外，其餘內容可過稿次數至多兩次。過稿完成後始為定稿，乙方應依定稿版本內容發布。" at bounding box center [432, 242] width 363 height 20
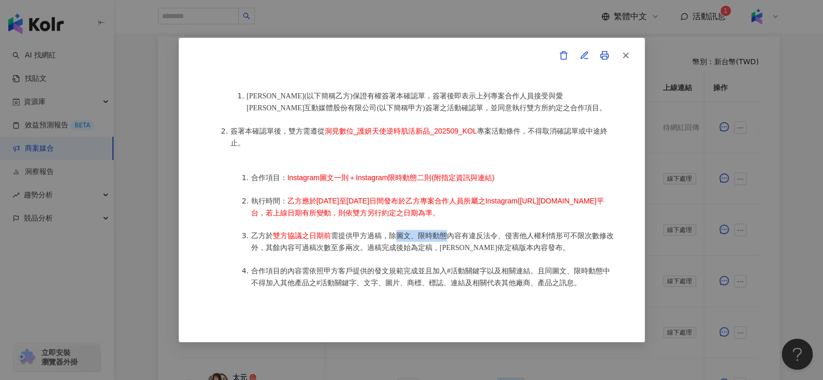
copy span "圖文、限時動態"
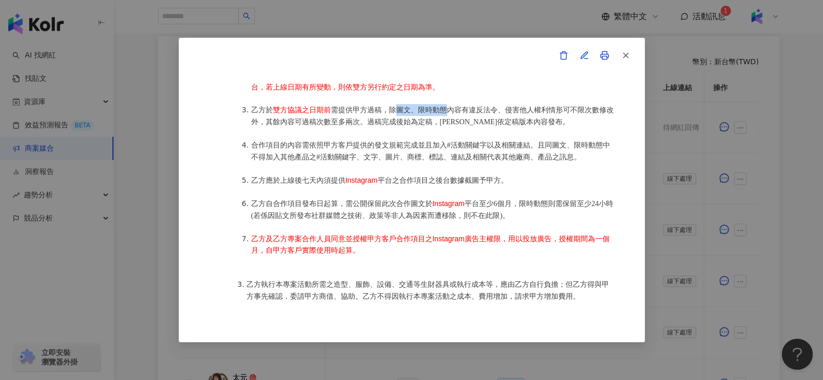
scroll to position [649, 0]
click at [410, 194] on ol "合作項目： Instagram圖文一則＋Instagram限時動態二則(附指定資訊與連結) 執行時間： 乙方應於2025年10月6日至2025年10月17日間…" at bounding box center [422, 150] width 383 height 233
click at [342, 183] on span "乙方應於上線後七天內須提供" at bounding box center [298, 180] width 94 height 8
drag, startPoint x: 342, startPoint y: 184, endPoint x: 377, endPoint y: 184, distance: 34.2
click at [377, 184] on li "乙方應於上線後七天內須提供 Instagram 平台之合作項目之後台數據截圖予甲方。" at bounding box center [432, 180] width 363 height 12
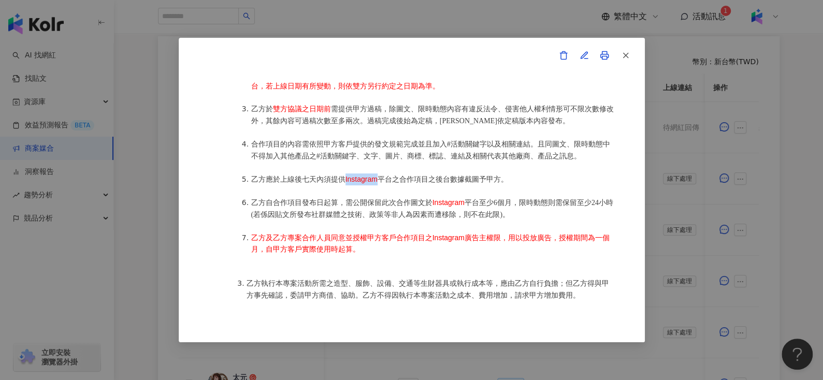
copy span "Instagram"
drag, startPoint x: 521, startPoint y: 207, endPoint x: 265, endPoint y: 221, distance: 256.8
click at [519, 207] on span "限時動態則需保留至少24小時" at bounding box center [566, 203] width 94 height 8
copy span "限時動態則需保留至少24小時"
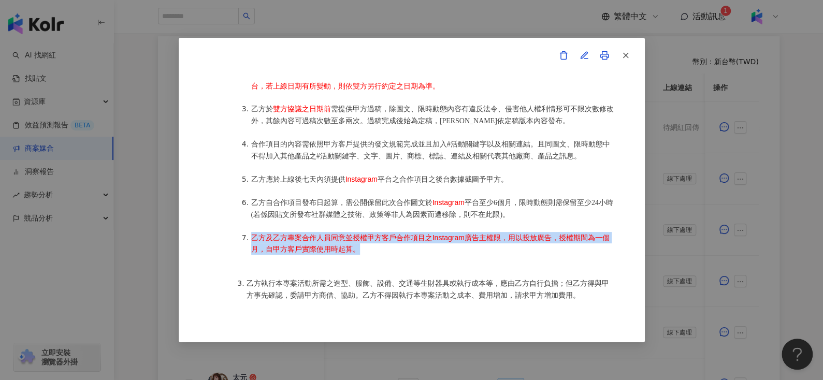
drag, startPoint x: 367, startPoint y: 255, endPoint x: 252, endPoint y: 241, distance: 116.4
click at [252, 241] on li "乙方及乙方專案合作人員同意並授權甲方客戶合作項目之Instagram廣告主權限，用以投放廣告，授權期間為一個月，自甲方客戶實際使用時起算。" at bounding box center [432, 243] width 363 height 23
copy span "乙方及乙方專案合作人員同意並授權甲方客戶合作項目之Instagram廣告主權限，用以投放廣告，授權期間為一個月，自甲方客戶實際使用時起算。"
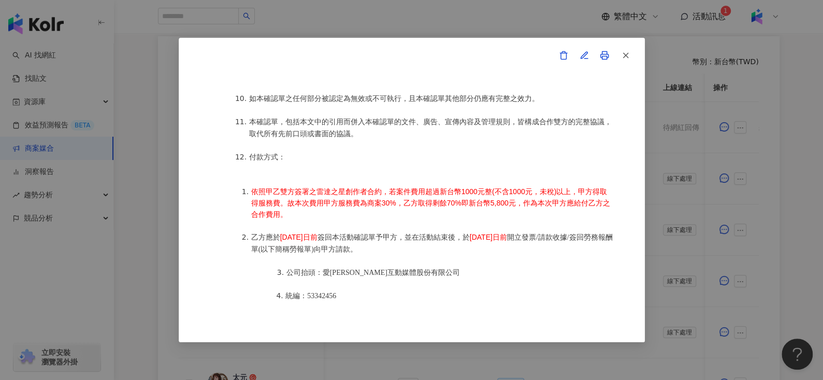
scroll to position [1238, 0]
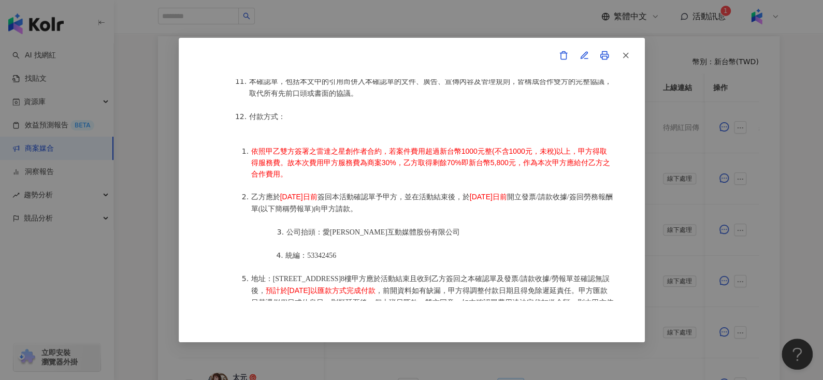
drag, startPoint x: 279, startPoint y: 171, endPoint x: 337, endPoint y: 165, distance: 58.9
click at [337, 191] on li "乙方應於 2025年10月8日前 簽回本活動確認單予甲方，並在活動結束後，於 2025年10月8日前 開立發票/請款收據/簽回勞務報酬單(以下簡稱勞報單)向甲…" at bounding box center [432, 203] width 363 height 24
copy span "2025年10月8日前"
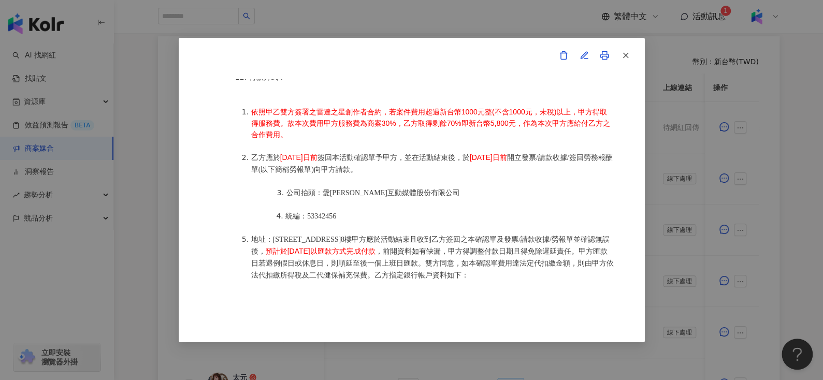
drag, startPoint x: 333, startPoint y: 224, endPoint x: 473, endPoint y: 222, distance: 140.4
click at [473, 234] on li "地址：104 台北市中山區南京東路二段167號8樓甲方應於活動結束且收到乙方簽回之本確認單及發票/請款收據/勞報單並確認無誤後， 預計於2025年10月24日…" at bounding box center [432, 258] width 363 height 48
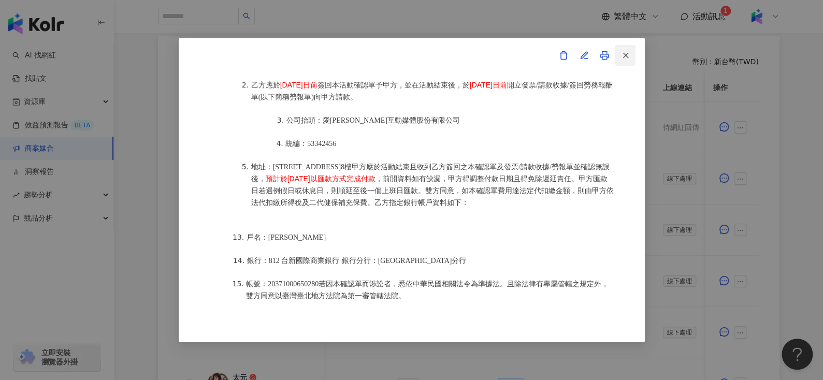
click at [625, 62] on button "button" at bounding box center [625, 55] width 21 height 21
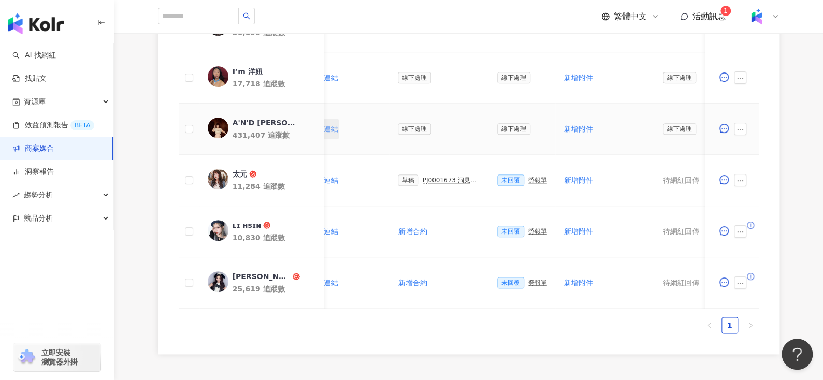
scroll to position [488, 0]
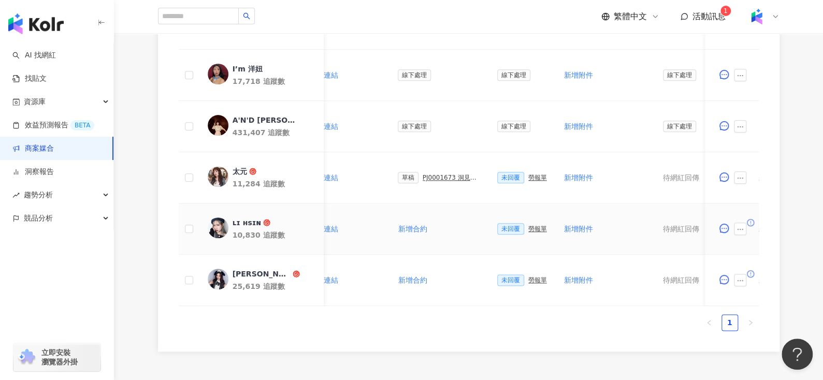
click at [237, 221] on div "ʟɪ ʜsɪɴ" at bounding box center [246, 223] width 29 height 10
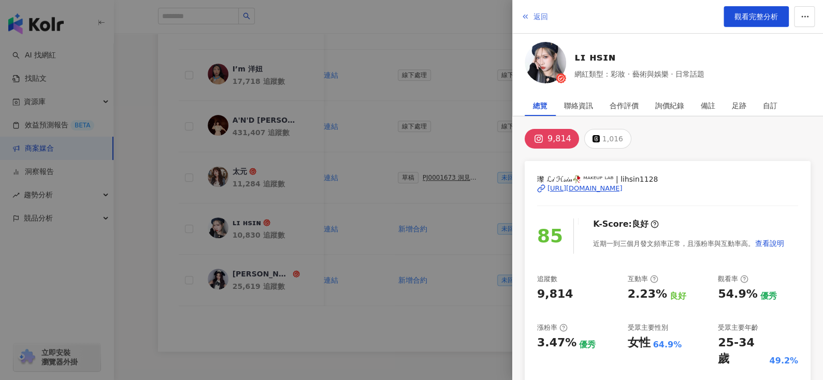
click at [526, 17] on icon "button" at bounding box center [525, 16] width 8 height 8
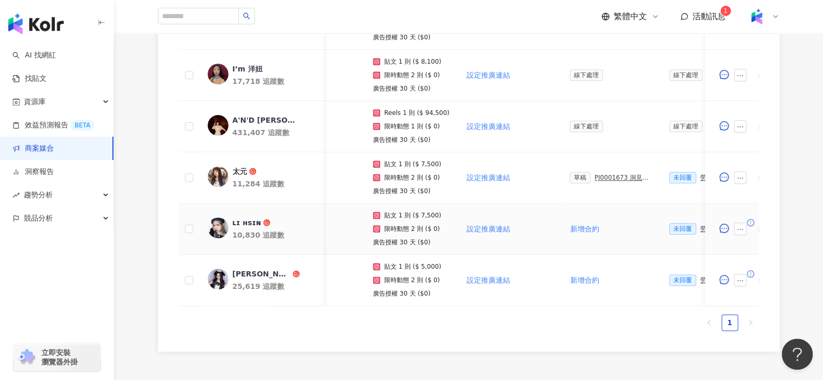
scroll to position [0, 45]
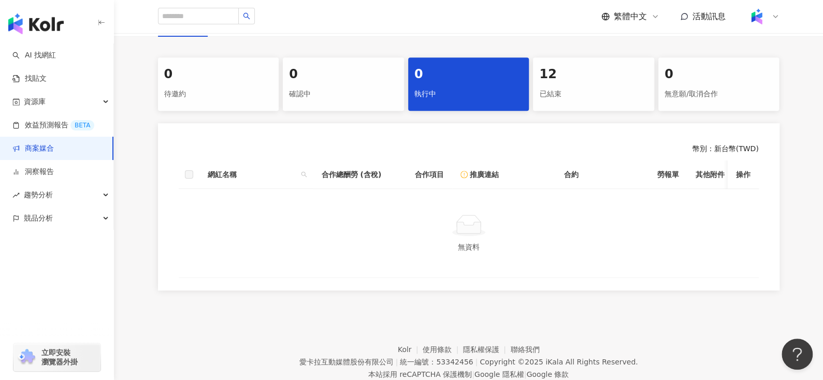
scroll to position [196, 0]
click at [592, 72] on div "12" at bounding box center [593, 74] width 109 height 18
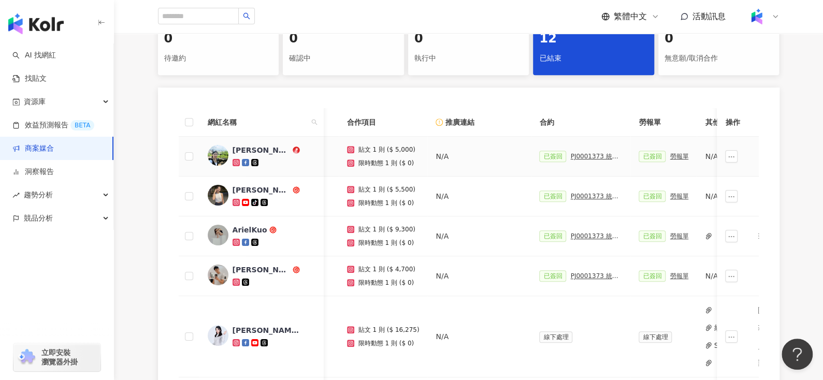
scroll to position [0, 79]
click at [584, 158] on div "PJ0001373 統一企業_瑞穗鮮乳_2025Q1_活動確認單" at bounding box center [595, 156] width 52 height 7
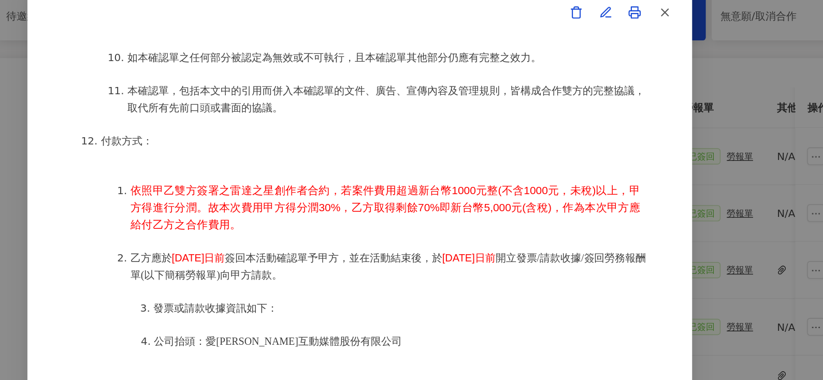
scroll to position [231, 0]
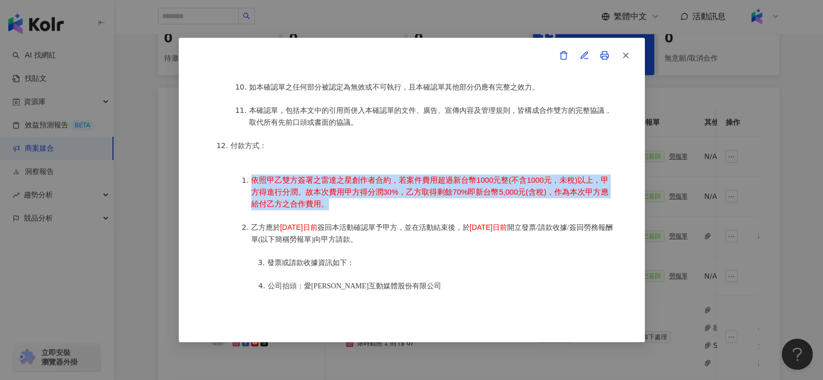
drag, startPoint x: 327, startPoint y: 183, endPoint x: 252, endPoint y: 163, distance: 77.4
click at [252, 175] on li "依照甲乙雙方簽署之雷達之星創作者合約，若案件費用超過新台幣1000元整(不含1000元，未稅)以上，甲方得進行分潤。故本次費用甲方得分潤30%，乙方取得剩餘7…" at bounding box center [432, 193] width 363 height 36
click at [348, 185] on li "依照甲乙雙方簽署之雷達之星創作者合約，若案件費用超過新台幣1000元整(不含1000元，未稅)以上，甲方得進行分潤。故本次費用甲方得分潤30%，乙方取得剩餘7…" at bounding box center [432, 193] width 363 height 36
click at [421, 187] on li "依照甲乙雙方簽署之雷達之星創作者合約，若案件費用超過新台幣1000元整(不含1000元，未稅)以上，甲方得進行分潤。故本次費用甲方得分潤30%，乙方取得剩餘7…" at bounding box center [432, 193] width 363 height 36
drag, startPoint x: 326, startPoint y: 187, endPoint x: 252, endPoint y: 161, distance: 78.6
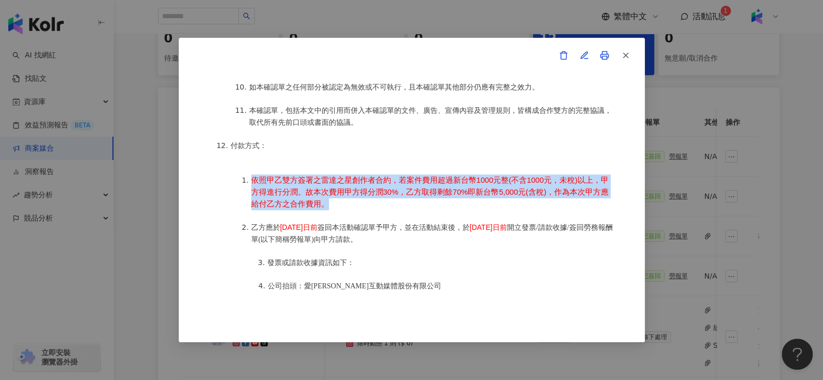
click at [251, 176] on span "依照甲乙雙方簽署之雷達之星創作者合約，若案件費用超過新台幣1000元整(不含1000元，未稅)以上，甲方得進行分潤。故本次費用甲方得分潤30%，乙方取得剩餘7…" at bounding box center [429, 192] width 357 height 32
copy span "依照甲乙雙方簽署之雷達之星創作者合約，若案件費用超過新台幣1000元整(不含1000元，未稅)以上，甲方得進行分潤。故本次費用甲方得分潤30%，乙方取得剩餘7…"
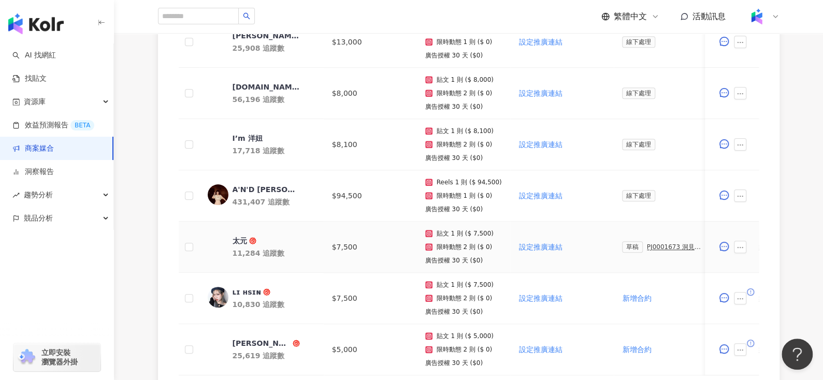
scroll to position [509, 0]
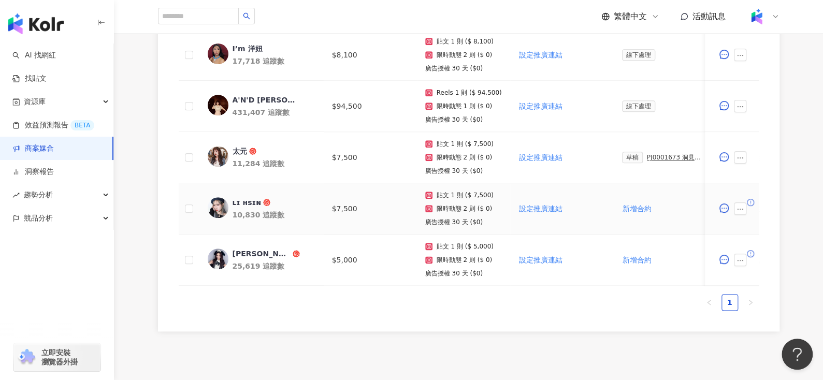
click at [250, 197] on div "ʟɪ ʜsɪɴ" at bounding box center [247, 202] width 29 height 10
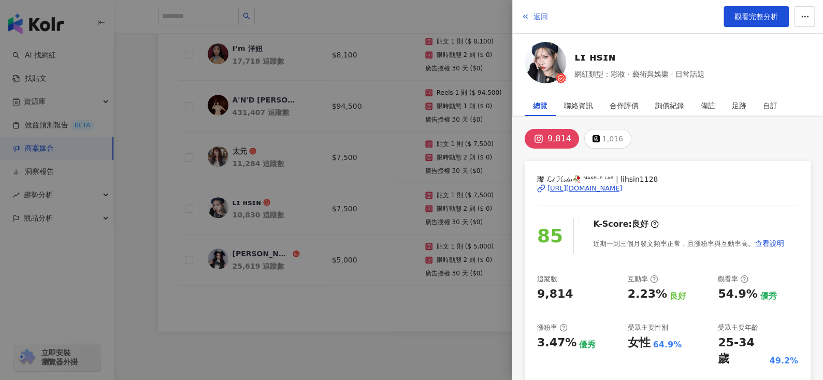
click at [539, 13] on span "返回" at bounding box center [541, 16] width 15 height 8
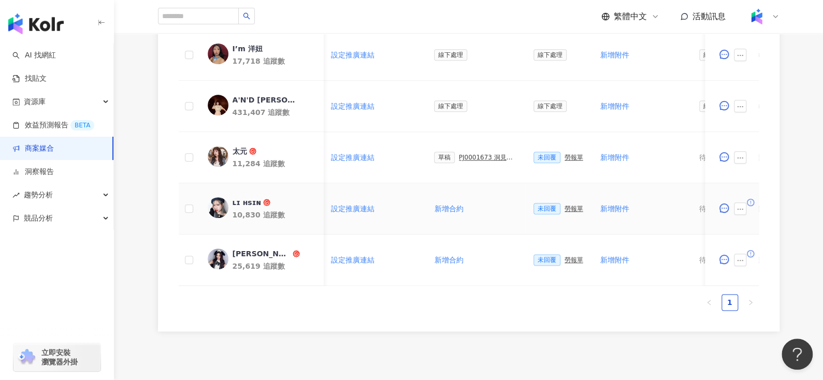
scroll to position [0, 212]
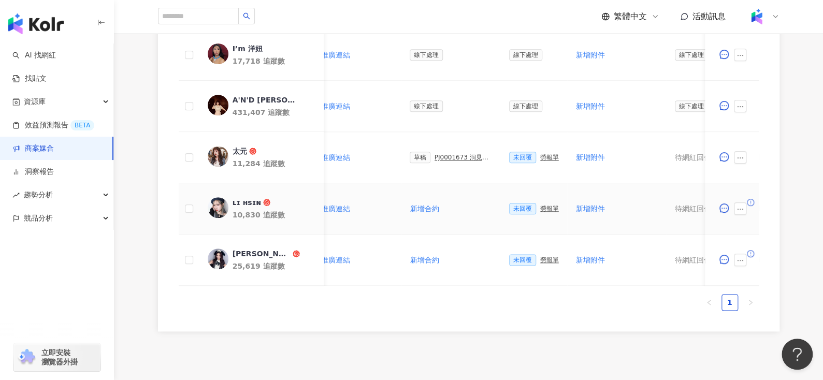
click at [540, 208] on div "勞報單" at bounding box center [549, 208] width 19 height 7
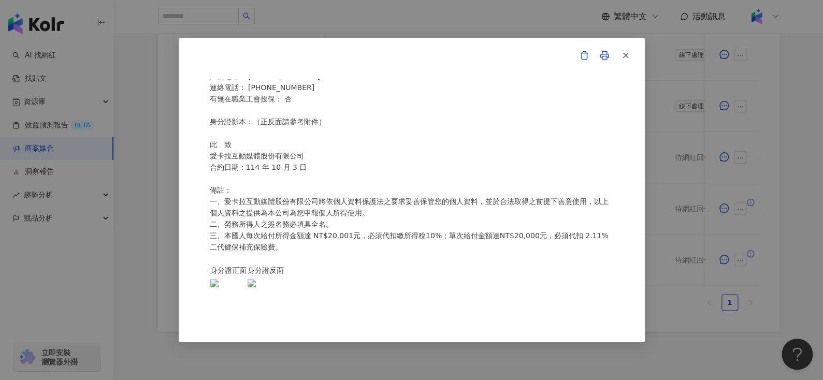
scroll to position [574, 0]
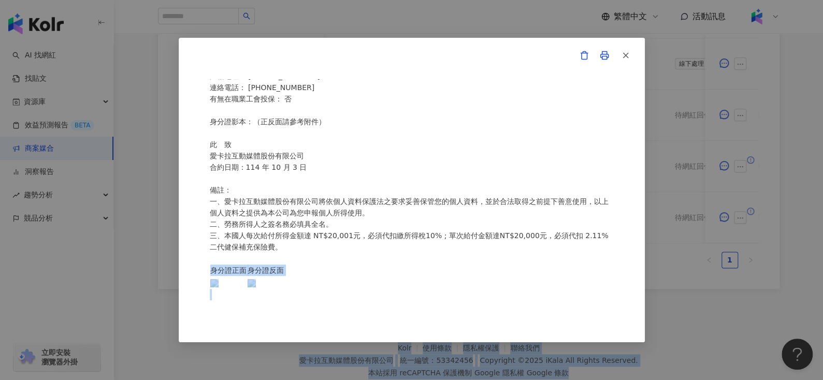
drag, startPoint x: 539, startPoint y: 377, endPoint x: 539, endPoint y: 391, distance: 14.5
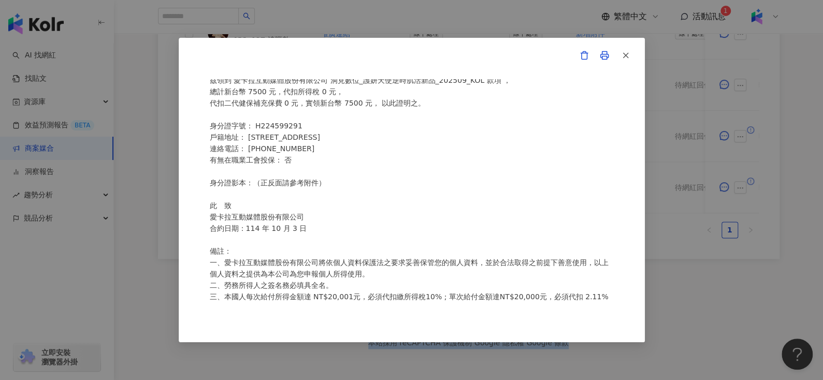
scroll to position [58, 0]
click at [628, 56] on icon "button" at bounding box center [625, 55] width 9 height 9
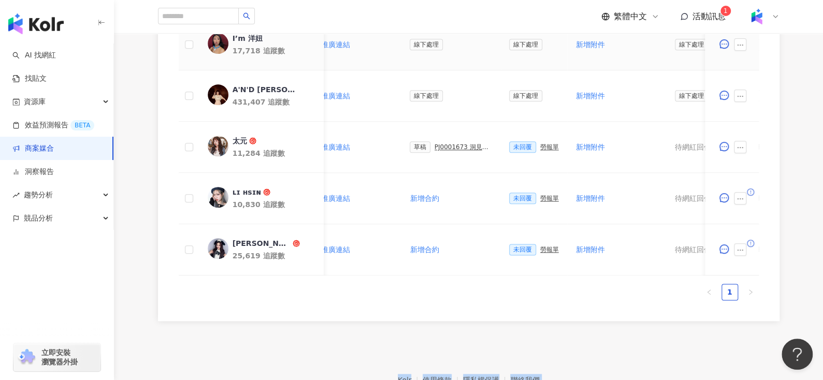
scroll to position [519, 0]
click at [466, 301] on ul "1" at bounding box center [469, 292] width 580 height 17
click at [732, 196] on button "button" at bounding box center [723, 199] width 21 height 21
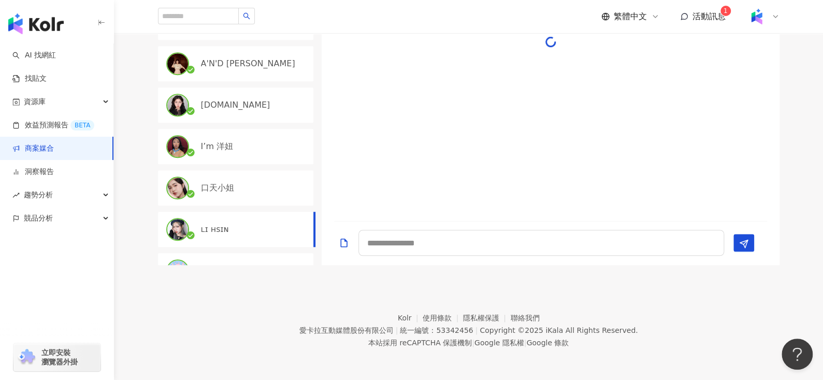
scroll to position [218, 0]
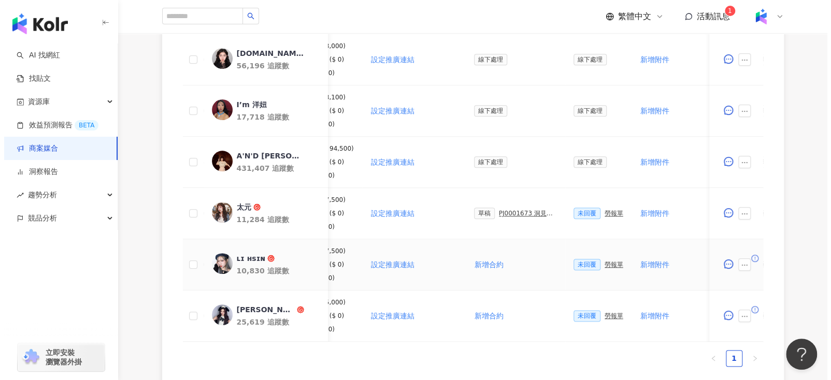
scroll to position [0, 154]
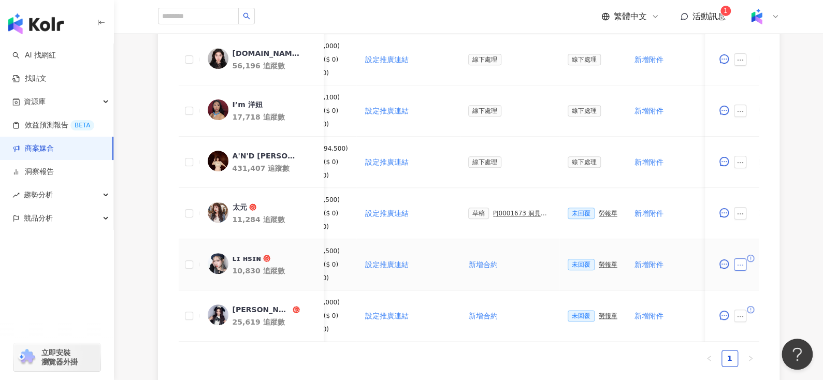
click at [742, 263] on icon "ellipsis" at bounding box center [740, 265] width 7 height 7
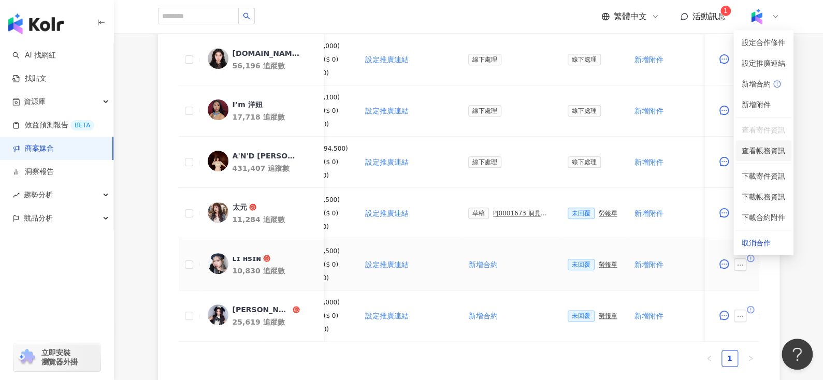
click at [763, 156] on li "查看帳務資訊" at bounding box center [764, 150] width 56 height 21
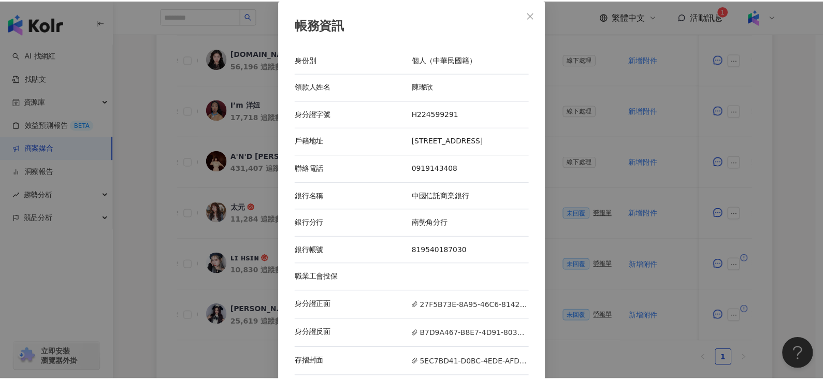
scroll to position [8, 0]
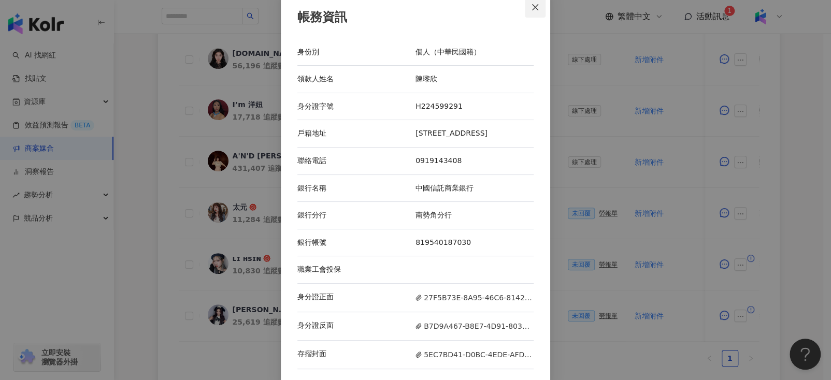
click at [527, 2] on button "Close" at bounding box center [535, 7] width 21 height 21
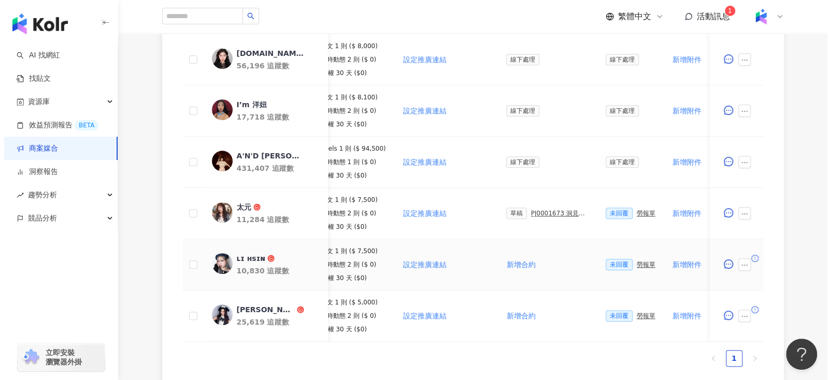
scroll to position [0, 125]
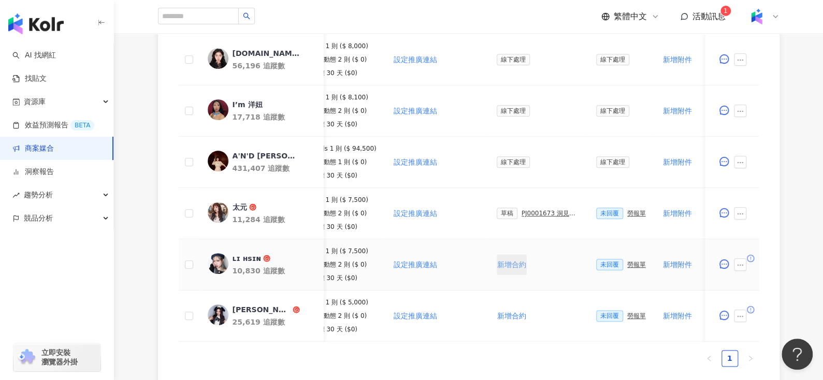
click at [497, 264] on span "新增合約" at bounding box center [511, 265] width 29 height 8
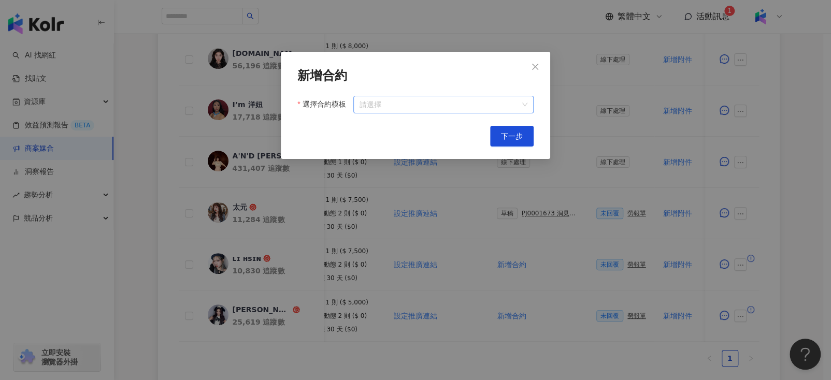
click at [448, 111] on input "選擇合約模板" at bounding box center [443, 104] width 168 height 17
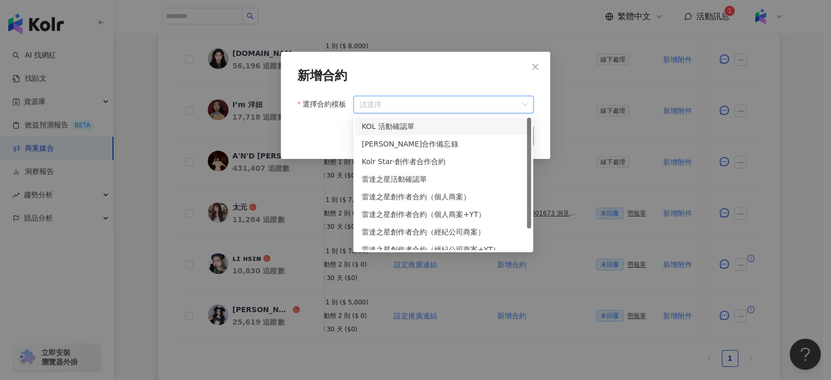
click at [435, 127] on div "KOL 活動確認單" at bounding box center [443, 126] width 163 height 11
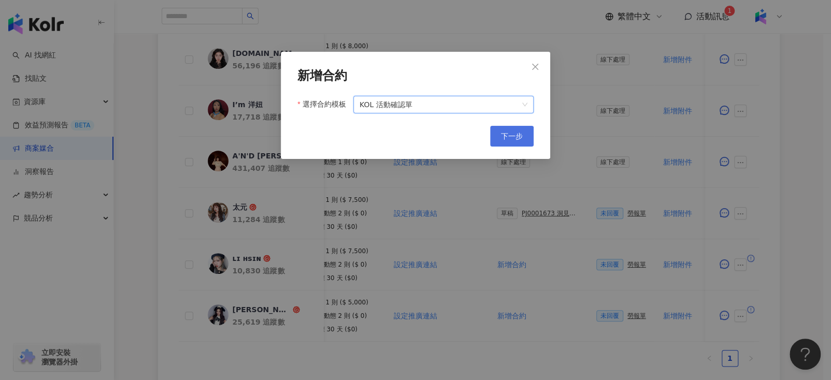
click at [520, 133] on span "下一步" at bounding box center [512, 136] width 22 height 8
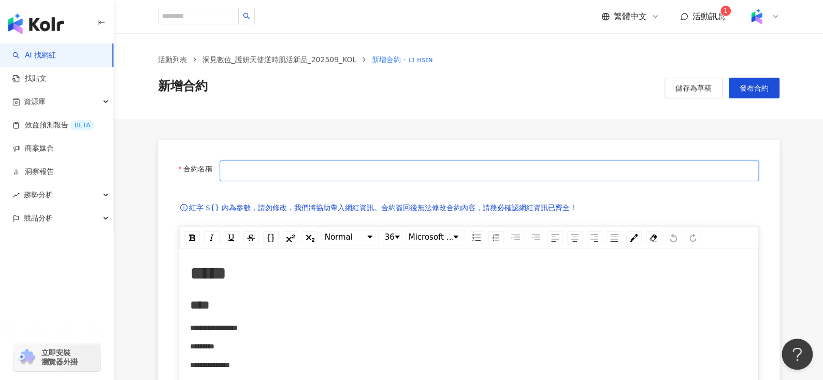
click at [541, 173] on input "合約名稱" at bounding box center [489, 171] width 539 height 21
type input "**********"
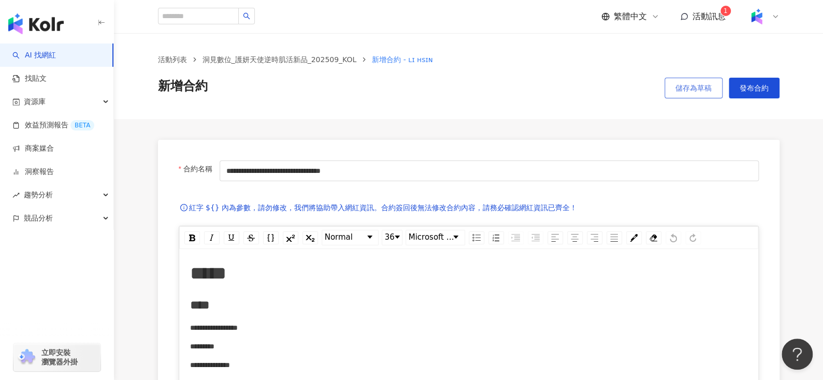
click at [682, 81] on button "儲存為草稿" at bounding box center [694, 88] width 58 height 21
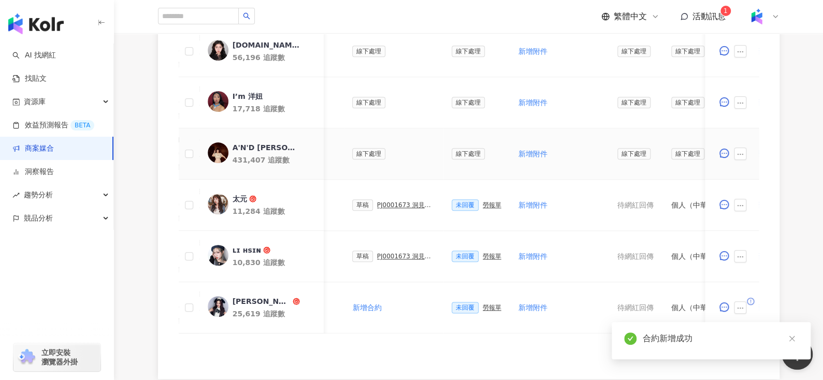
scroll to position [497, 0]
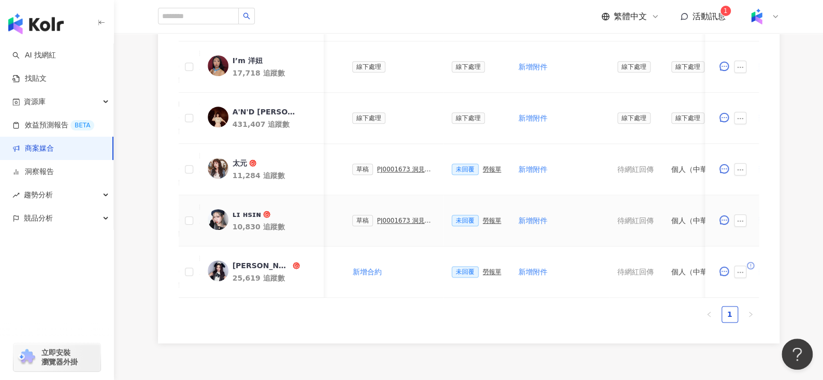
click at [386, 218] on div "PJ0001673 洞見數位_護妍天使逆時肌活新品_202509_KOL" at bounding box center [406, 220] width 58 height 7
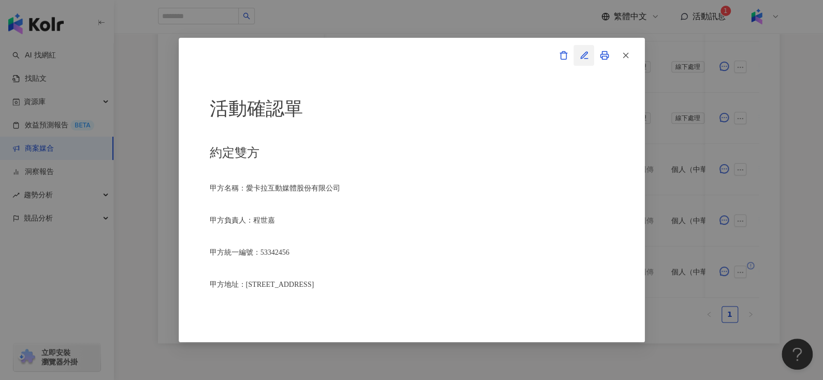
click at [581, 57] on icon "button" at bounding box center [584, 55] width 7 height 7
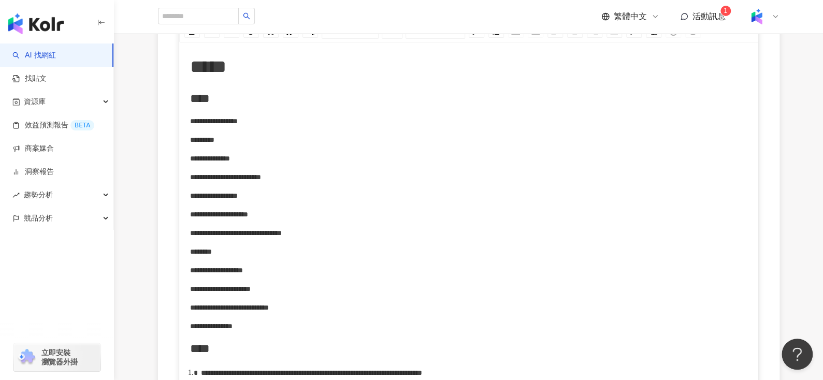
scroll to position [313, 0]
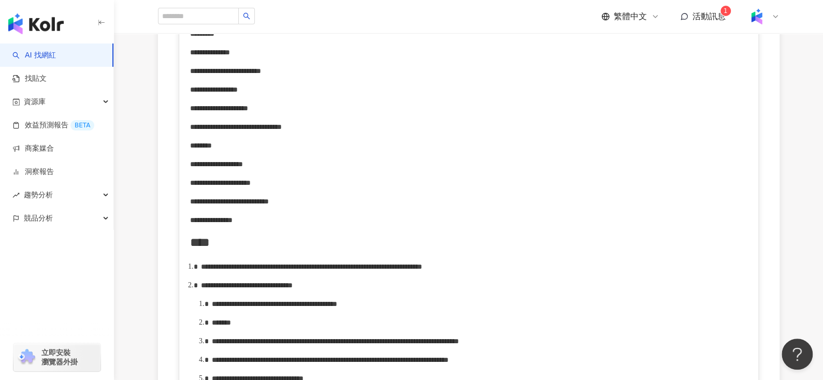
click at [290, 289] on span "**********" at bounding box center [247, 285] width 92 height 7
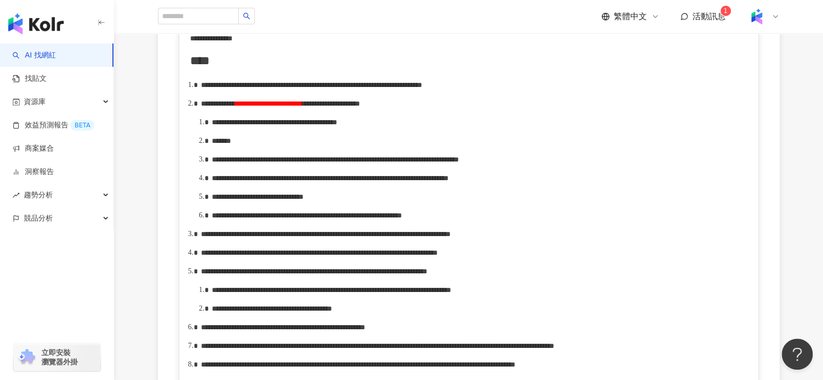
scroll to position [495, 0]
drag, startPoint x: 248, startPoint y: 148, endPoint x: 440, endPoint y: 144, distance: 192.7
click at [337, 125] on span "**********" at bounding box center [274, 121] width 125 height 7
click at [272, 146] on div "*******" at bounding box center [480, 140] width 536 height 11
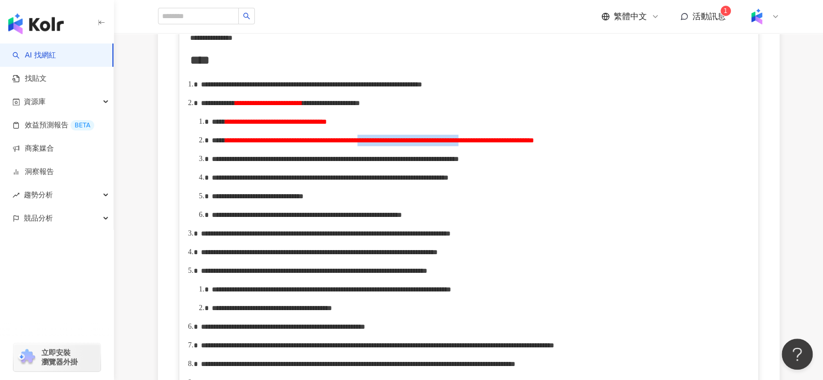
drag, startPoint x: 531, startPoint y: 167, endPoint x: 667, endPoint y: 161, distance: 135.3
click at [534, 144] on span "**********" at bounding box center [379, 140] width 309 height 7
drag, startPoint x: 234, startPoint y: 188, endPoint x: 271, endPoint y: 184, distance: 37.5
click at [271, 163] on span "**********" at bounding box center [335, 158] width 247 height 7
drag, startPoint x: 370, startPoint y: 184, endPoint x: 393, endPoint y: 184, distance: 23.3
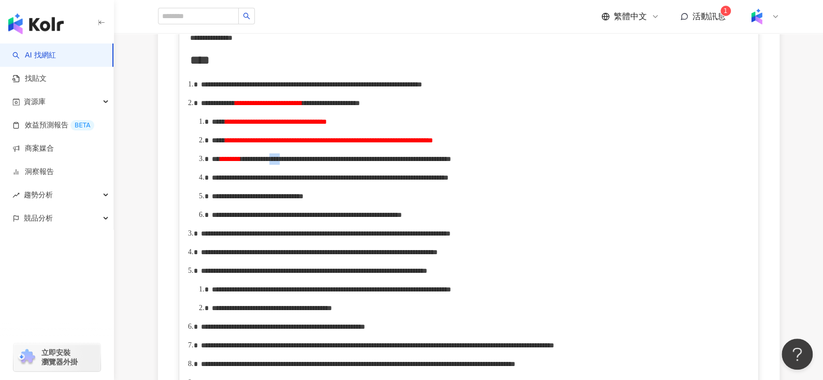
click at [393, 163] on span "**********" at bounding box center [346, 158] width 210 height 7
drag, startPoint x: 515, startPoint y: 218, endPoint x: 527, endPoint y: 217, distance: 11.9
click at [449, 181] on span "**********" at bounding box center [330, 177] width 237 height 7
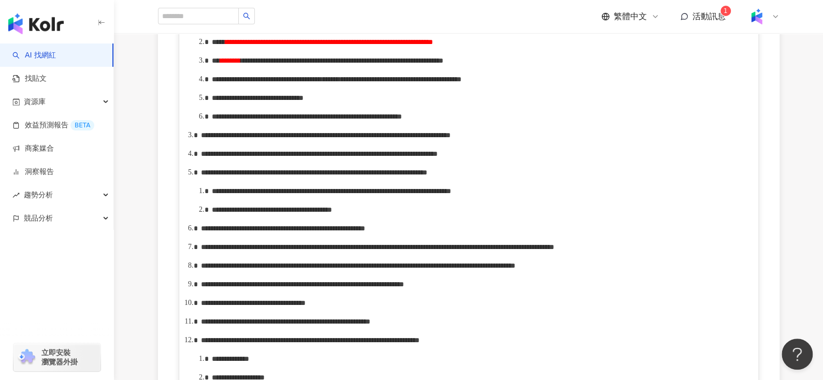
scroll to position [594, 0]
click at [304, 102] on span "**********" at bounding box center [258, 97] width 92 height 7
click at [384, 120] on span "**********" at bounding box center [307, 116] width 190 height 7
click at [324, 122] on div "**********" at bounding box center [480, 116] width 536 height 11
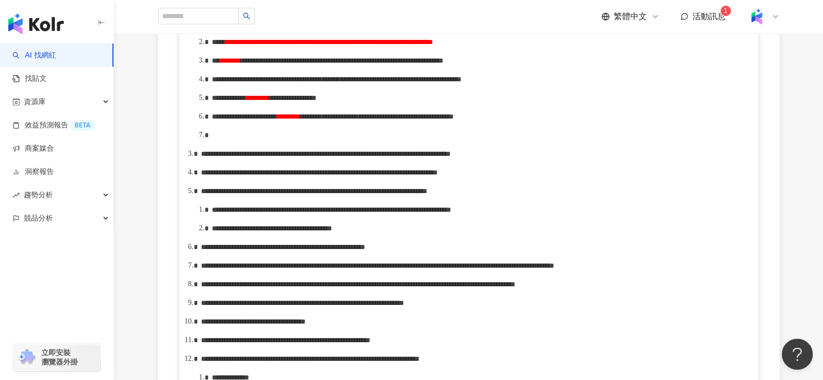
click at [222, 141] on div "rdw-editor" at bounding box center [480, 134] width 536 height 11
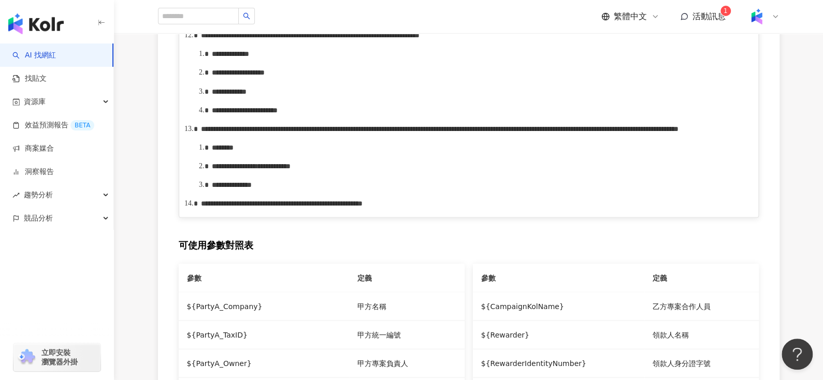
scroll to position [959, 0]
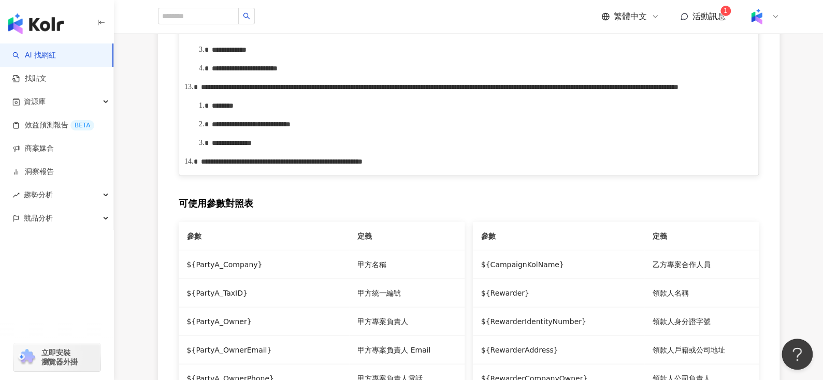
drag, startPoint x: 263, startPoint y: 150, endPoint x: 307, endPoint y: 146, distance: 44.2
drag, startPoint x: 472, startPoint y: 149, endPoint x: 518, endPoint y: 146, distance: 45.7
drag, startPoint x: 474, startPoint y: 251, endPoint x: 575, endPoint y: 251, distance: 101.5
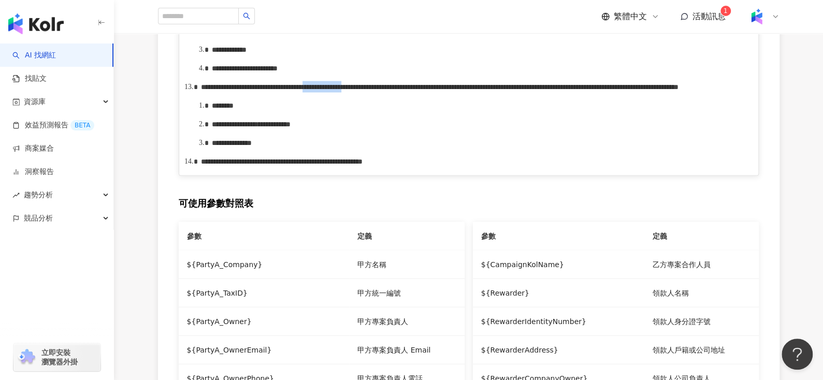
click at [575, 90] on span "**********" at bounding box center [440, 86] width 478 height 7
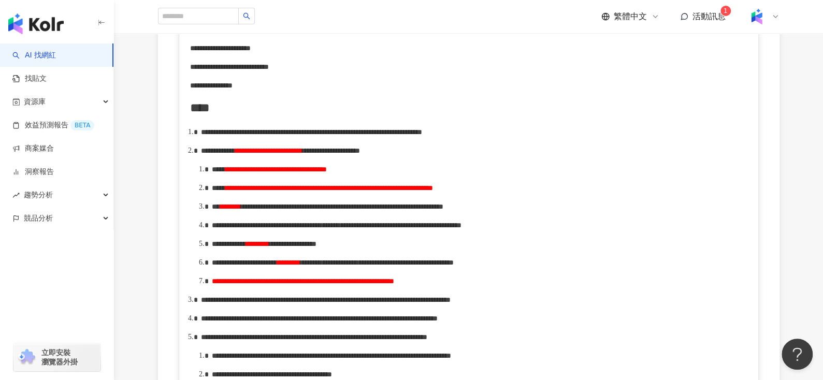
scroll to position [474, 0]
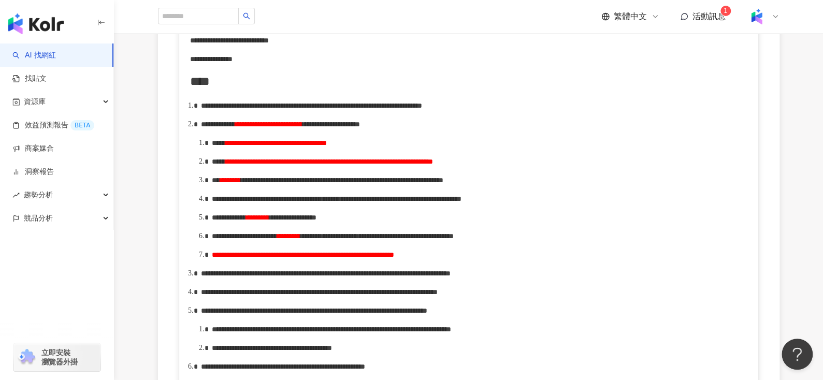
click at [433, 165] on span "**********" at bounding box center [329, 161] width 208 height 7
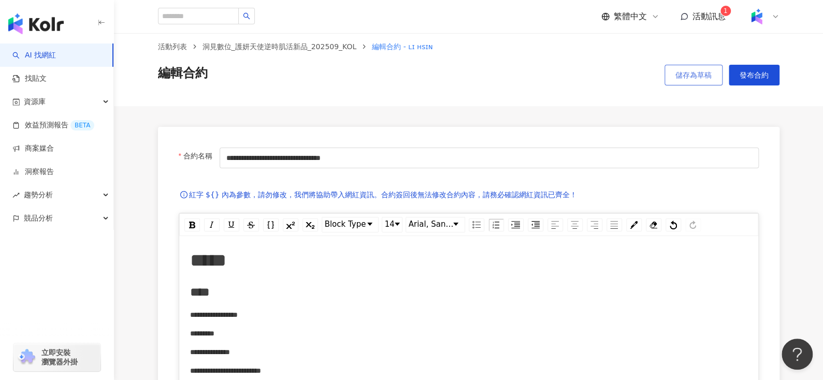
click at [679, 65] on button "儲存為草稿" at bounding box center [694, 75] width 58 height 21
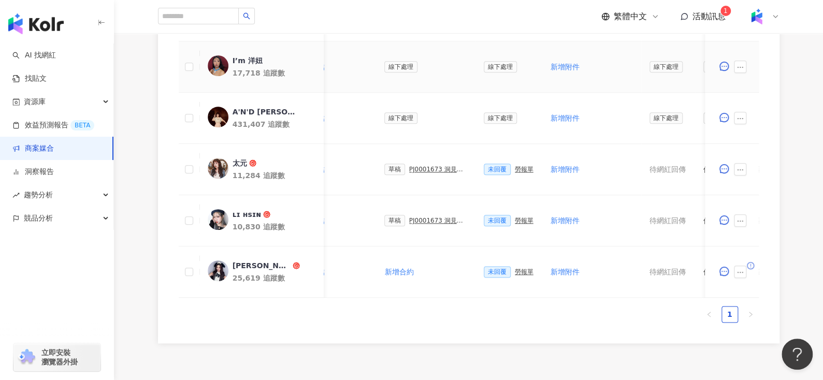
scroll to position [501, 0]
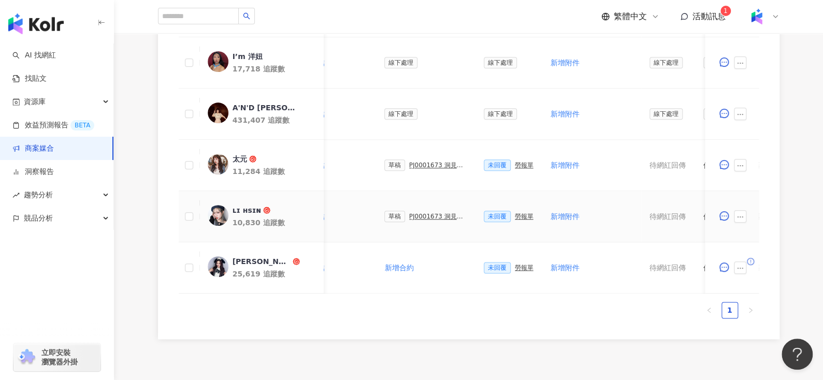
click at [431, 214] on div "PJ0001673 洞見數位_護妍天使逆時肌活新品_202509_KOL" at bounding box center [438, 216] width 58 height 7
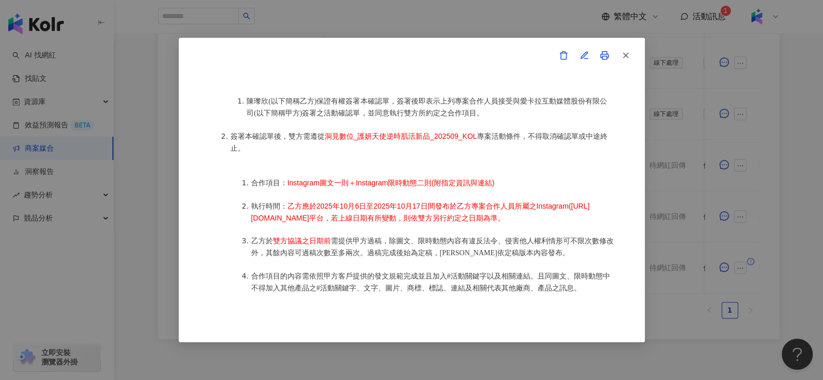
scroll to position [487, 0]
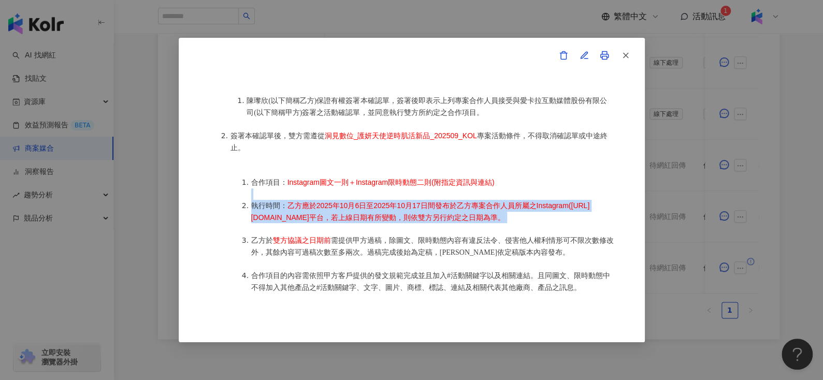
drag, startPoint x: 306, startPoint y: 189, endPoint x: 505, endPoint y: 227, distance: 202.2
click at [505, 227] on ol "合作項目： Instagram圖文一則＋Instagram限時動態二則(附指定資訊與連結) 執行時間： 乙方應於2025年10月6日至2025年10月17日間…" at bounding box center [422, 281] width 383 height 233
click at [505, 223] on li "執行時間： 乙方應於2025年10月6日至2025年10月17日間發布於乙方專案合作人員所屬之Instagram(https://www.instagram.…" at bounding box center [432, 211] width 363 height 23
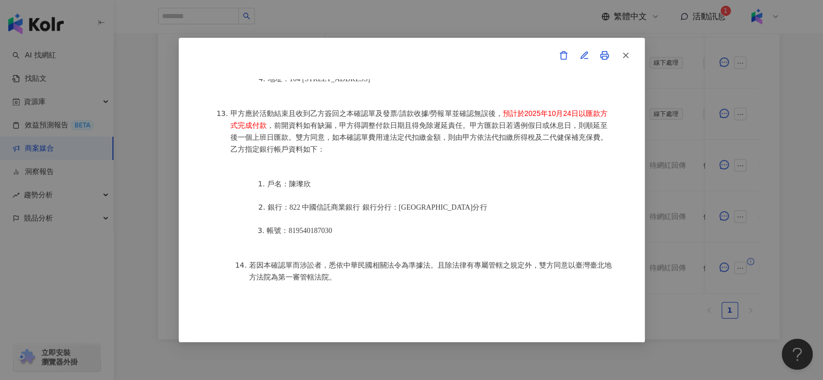
scroll to position [1352, 0]
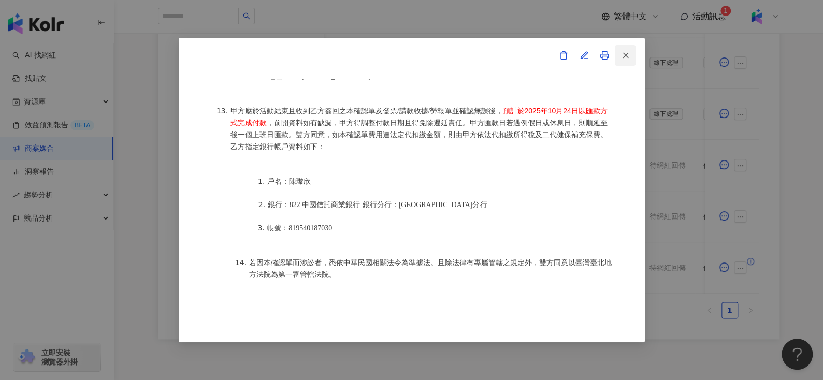
click at [622, 54] on icon "button" at bounding box center [625, 55] width 9 height 9
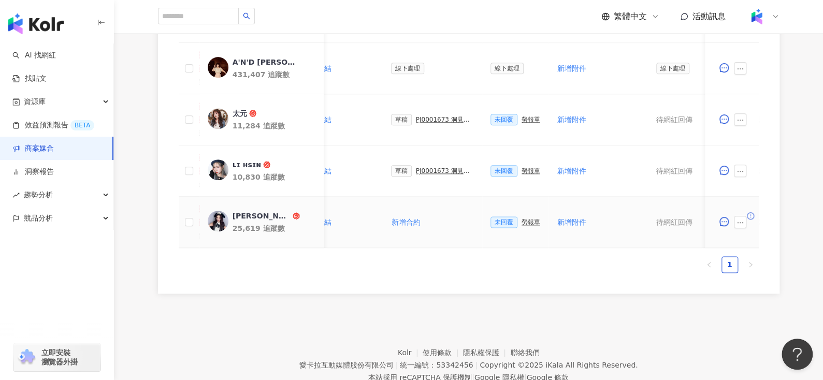
scroll to position [0, 267]
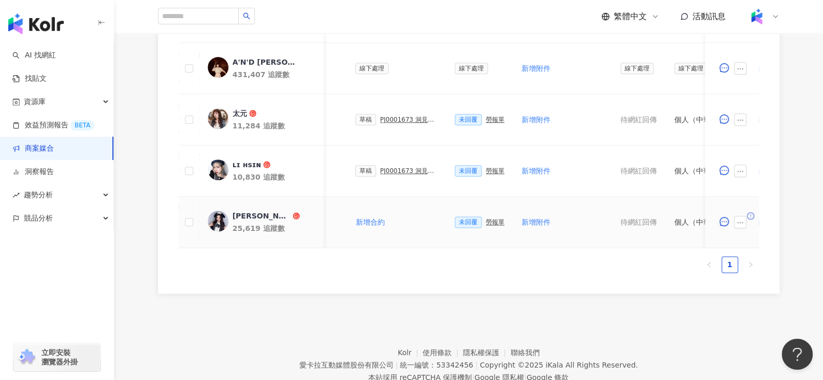
click at [486, 219] on div "勞報單" at bounding box center [495, 222] width 19 height 7
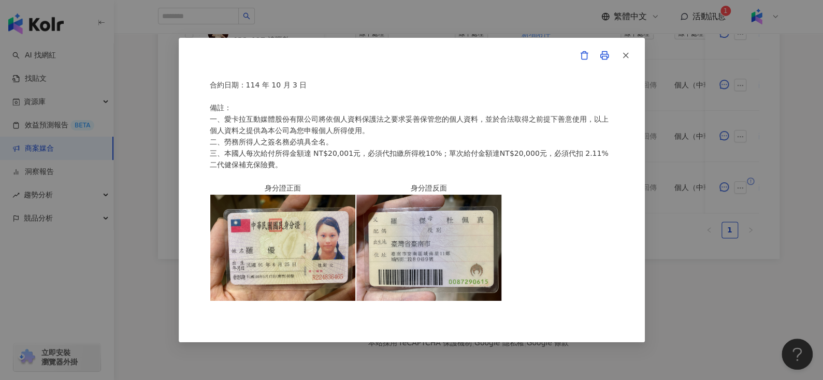
scroll to position [8, 0]
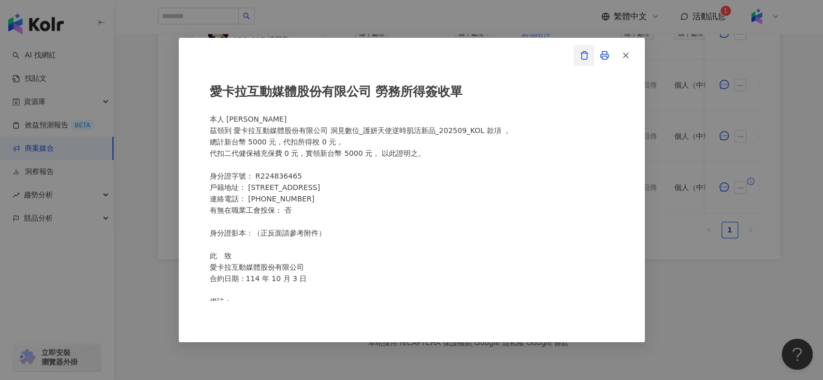
click at [584, 55] on icon "button" at bounding box center [584, 55] width 9 height 9
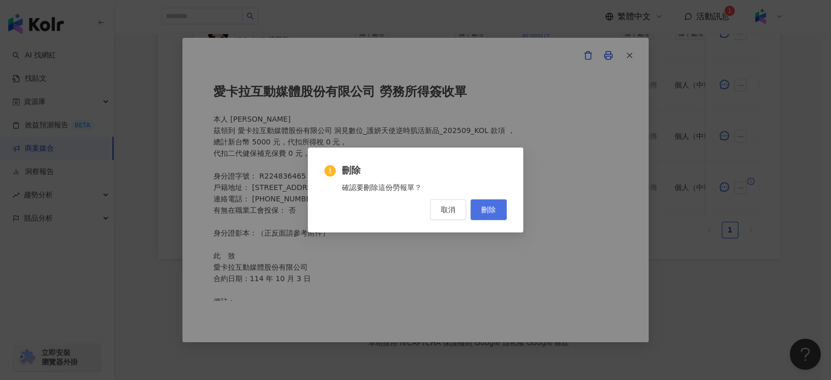
click at [496, 212] on button "刪除" at bounding box center [488, 209] width 36 height 21
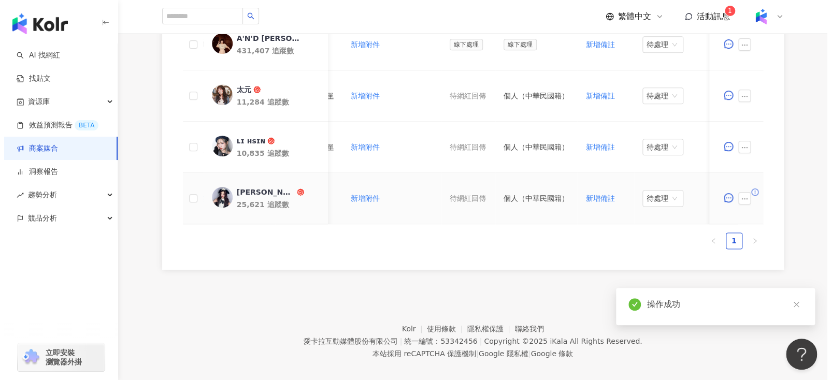
scroll to position [0, 462]
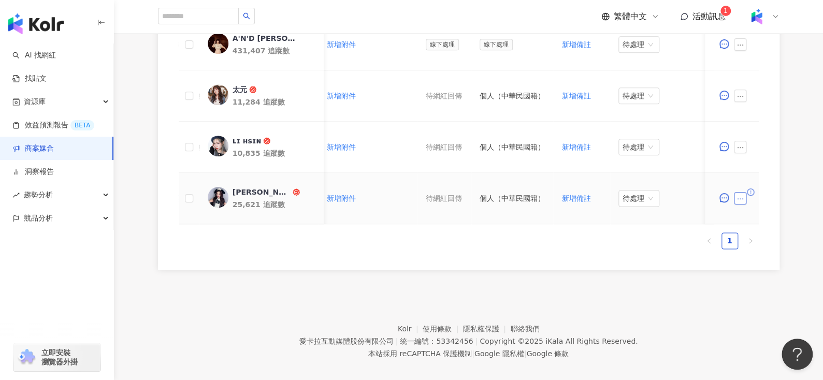
click at [741, 198] on icon "ellipsis" at bounding box center [740, 198] width 7 height 7
click at [753, 86] on span "查看帳務資訊" at bounding box center [764, 84] width 44 height 11
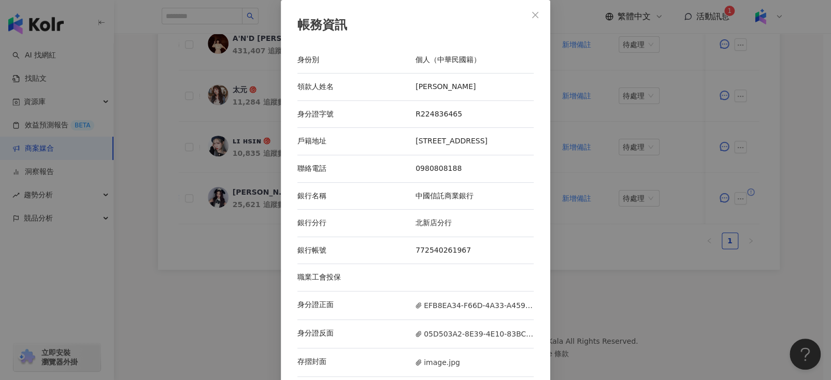
scroll to position [8, 0]
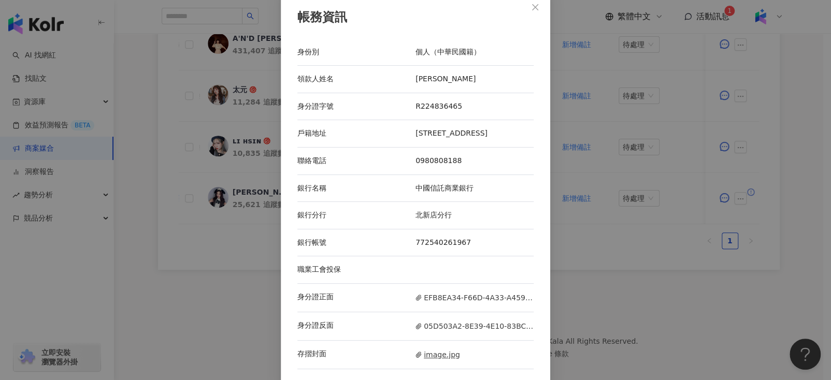
click at [436, 351] on span "image.jpg" at bounding box center [437, 354] width 45 height 11
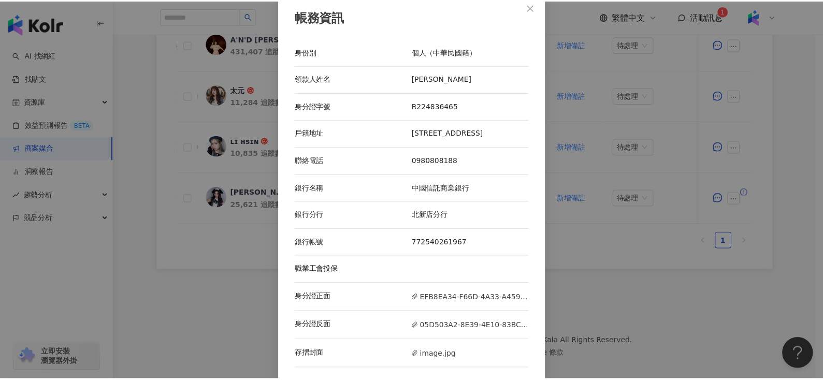
scroll to position [0, 0]
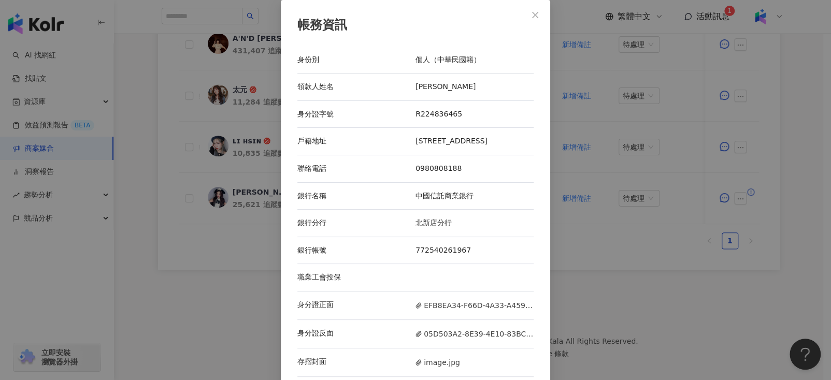
click at [536, 20] on button "Close" at bounding box center [535, 15] width 21 height 21
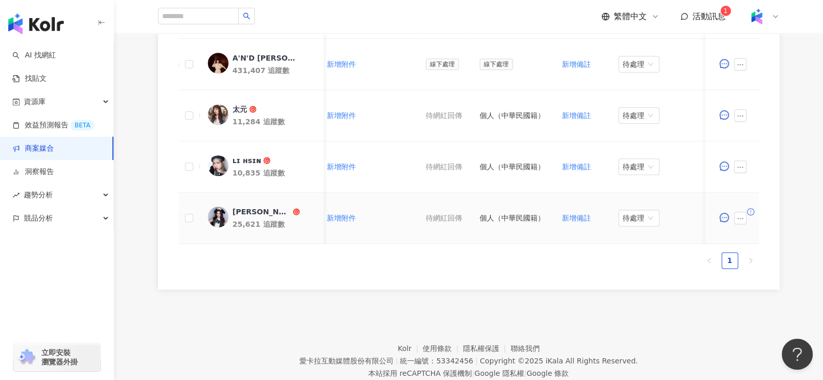
scroll to position [0, 440]
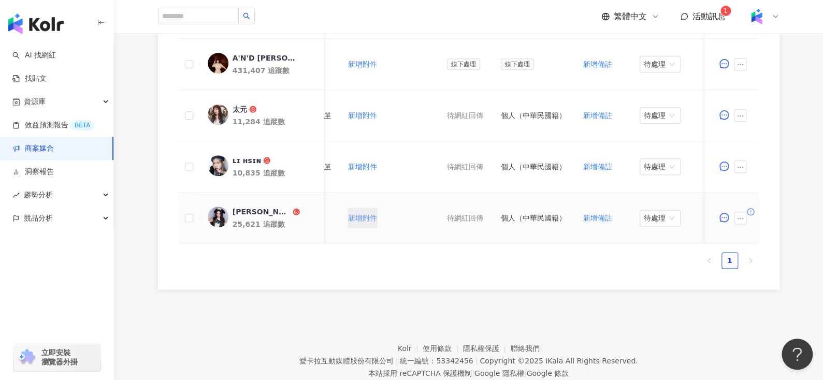
click at [358, 219] on span "新增附件" at bounding box center [362, 218] width 29 height 8
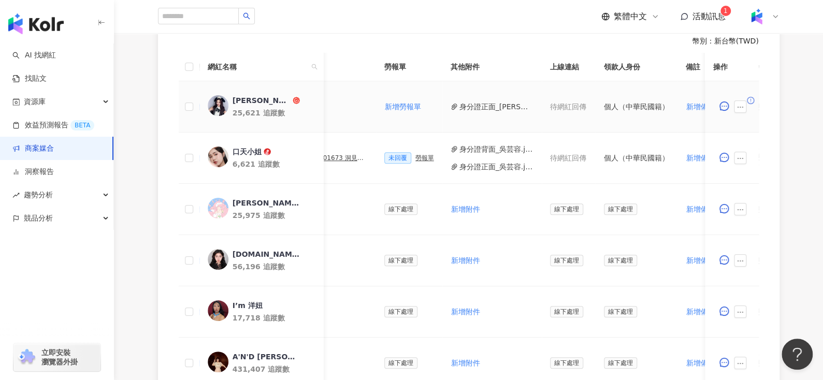
scroll to position [0, 337]
click at [742, 104] on icon "ellipsis" at bounding box center [740, 107] width 7 height 7
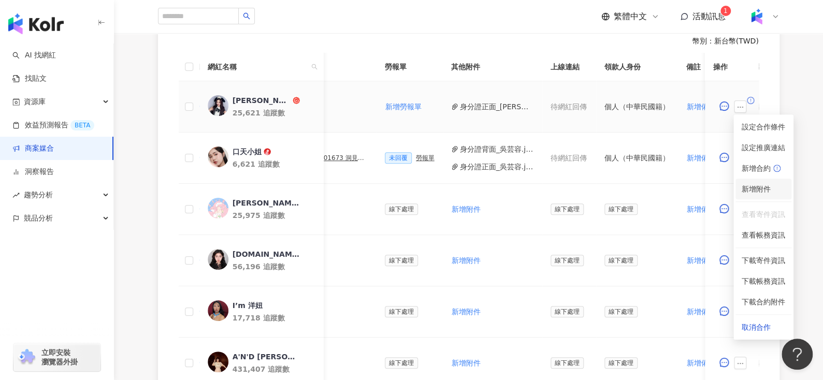
click at [758, 186] on span "新增附件" at bounding box center [756, 189] width 29 height 8
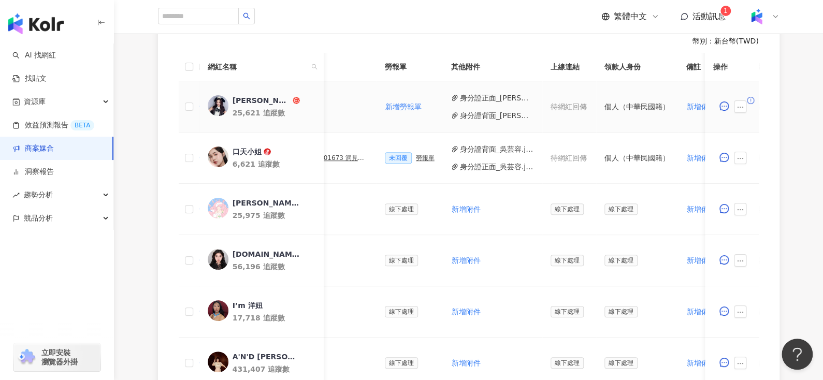
scroll to position [0, 462]
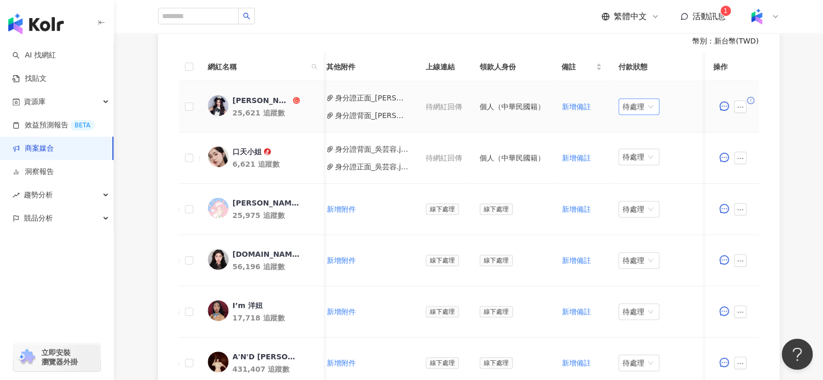
click at [631, 97] on td "待處理" at bounding box center [662, 106] width 104 height 51
click at [631, 102] on span "待處理" at bounding box center [639, 107] width 33 height 16
click at [631, 145] on div "處理中" at bounding box center [631, 144] width 29 height 11
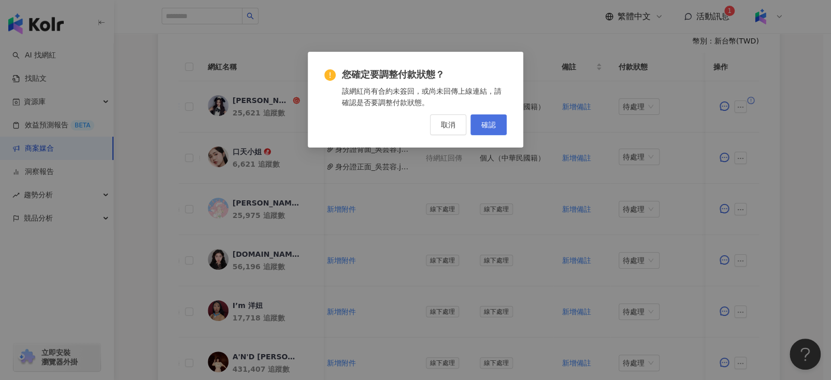
click at [479, 118] on button "確認" at bounding box center [488, 124] width 36 height 21
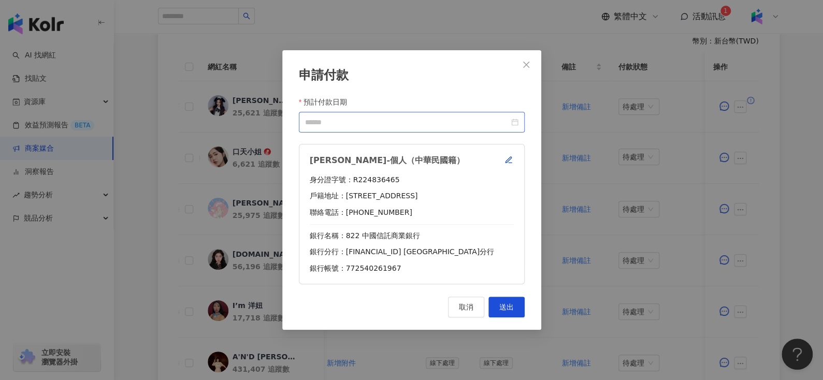
click at [516, 126] on div at bounding box center [411, 122] width 213 height 11
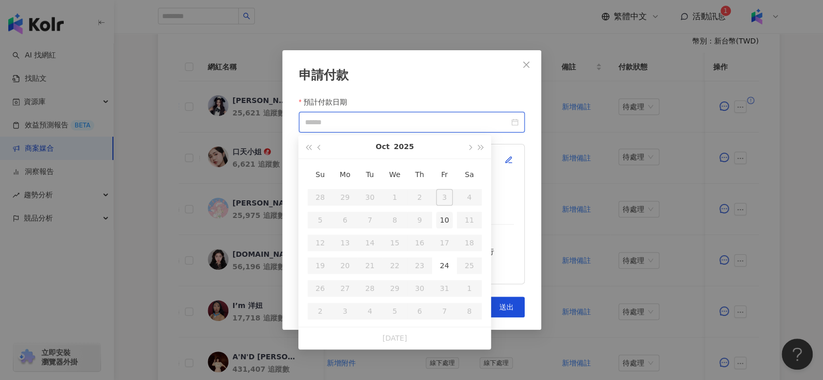
type input "**********"
click at [473, 147] on button "button" at bounding box center [469, 146] width 11 height 23
click at [473, 148] on button "button" at bounding box center [469, 146] width 11 height 23
type input "**********"
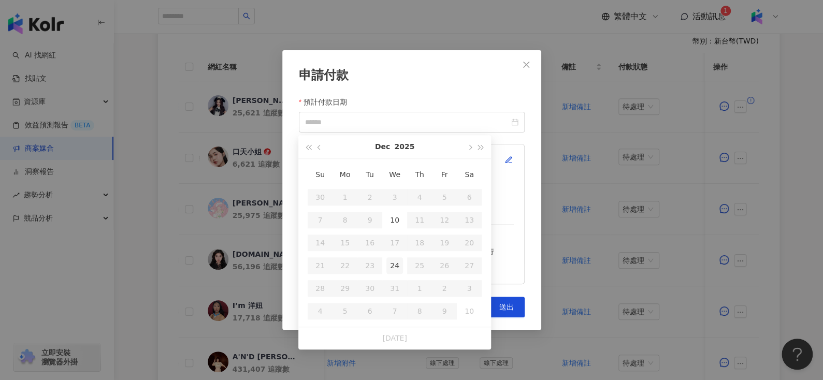
type input "**********"
click at [393, 264] on div "24" at bounding box center [394, 265] width 17 height 17
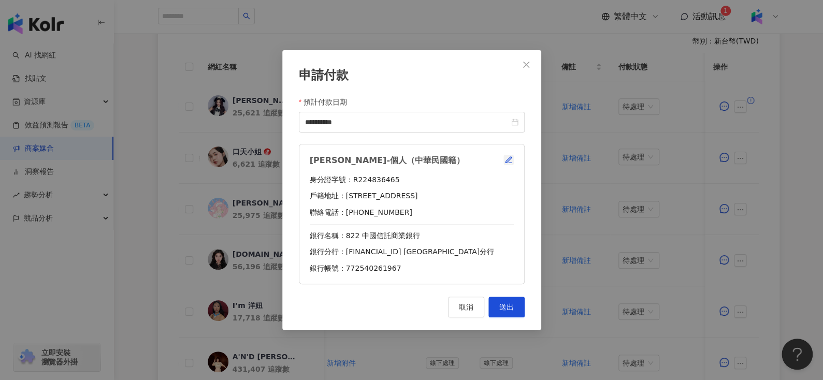
click at [506, 157] on icon "button" at bounding box center [509, 160] width 8 height 8
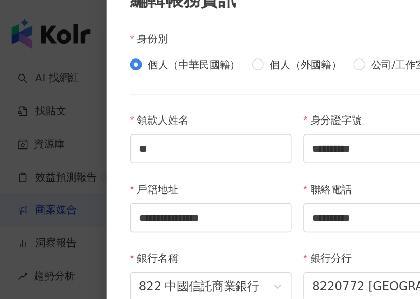
scroll to position [25, 0]
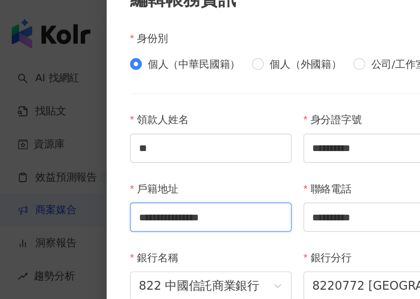
click at [100, 154] on input "**********" at bounding box center [149, 153] width 114 height 21
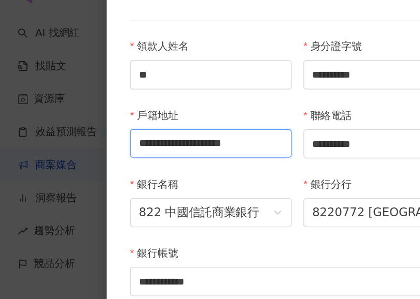
scroll to position [330, 0]
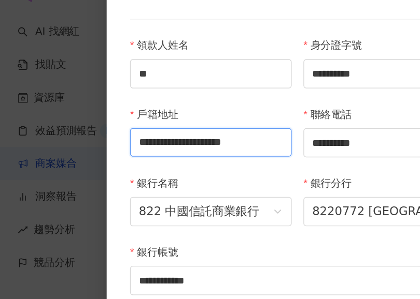
type input "**********"
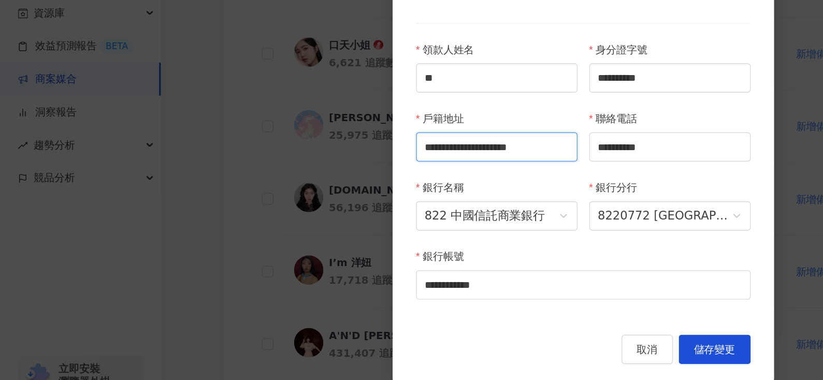
scroll to position [330, 0]
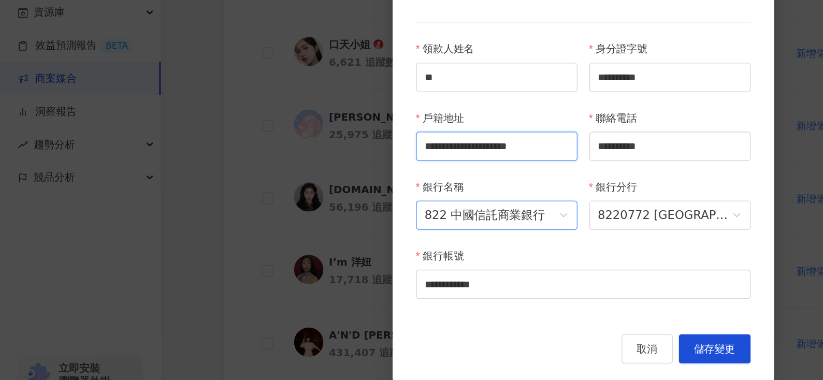
click at [363, 242] on span "822 中國信託商業銀行" at bounding box center [351, 245] width 102 height 20
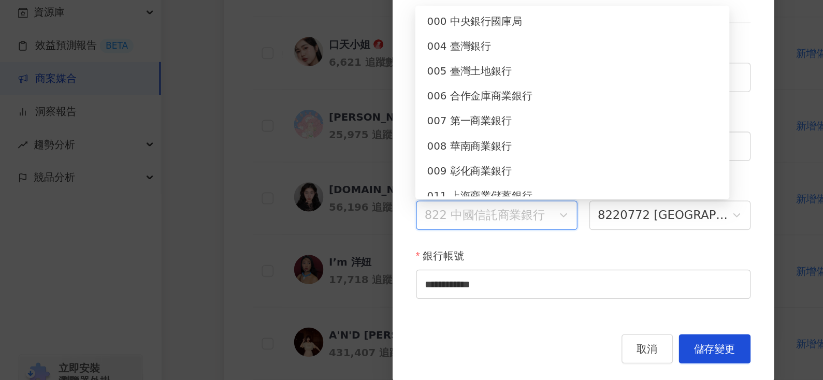
scroll to position [3759, 0]
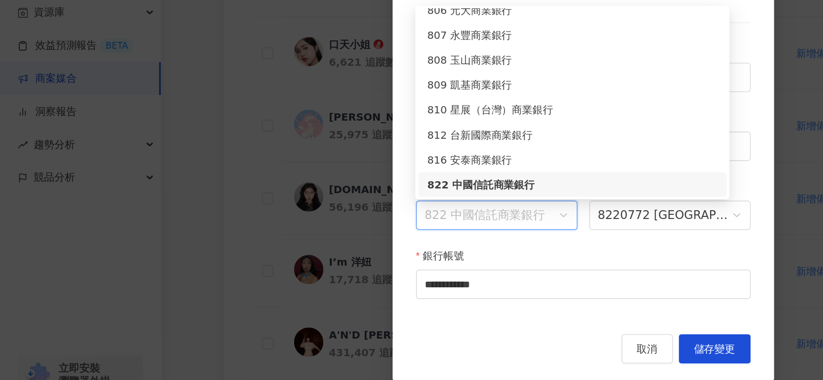
paste input "****"
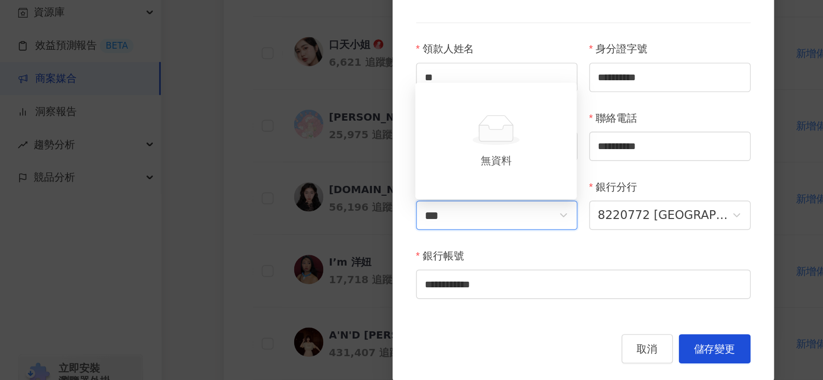
type input "**"
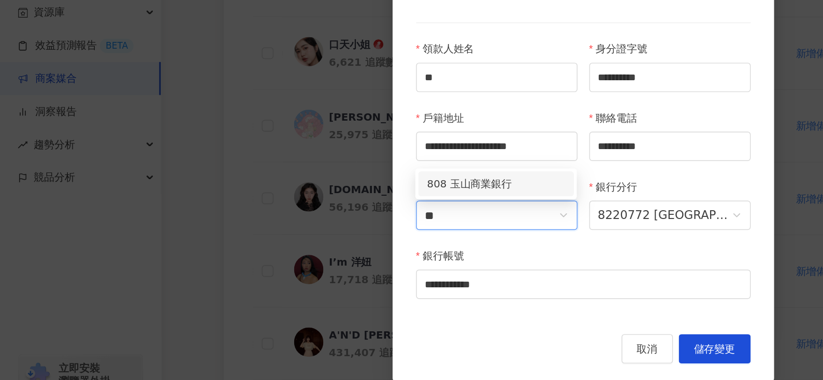
click at [330, 221] on div "808 玉山商業銀行" at bounding box center [349, 222] width 97 height 11
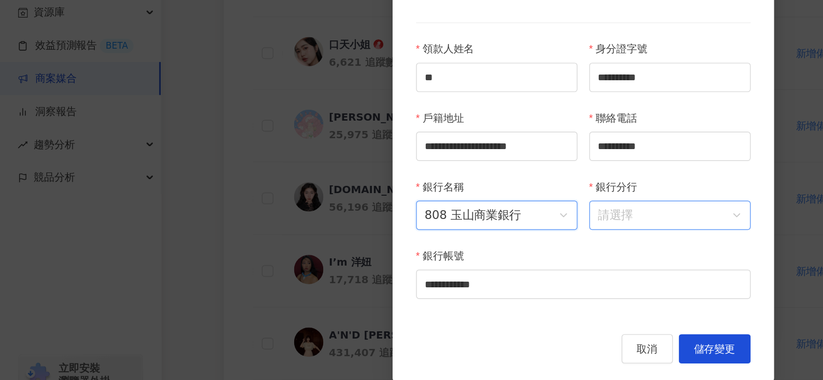
click at [454, 242] on input "銀行分行" at bounding box center [473, 245] width 102 height 20
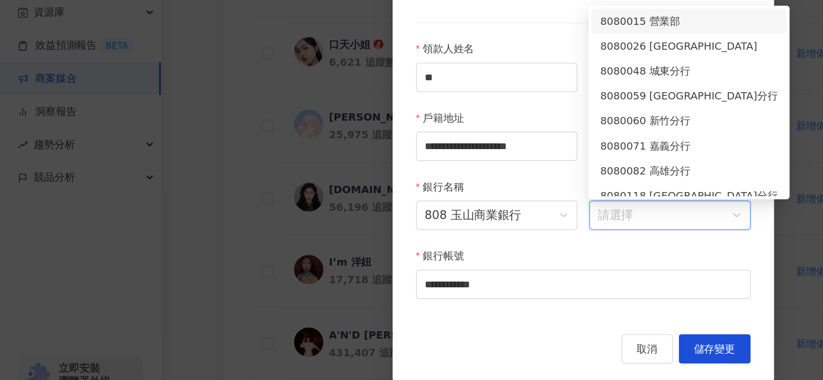
paste input "****"
type input "****"
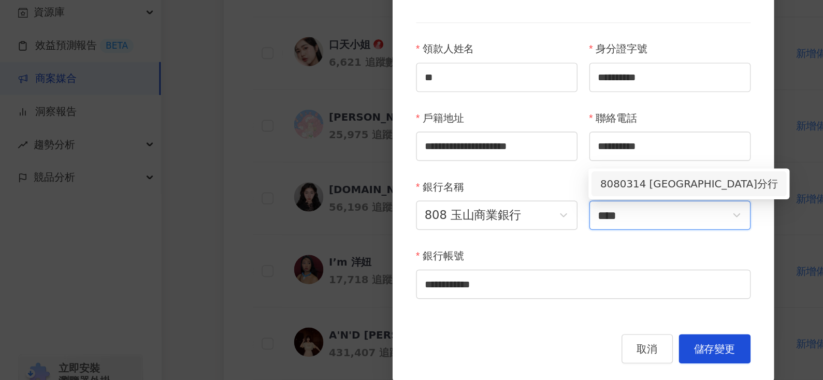
click at [462, 224] on div "8080314 敦南分行" at bounding box center [486, 222] width 125 height 11
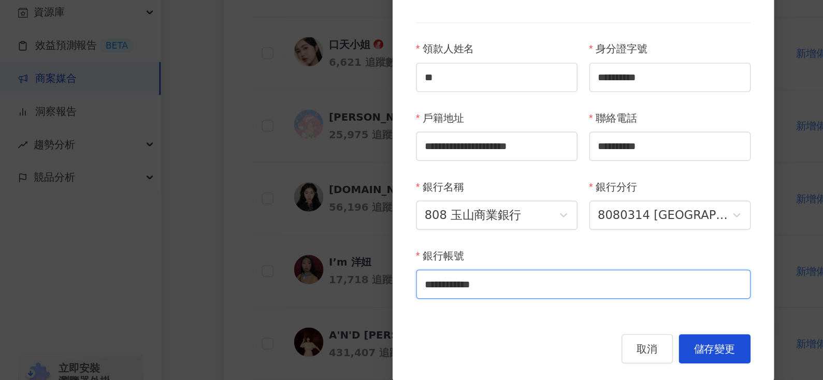
drag, startPoint x: 257, startPoint y: 312, endPoint x: 227, endPoint y: 308, distance: 29.9
click at [228, 309] on div "**********" at bounding box center [411, 190] width 823 height 380
paste input "*"
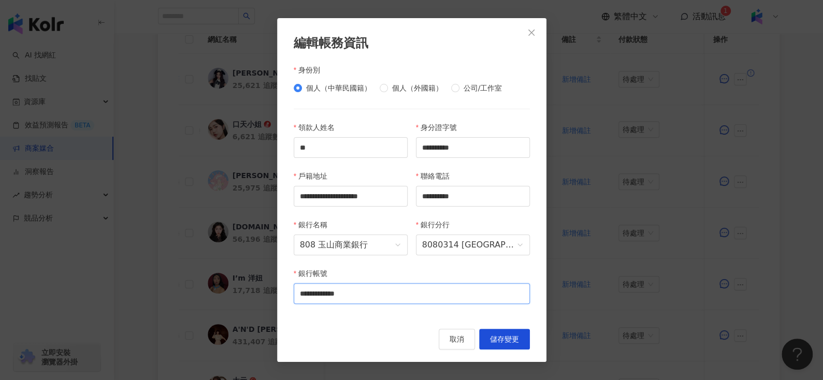
type input "**********"
click at [490, 340] on span "儲存變更" at bounding box center [504, 339] width 29 height 8
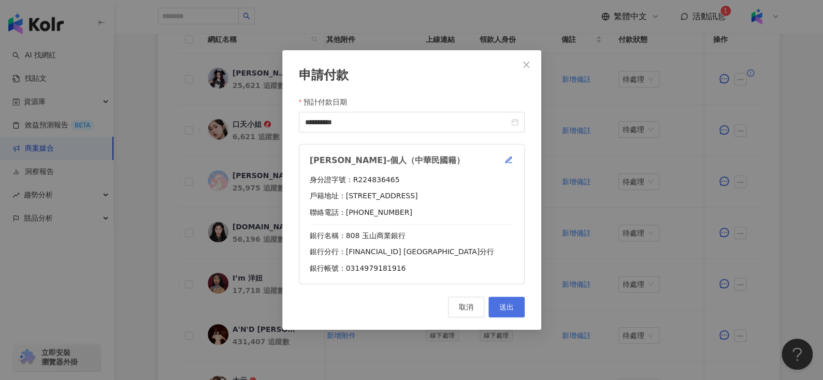
click at [503, 309] on span "送出" at bounding box center [506, 307] width 15 height 8
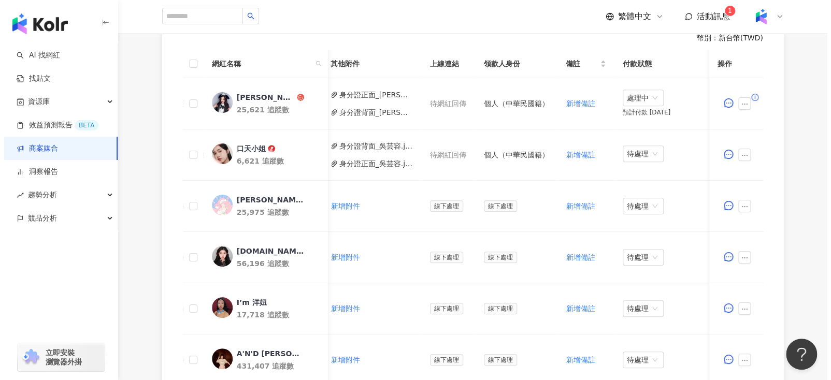
scroll to position [305, 0]
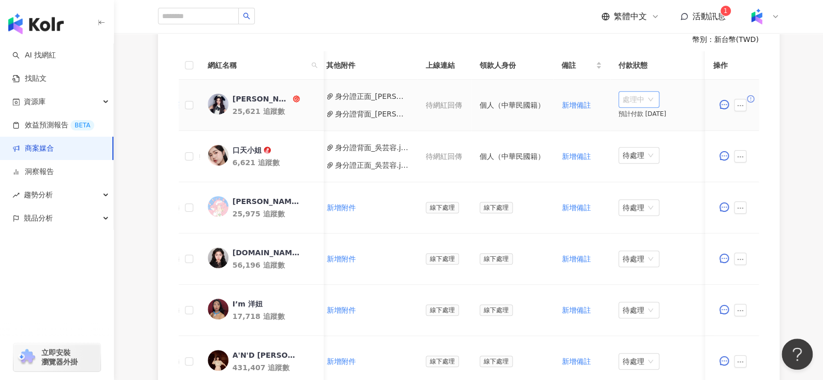
click at [628, 97] on span "處理中" at bounding box center [639, 100] width 33 height 16
click at [634, 117] on div "待處理" at bounding box center [631, 120] width 29 height 11
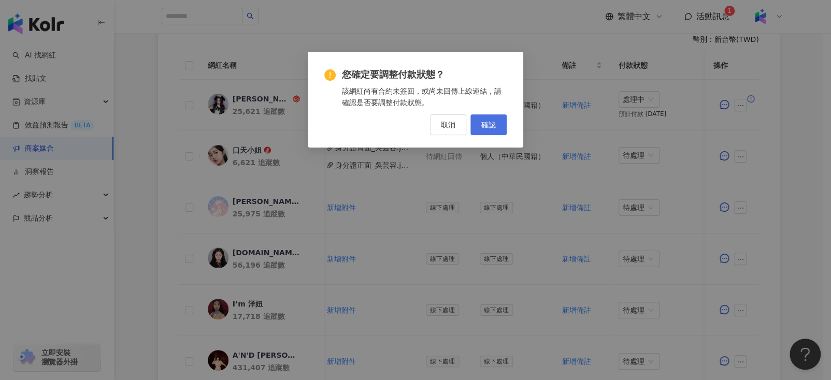
click at [489, 125] on span "確認" at bounding box center [488, 125] width 15 height 8
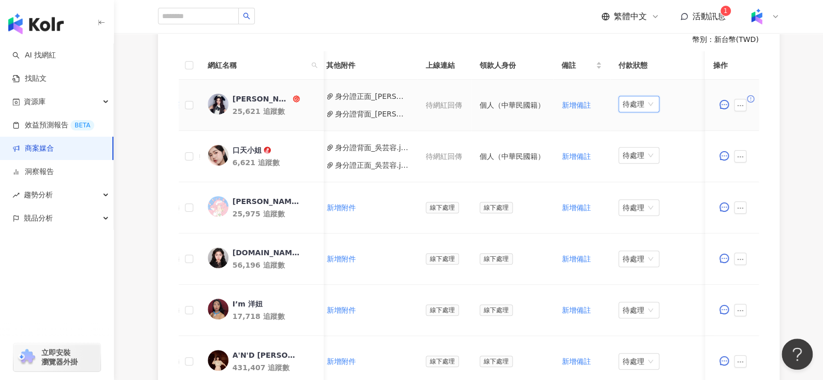
scroll to position [0, 425]
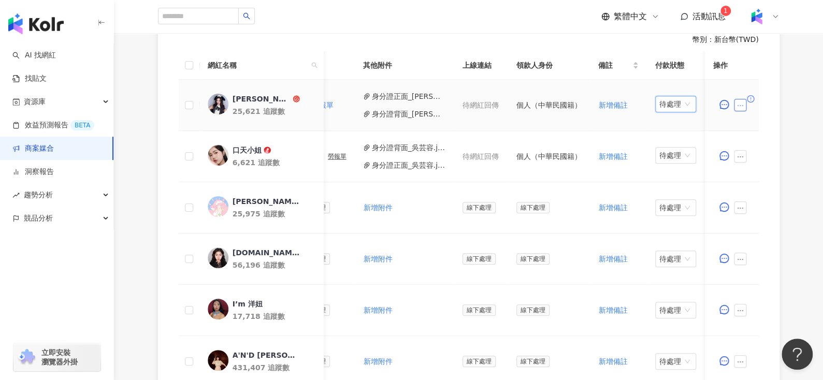
click at [743, 102] on button "button" at bounding box center [740, 105] width 12 height 12
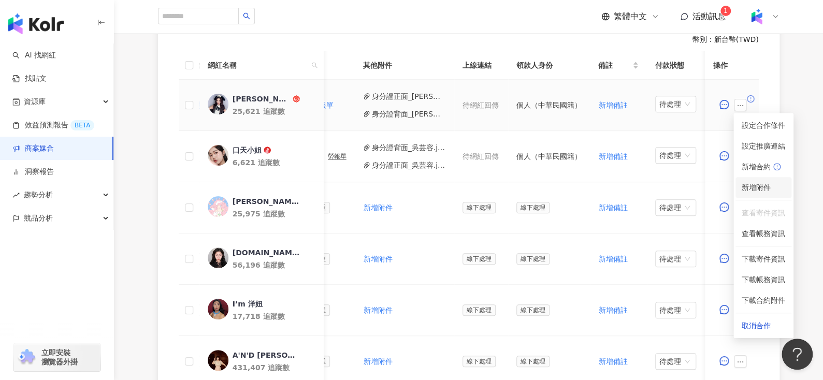
click at [750, 184] on span "新增附件" at bounding box center [756, 187] width 29 height 8
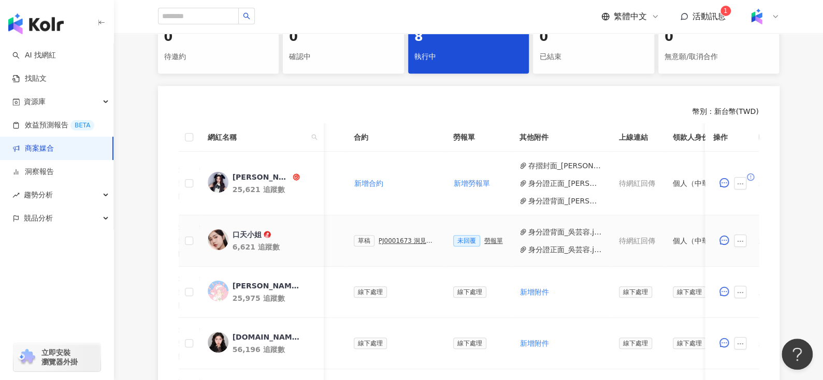
scroll to position [0, 312]
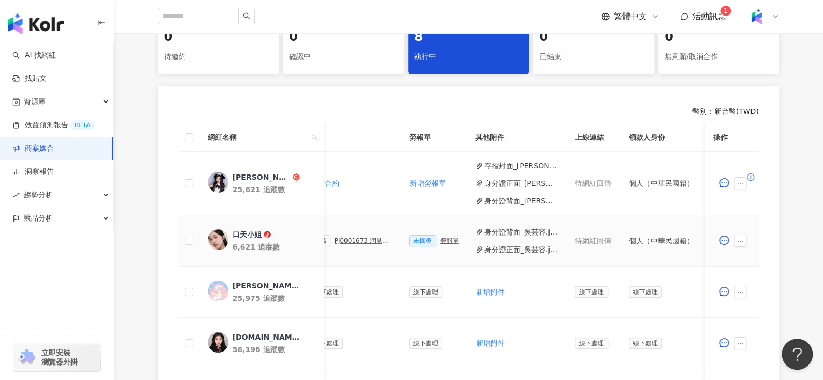
click at [441, 241] on div "勞報單" at bounding box center [449, 240] width 19 height 7
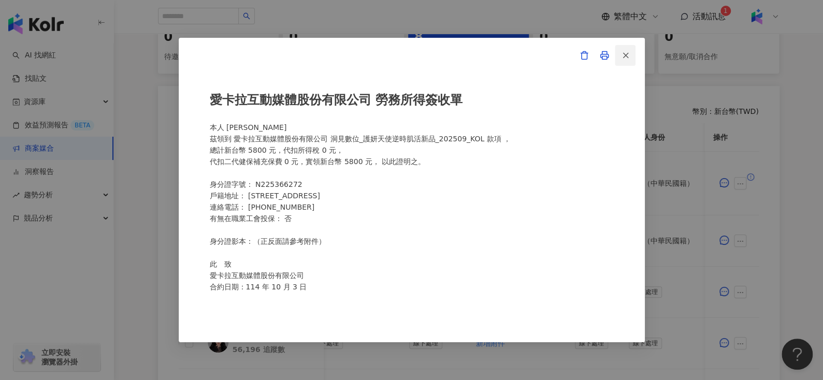
click at [634, 48] on button "button" at bounding box center [625, 55] width 21 height 21
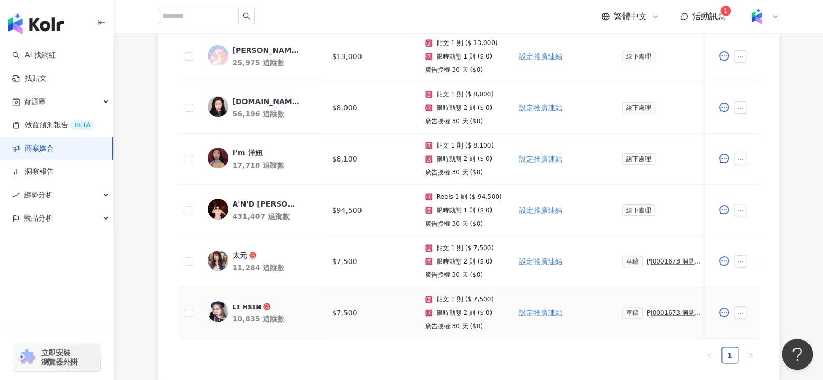
scroll to position [571, 0]
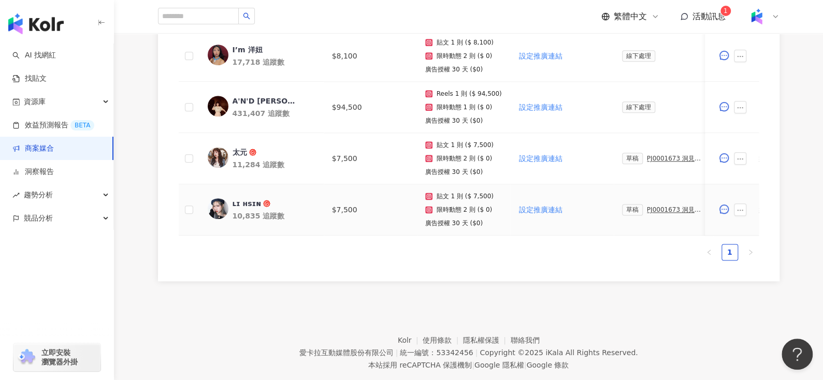
click at [653, 210] on div "PJ0001673 洞見數位_護妍天使逆時肌活新品_202509_KOL" at bounding box center [676, 209] width 58 height 7
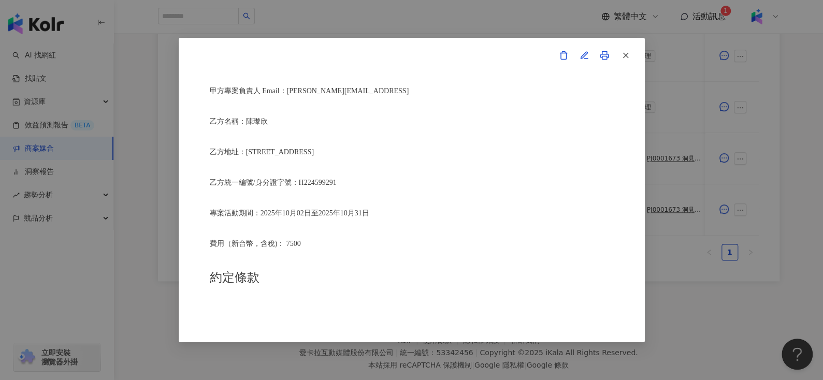
scroll to position [264, 0]
click at [630, 47] on button "button" at bounding box center [625, 55] width 21 height 21
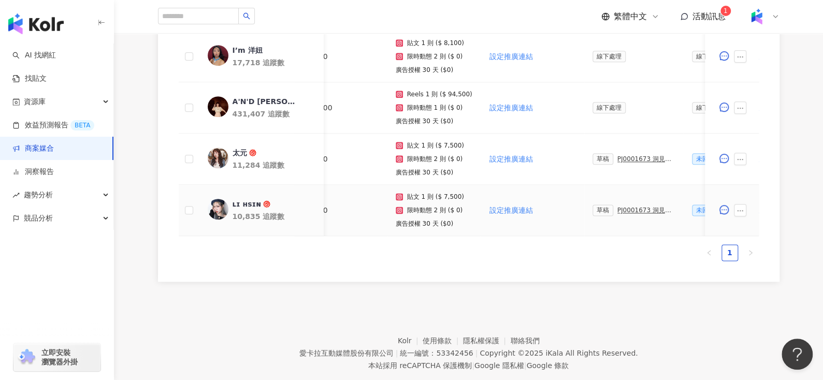
scroll to position [0, 210]
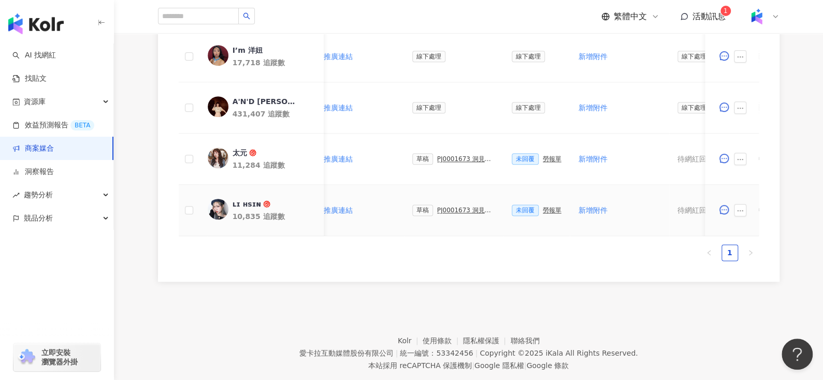
click at [547, 211] on div "勞報單" at bounding box center [552, 210] width 19 height 7
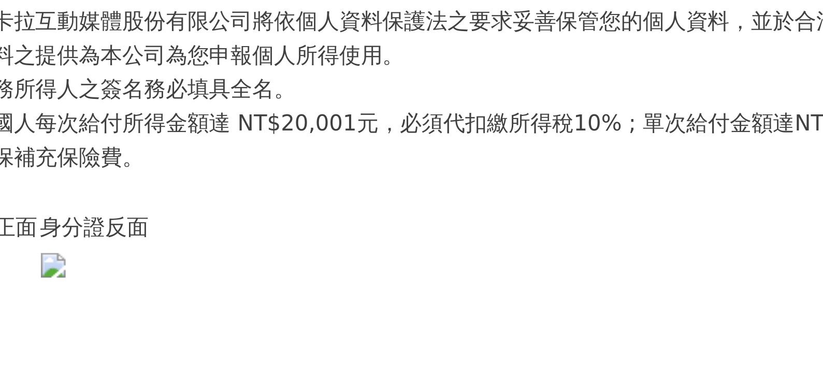
scroll to position [597, 0]
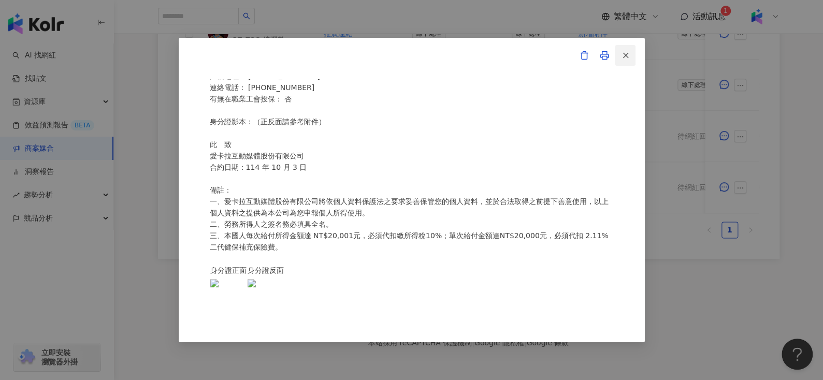
click at [629, 63] on button "button" at bounding box center [625, 55] width 21 height 21
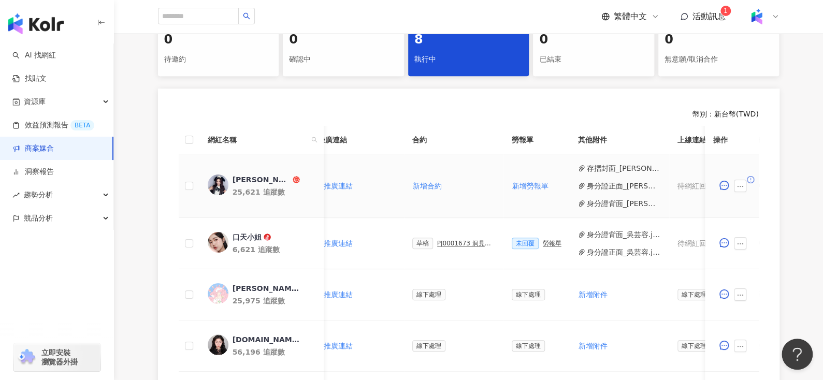
scroll to position [343, 0]
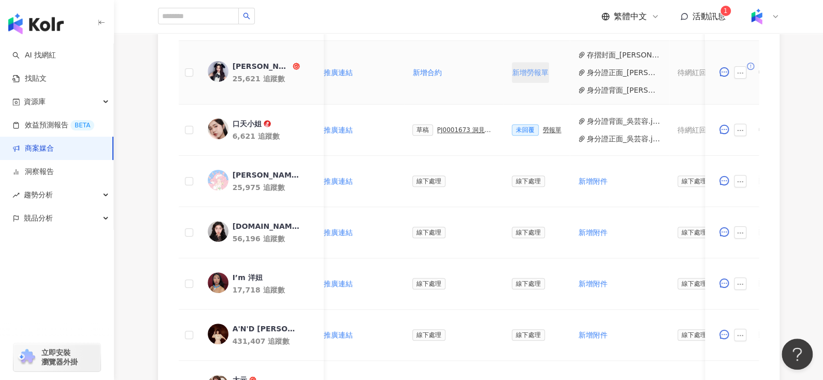
click at [512, 70] on span "新增勞報單" at bounding box center [530, 72] width 36 height 8
click at [512, 70] on button "新增勞報單" at bounding box center [536, 72] width 49 height 21
click at [544, 73] on div "勞報單" at bounding box center [552, 72] width 19 height 7
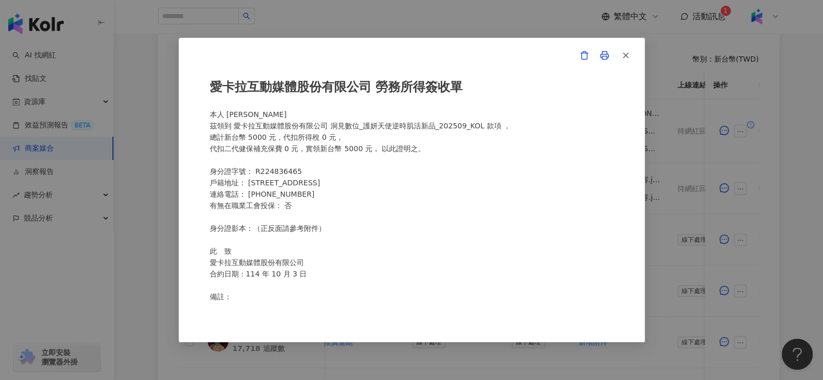
scroll to position [11, 0]
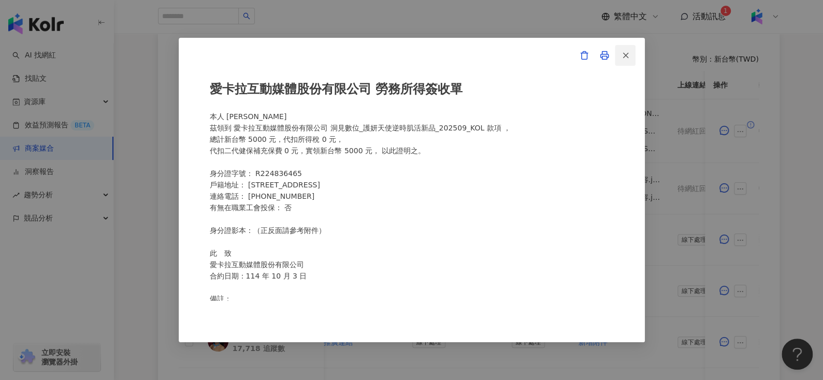
click at [630, 55] on button "button" at bounding box center [625, 55] width 21 height 21
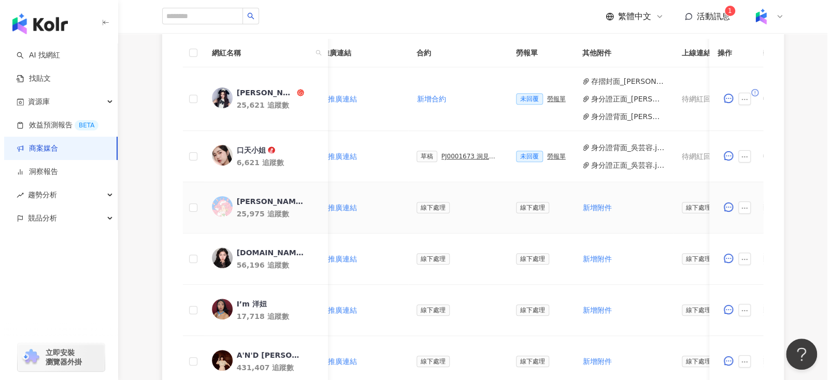
scroll to position [316, 0]
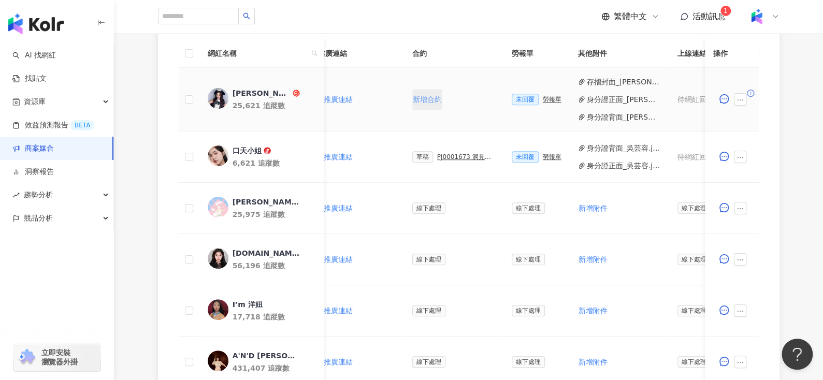
click at [417, 102] on span "新增合約" at bounding box center [427, 99] width 29 height 8
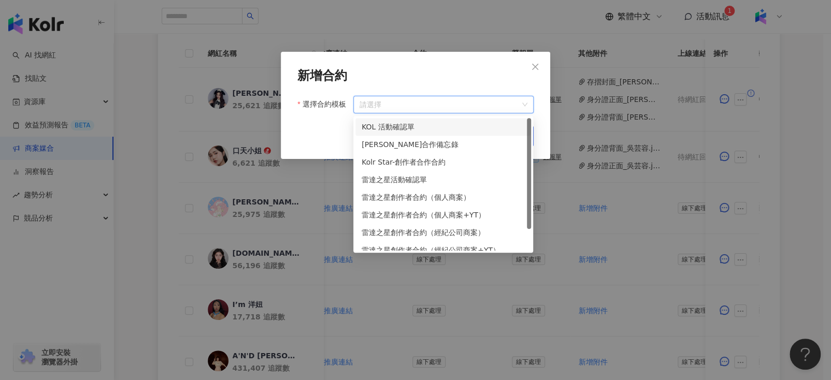
click at [434, 109] on input "選擇合約模板" at bounding box center [443, 104] width 168 height 17
click at [433, 131] on div "KOL 活動確認單" at bounding box center [443, 126] width 163 height 11
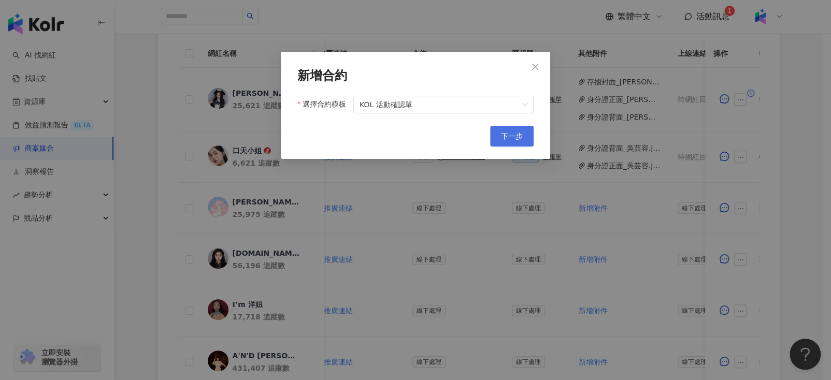
click at [507, 134] on span "下一步" at bounding box center [512, 136] width 22 height 8
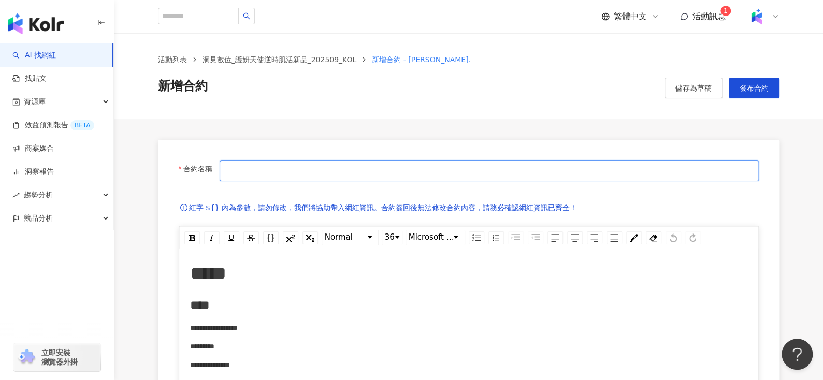
click at [372, 174] on input "合約名稱" at bounding box center [489, 171] width 539 height 21
type input "**********"
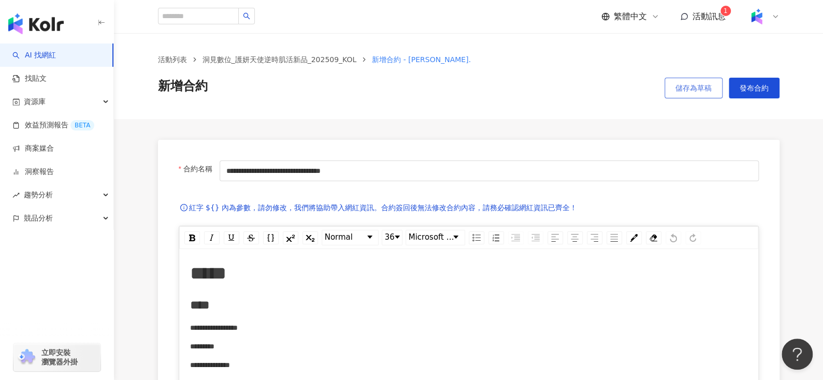
click at [692, 86] on span "儲存為草稿" at bounding box center [693, 88] width 36 height 8
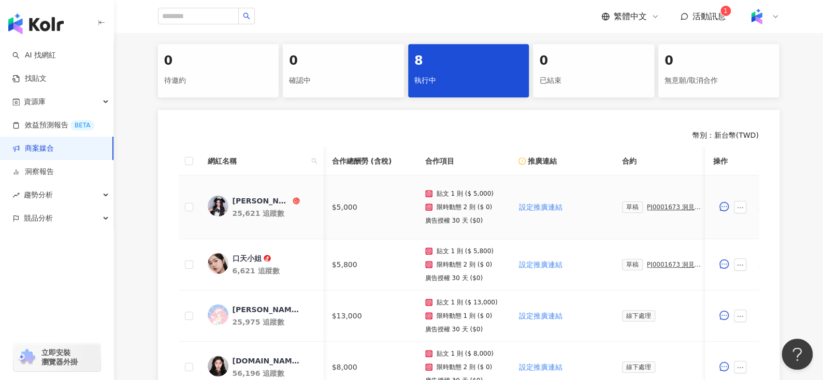
scroll to position [0, 127]
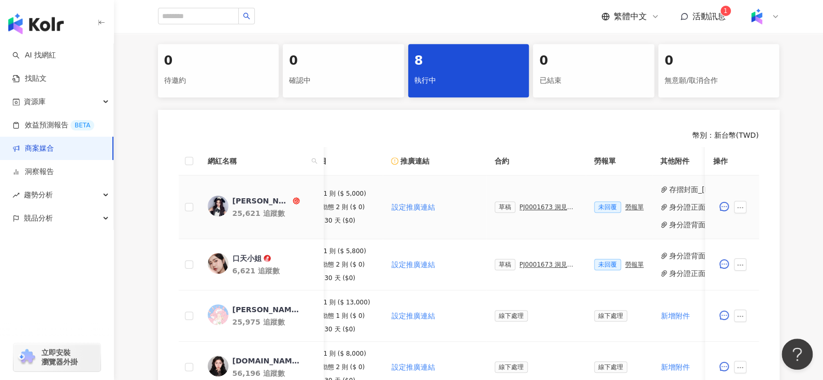
click at [520, 206] on div "PJ0001673 洞見數位_護妍天使逆時肌活新品_202509_KOL" at bounding box center [549, 207] width 58 height 7
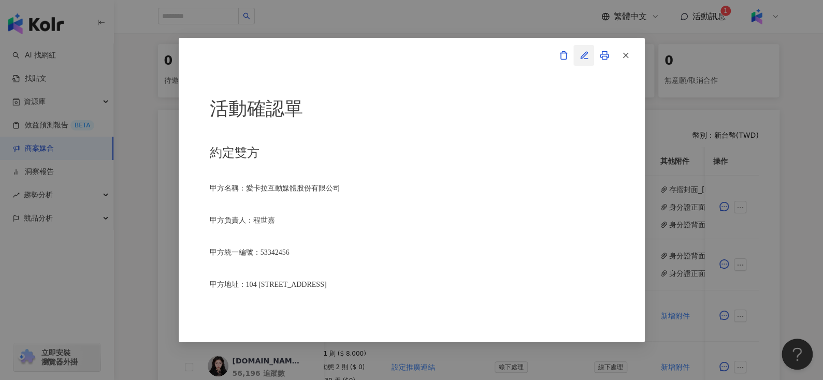
click at [581, 60] on span "button" at bounding box center [584, 55] width 9 height 11
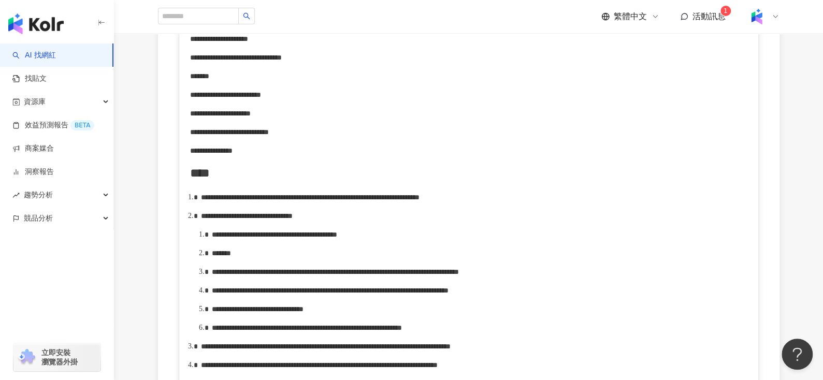
scroll to position [387, 0]
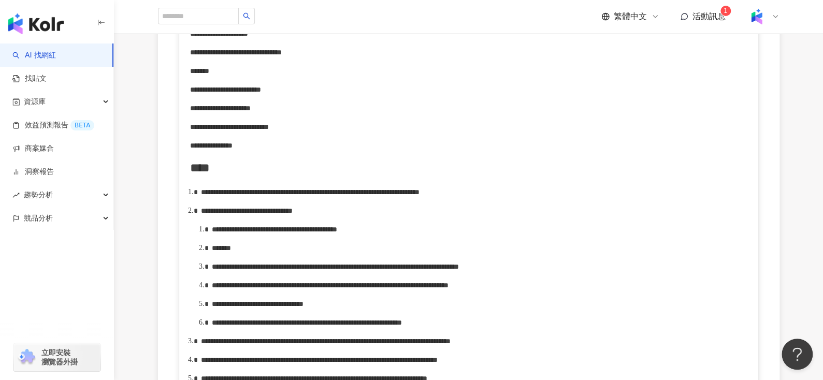
click at [293, 214] on span "**********" at bounding box center [247, 210] width 92 height 7
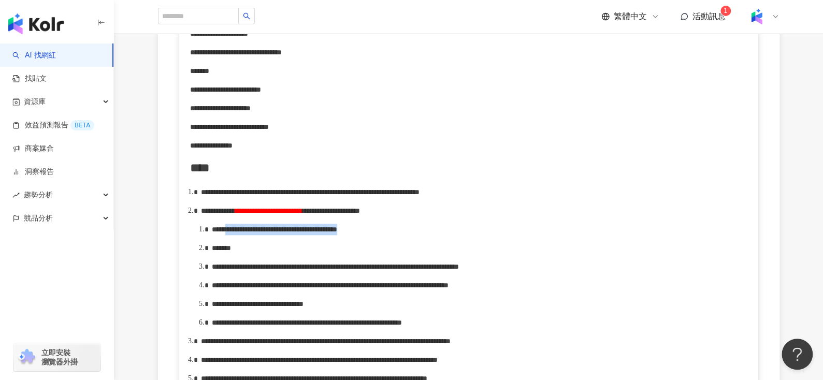
drag, startPoint x: 251, startPoint y: 257, endPoint x: 466, endPoint y: 256, distance: 215.0
click at [466, 235] on div "**********" at bounding box center [480, 229] width 536 height 11
click at [258, 254] on div "*******" at bounding box center [480, 247] width 536 height 11
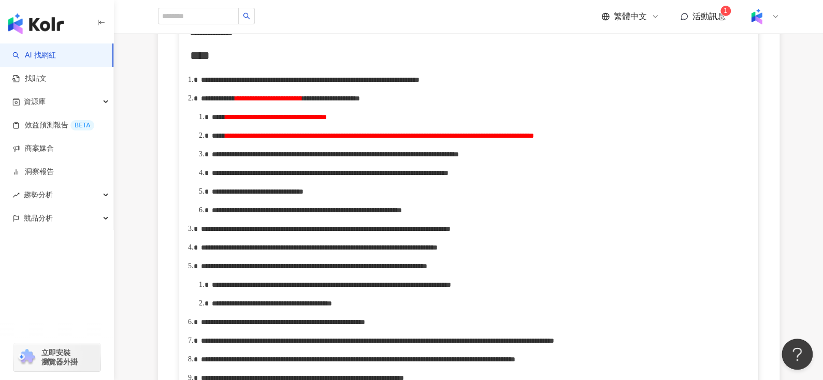
scroll to position [500, 0]
drag, startPoint x: 233, startPoint y: 193, endPoint x: 272, endPoint y: 194, distance: 39.4
click at [272, 158] on span "**********" at bounding box center [335, 154] width 247 height 7
click at [366, 158] on span "**********" at bounding box center [346, 154] width 210 height 7
drag, startPoint x: 369, startPoint y: 192, endPoint x: 390, endPoint y: 191, distance: 20.8
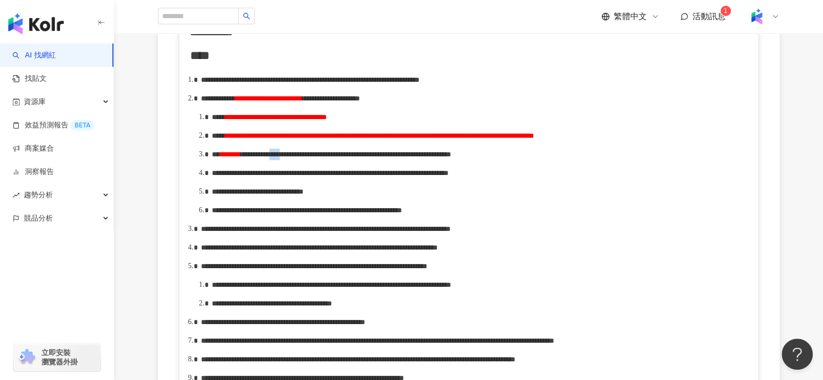
click at [390, 158] on span "**********" at bounding box center [346, 154] width 210 height 7
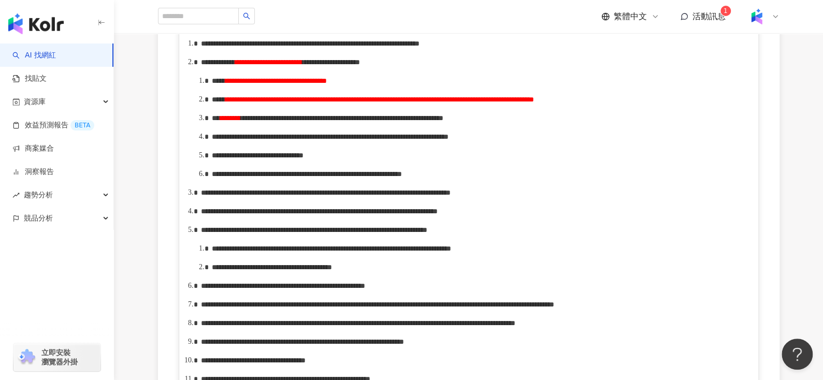
scroll to position [537, 0]
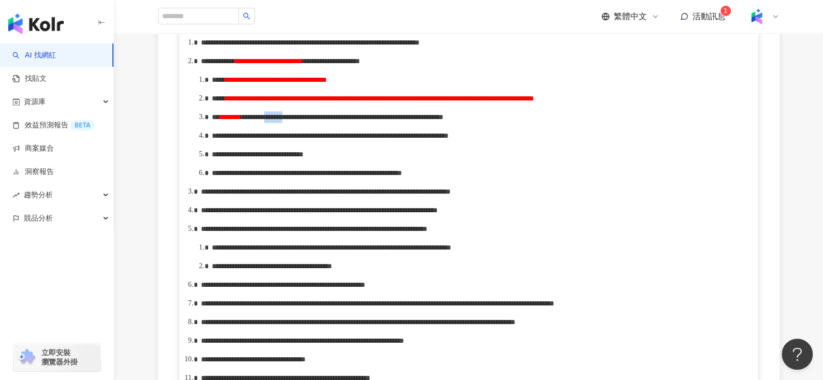
drag, startPoint x: 355, startPoint y: 155, endPoint x: 404, endPoint y: 152, distance: 49.3
click at [405, 121] on span "**********" at bounding box center [342, 116] width 203 height 7
copy span "*******"
drag, startPoint x: 513, startPoint y: 186, endPoint x: 528, endPoint y: 186, distance: 14.5
click at [449, 139] on span "**********" at bounding box center [330, 135] width 237 height 7
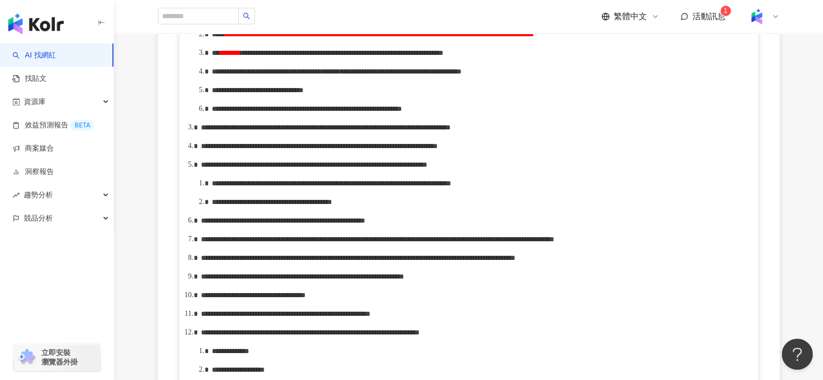
scroll to position [605, 0]
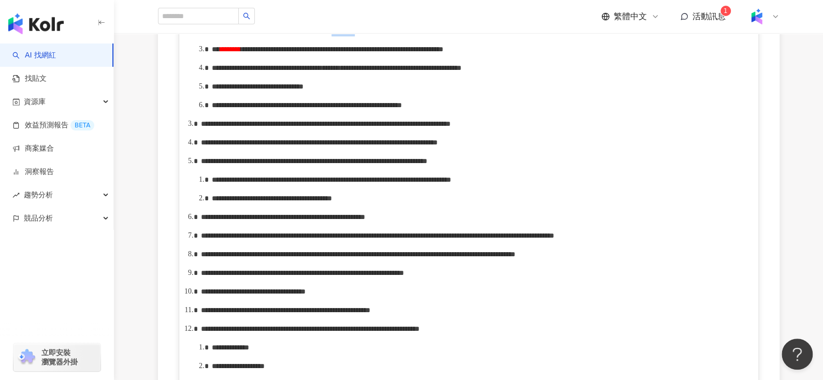
drag, startPoint x: 497, startPoint y: 57, endPoint x: 527, endPoint y: 57, distance: 30.0
click at [527, 34] on span "**********" at bounding box center [379, 30] width 309 height 7
copy span "*********"
click at [304, 90] on span "**********" at bounding box center [258, 86] width 92 height 7
drag, startPoint x: 304, startPoint y: 149, endPoint x: 314, endPoint y: 150, distance: 10.4
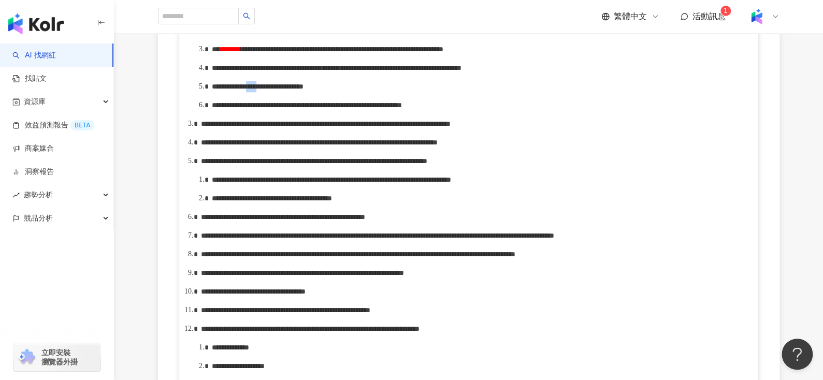
click at [304, 90] on span "**********" at bounding box center [258, 86] width 92 height 7
click at [382, 109] on span "**********" at bounding box center [307, 105] width 190 height 7
click at [415, 109] on span "**********" at bounding box center [357, 105] width 114 height 7
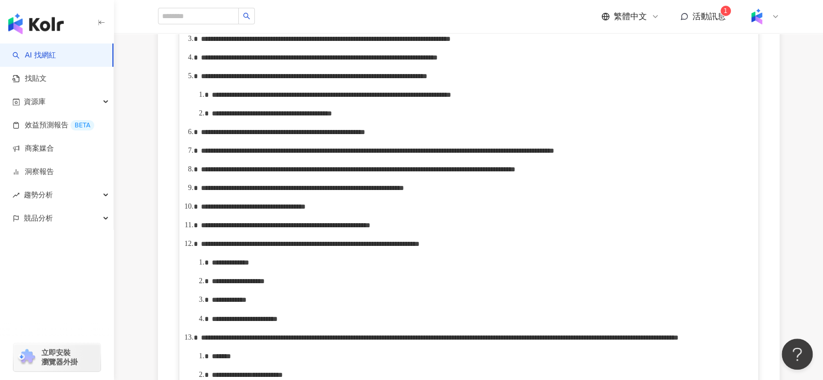
scroll to position [689, 0]
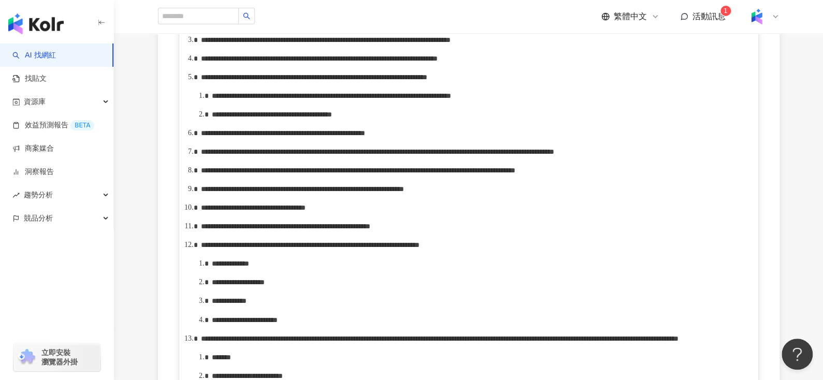
click at [324, 27] on div "**********" at bounding box center [480, 21] width 536 height 11
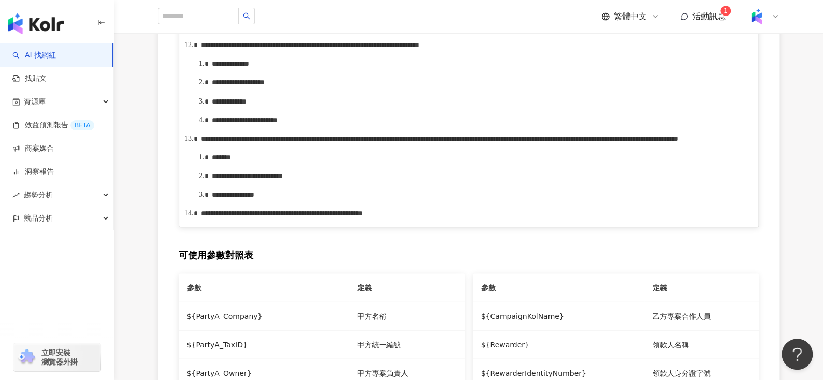
scroll to position [908, 0]
drag, startPoint x: 262, startPoint y: 211, endPoint x: 306, endPoint y: 212, distance: 44.1
click at [306, 48] on span "**********" at bounding box center [310, 44] width 219 height 7
drag, startPoint x: 476, startPoint y: 210, endPoint x: 515, endPoint y: 212, distance: 39.4
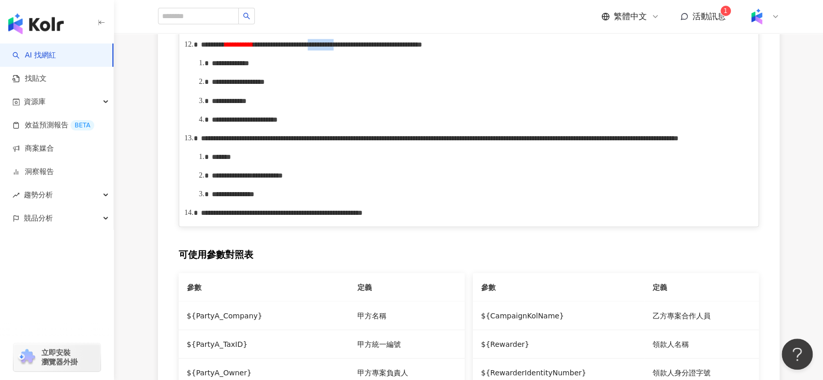
click at [422, 48] on span "**********" at bounding box center [337, 44] width 169 height 7
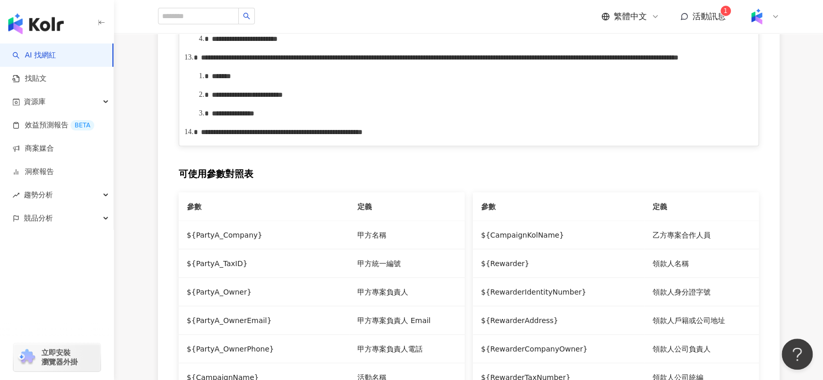
scroll to position [1003, 0]
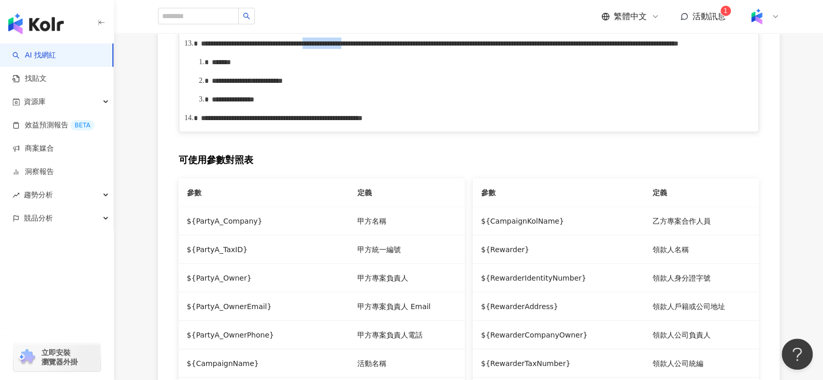
drag, startPoint x: 476, startPoint y: 220, endPoint x: 573, endPoint y: 222, distance: 97.4
click at [573, 47] on span "**********" at bounding box center [440, 42] width 478 height 7
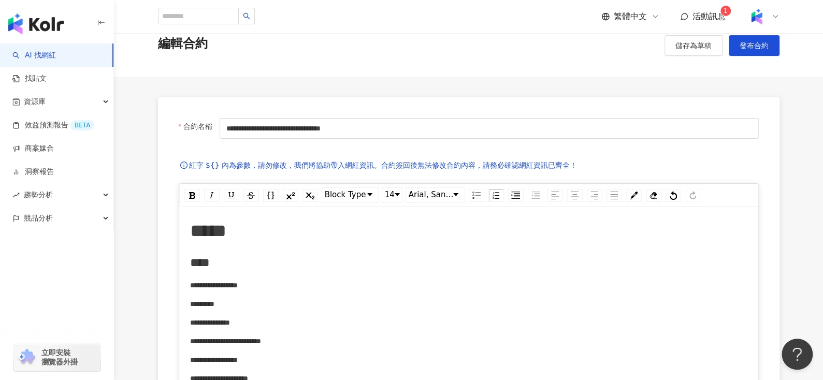
scroll to position [42, 0]
click at [684, 51] on button "儲存為草稿" at bounding box center [694, 46] width 58 height 21
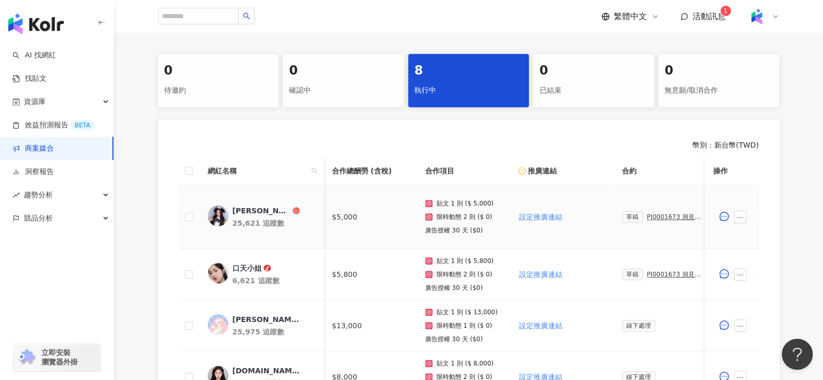
scroll to position [0, 110]
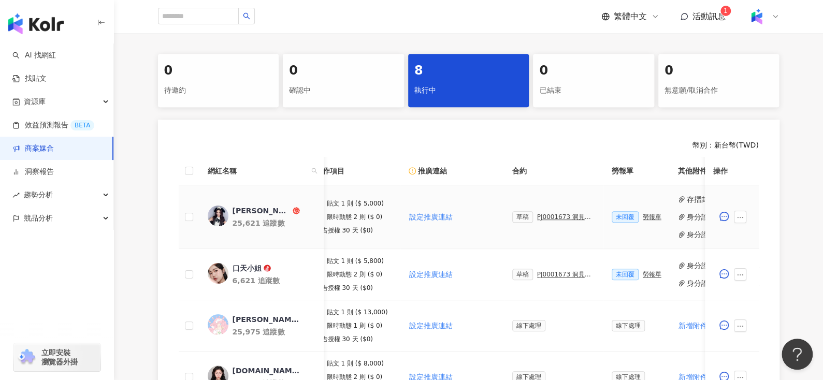
click at [541, 214] on div "PJ0001673 洞見數位_護妍天使逆時肌活新品_202509_KOL" at bounding box center [566, 216] width 58 height 7
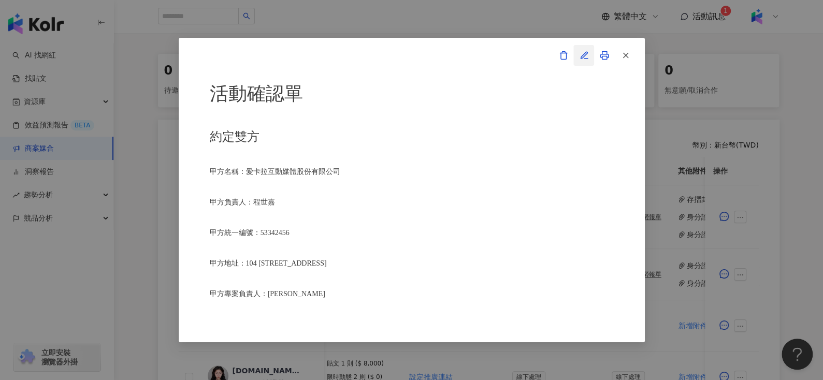
click at [586, 57] on icon "button" at bounding box center [584, 55] width 9 height 9
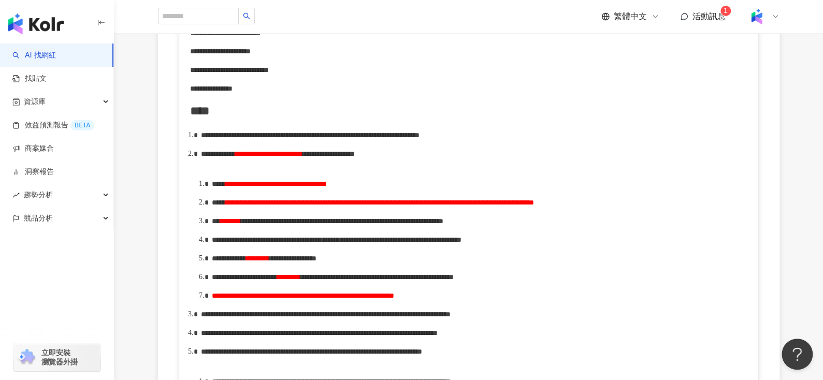
scroll to position [445, 0]
drag, startPoint x: 531, startPoint y: 215, endPoint x: 668, endPoint y: 204, distance: 136.7
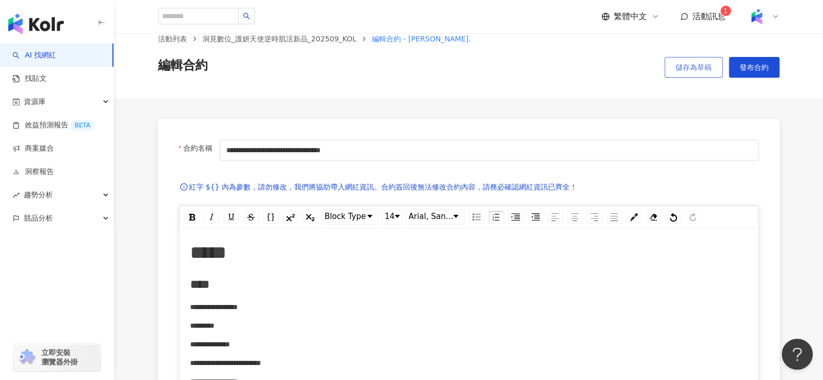
click at [679, 68] on span "儲存為草稿" at bounding box center [693, 67] width 36 height 8
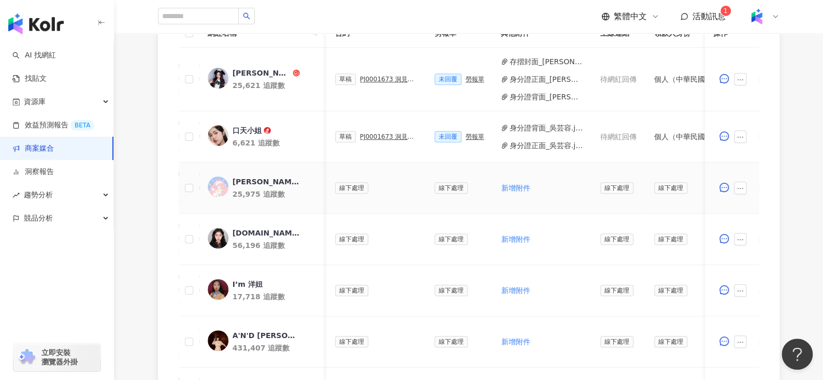
scroll to position [0, 199]
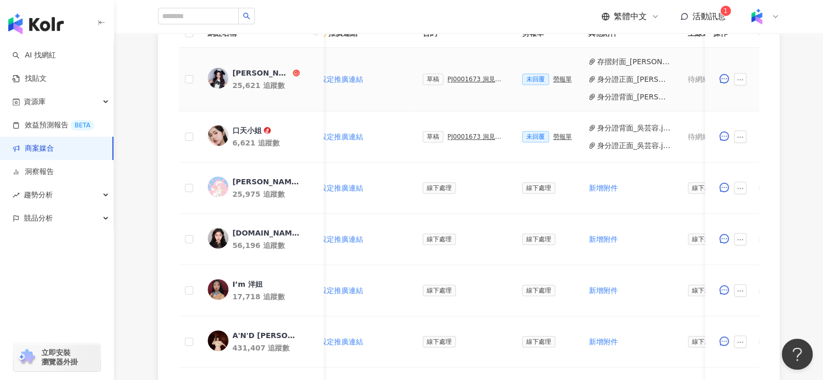
click at [451, 77] on div "PJ0001673 洞見數位_護妍天使逆時肌活新品_202509_KOL" at bounding box center [477, 79] width 58 height 7
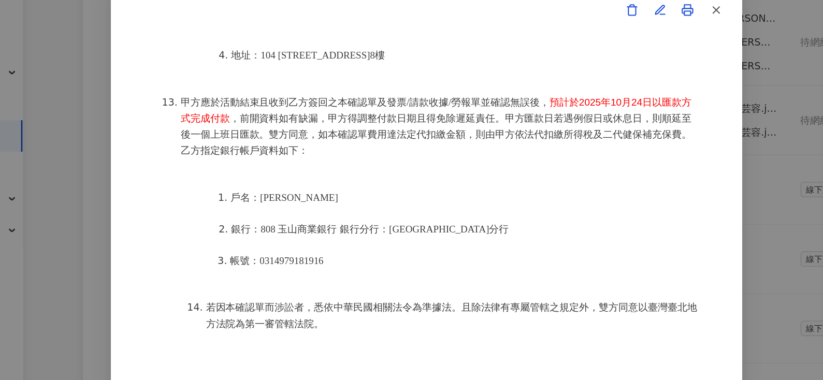
scroll to position [337, 0]
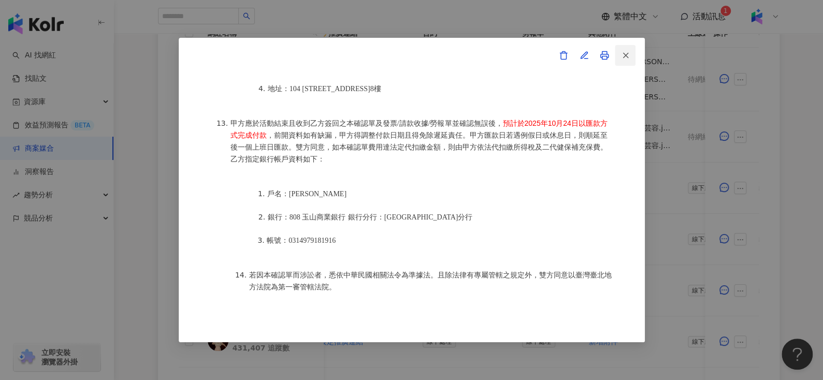
click at [630, 50] on button "button" at bounding box center [625, 55] width 21 height 21
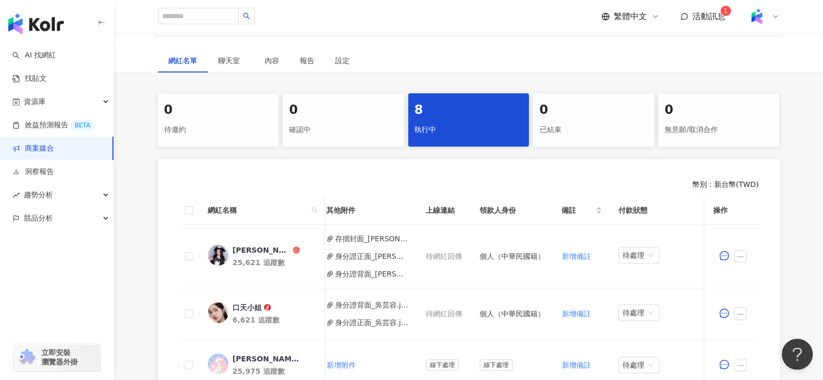
scroll to position [0, 0]
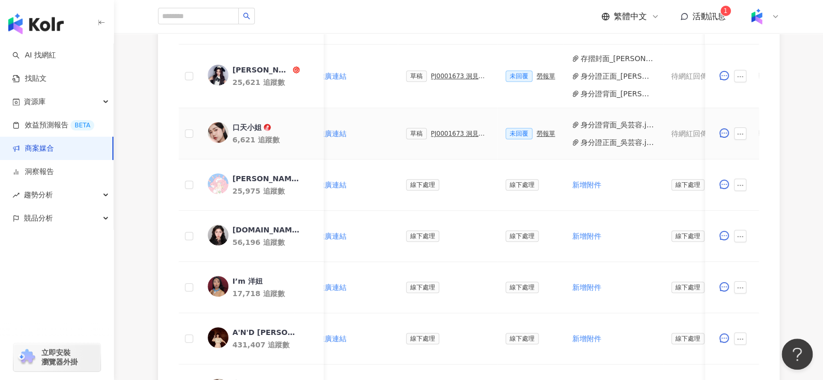
click at [432, 135] on div "PJ0001673 洞見數位_護妍天使逆時肌活新品_202509_KOL" at bounding box center [460, 133] width 58 height 7
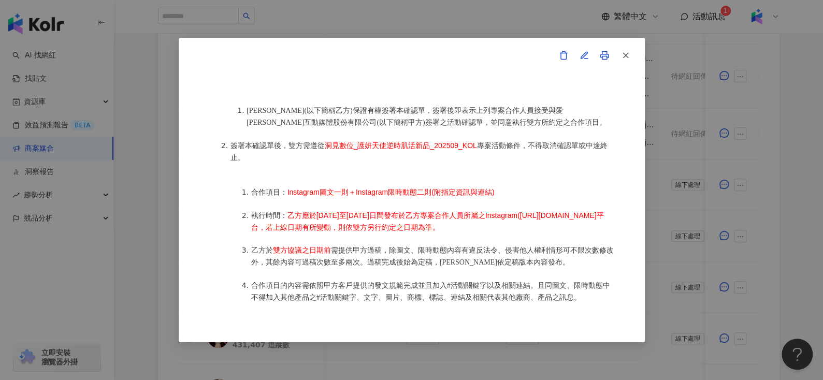
scroll to position [515, 0]
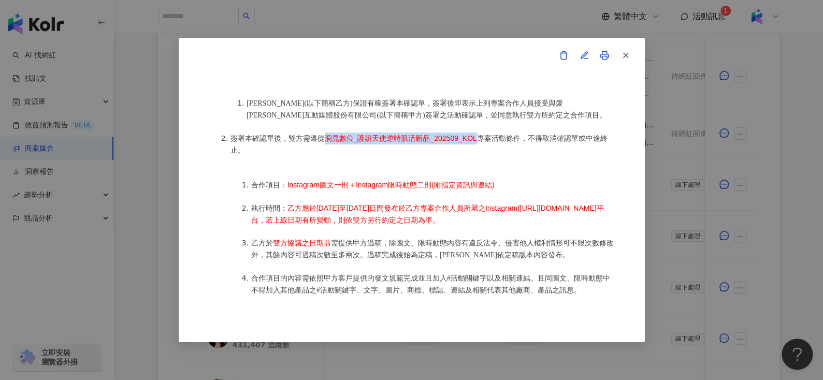
drag, startPoint x: 323, startPoint y: 132, endPoint x: 476, endPoint y: 128, distance: 152.8
click at [476, 133] on li "簽署本確認單後，雙方需遵從 洞見數位_護妍天使逆時肌活新品_202509_KOL 專案活動條件，不得取消確認單或中途終止。" at bounding box center [422, 145] width 383 height 24
copy span "洞見數位_護妍天使逆時肌活新品_202509_KOL"
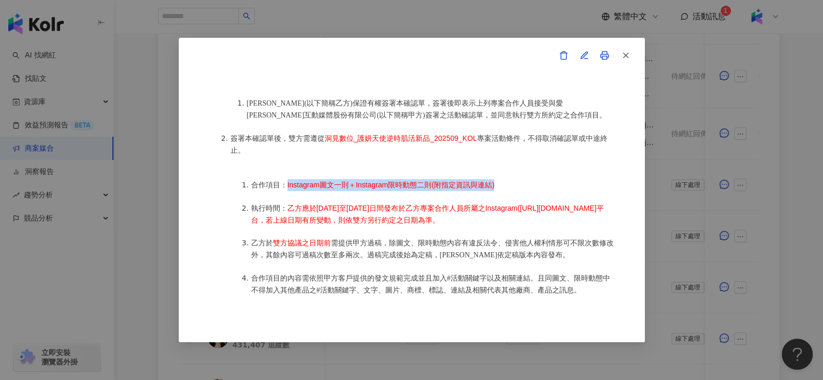
drag, startPoint x: 285, startPoint y: 179, endPoint x: 531, endPoint y: 176, distance: 246.1
click at [531, 179] on li "合作項目： Instagram圖文一則＋Instagram限時動態二則(附指定資訊與連結)" at bounding box center [432, 185] width 363 height 12
copy span "Instagram圖文一則＋Instagram限時動態二則(附指定資訊與連結)"
drag, startPoint x: 287, startPoint y: 206, endPoint x: 281, endPoint y: 224, distance: 19.5
click at [281, 224] on li "執行時間： 乙方應於[DATE]至[DATE]日間發布於乙方專案合作人員所屬之Instagram([URL][DOMAIN_NAME]平台，若上線日期有所變動…" at bounding box center [432, 214] width 363 height 23
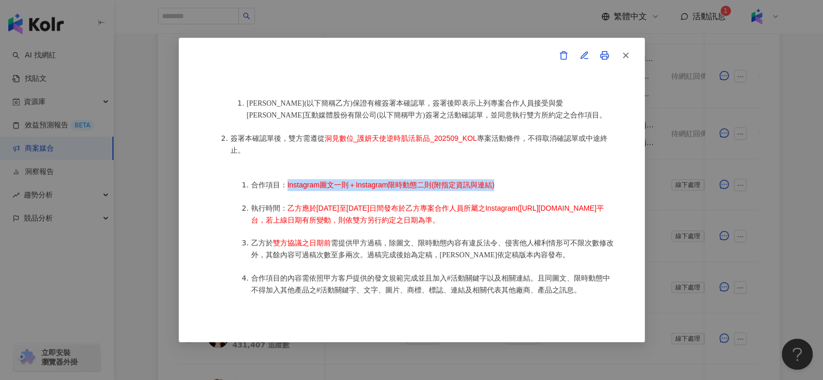
copy span "乙方應於[DATE]至[DATE]日間發布於乙方專案合作人員所屬之Instagram([URL][DOMAIN_NAME]平台，若上線日期有所變動，則依雙方另…"
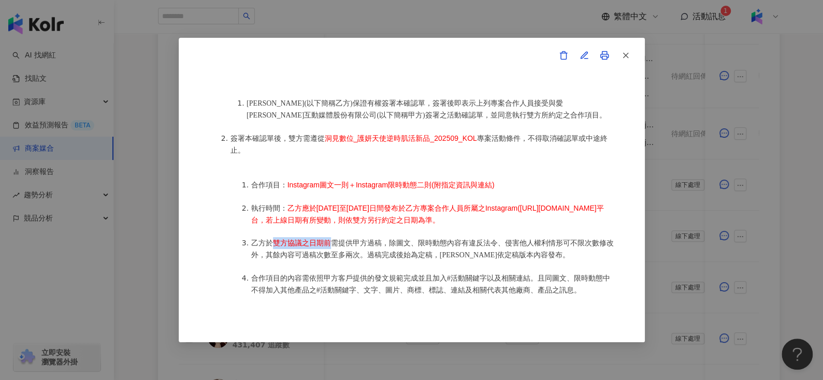
drag, startPoint x: 271, startPoint y: 251, endPoint x: 331, endPoint y: 254, distance: 60.2
click at [331, 253] on li "乙方於 雙方協議之日期前 需提供甲方過稿，除圖文、限時動態內容有違反法令、侵害他人權利情形可不限次數修改外，其餘內容可過稿次數至多兩次。過稿完成後始為定稿，[…" at bounding box center [432, 249] width 363 height 24
copy span "雙方協議之日期前"
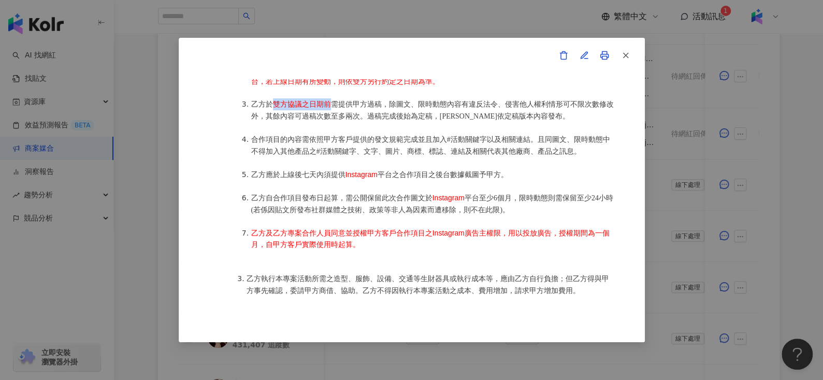
scroll to position [653, 0]
drag, startPoint x: 520, startPoint y: 204, endPoint x: 262, endPoint y: 217, distance: 258.8
click at [519, 203] on span "限時動態則需保留至少24小時" at bounding box center [566, 199] width 94 height 8
copy span "限時動態則需保留至少24小時"
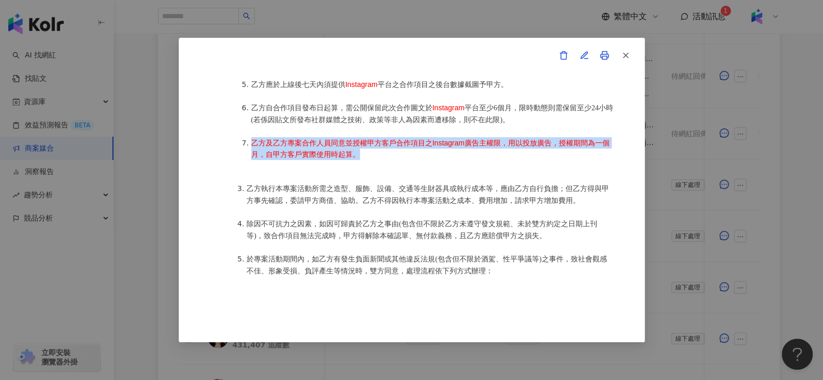
drag, startPoint x: 365, startPoint y: 159, endPoint x: 251, endPoint y: 145, distance: 114.3
click at [251, 145] on span "乙方及乙方專案合作人員同意並授權甲方客戶合作項目之Instagram廣告主權限，用以投放廣告，授權期間為一個月，自甲方客戶實際使用時起算。" at bounding box center [430, 149] width 358 height 20
copy span "乙方及乙方專案合作人員同意並授權甲方客戶合作項目之Instagram廣告主權限，用以投放廣告，授權期間為一個月，自甲方客戶實際使用時起算。"
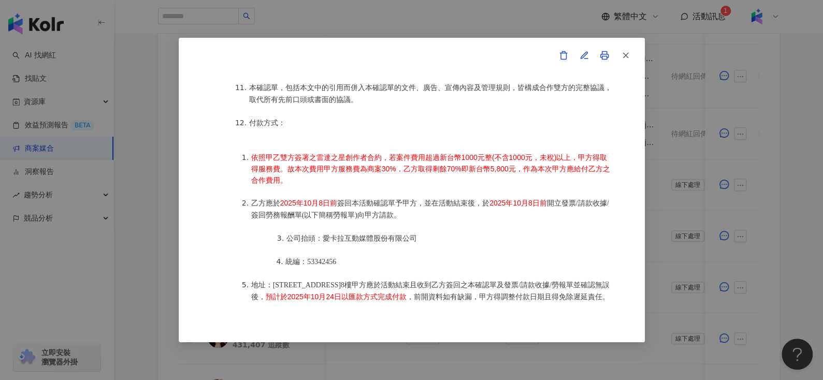
scroll to position [1244, 0]
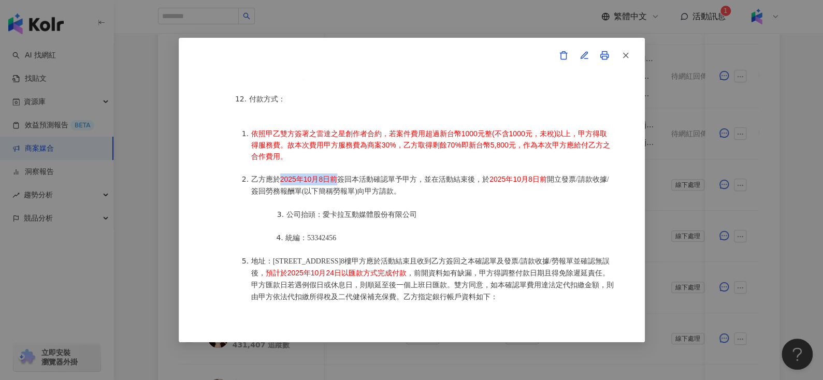
drag, startPoint x: 277, startPoint y: 166, endPoint x: 336, endPoint y: 165, distance: 59.1
click at [336, 174] on li "乙方應於 [DATE]日前 簽回本活動確認單予甲方，並在活動結束後，於 [DATE]日前 開立發票/請款收據/簽回勞務報酬單(以下簡稱勞報單)向甲方請款。" at bounding box center [432, 186] width 363 height 24
copy span "2025年10月8日前"
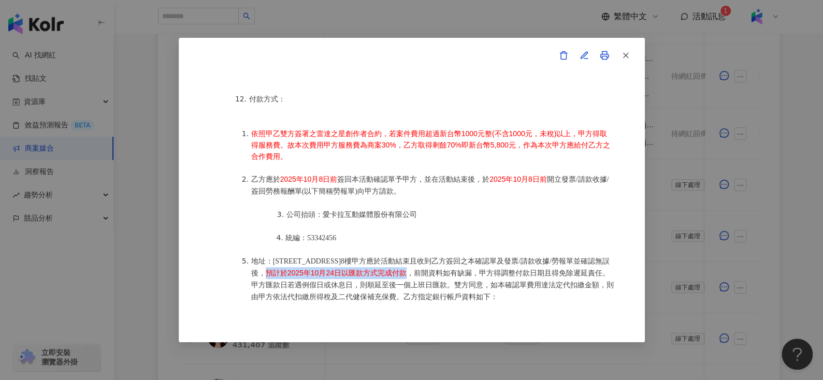
drag, startPoint x: 348, startPoint y: 258, endPoint x: 474, endPoint y: 259, distance: 126.4
click at [474, 259] on li "地址：[STREET_ADDRESS]8樓甲方應於活動結束且收到乙方簽回之本確認單及發票/請款收據/勞報單並確認無誤後， 預計於[DATE]以匯款方式完成付款…" at bounding box center [432, 279] width 363 height 48
copy span "預計於2025年10月24日以匯款方式完成付款"
click at [619, 60] on button "button" at bounding box center [625, 55] width 21 height 21
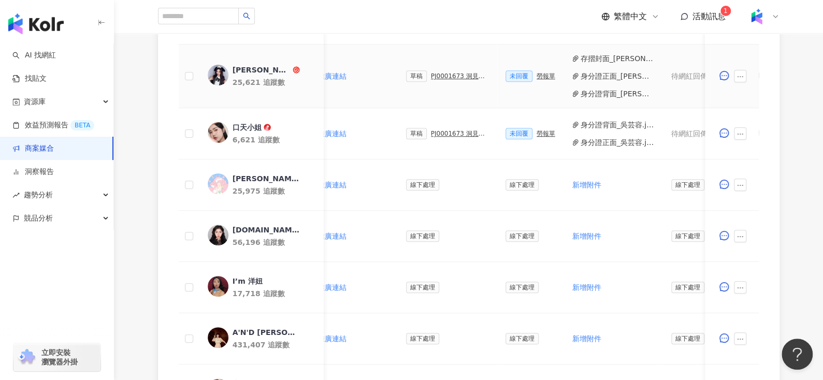
scroll to position [301, 0]
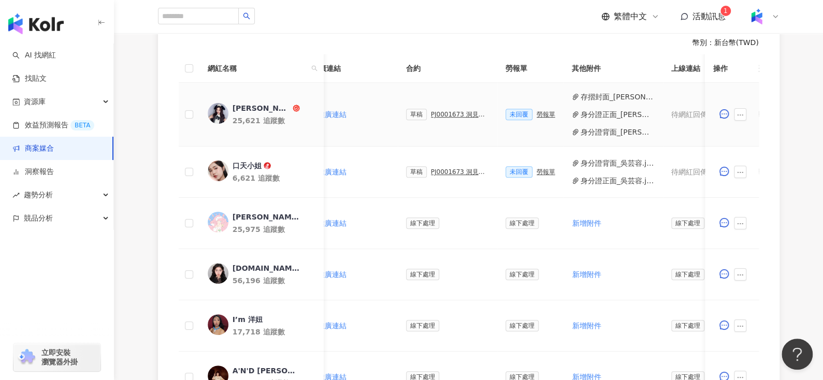
click at [235, 107] on div "[PERSON_NAME]." at bounding box center [261, 108] width 58 height 10
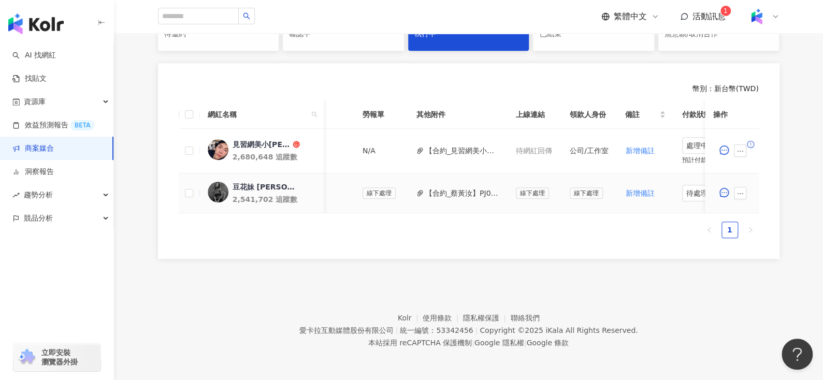
scroll to position [0, 420]
